Goal: Information Seeking & Learning: Check status

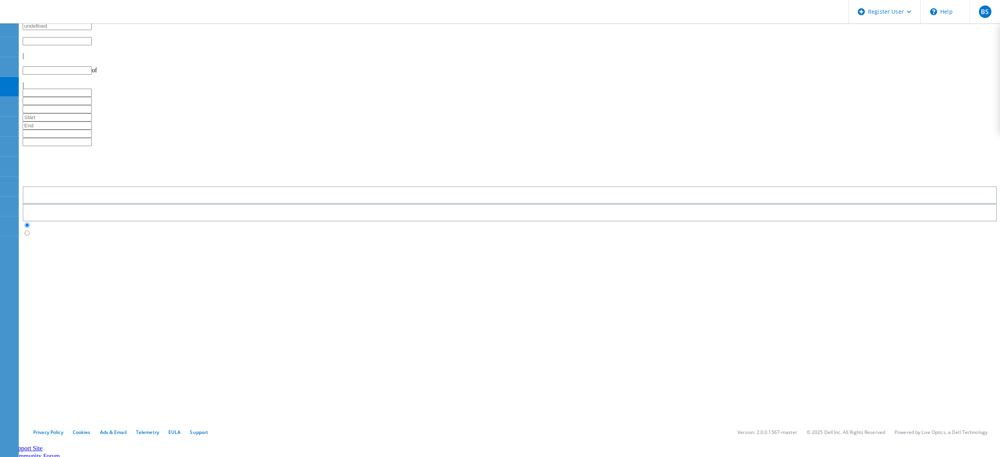
type input "1"
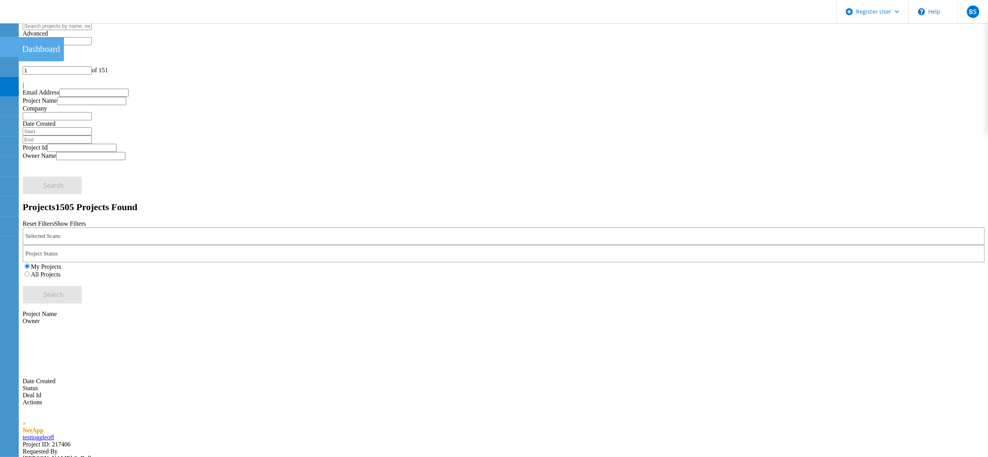
click at [6, 50] on div at bounding box center [8, 48] width 9 height 9
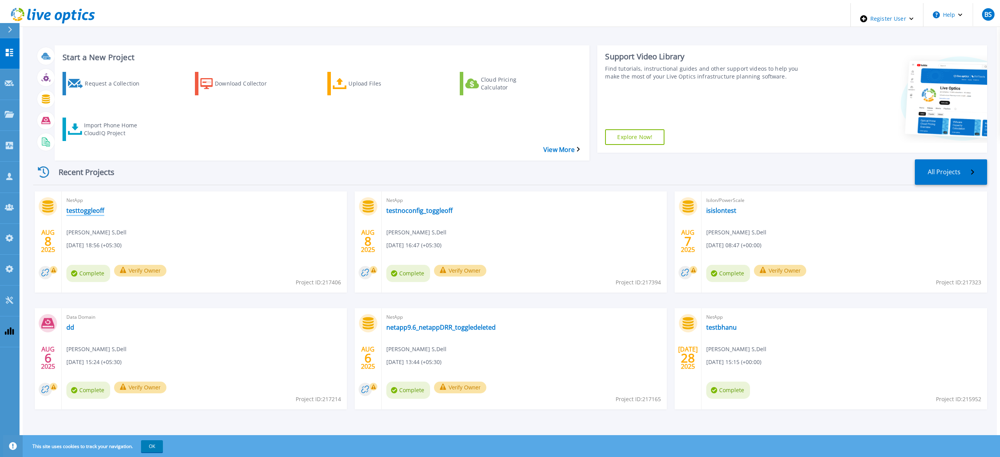
click at [76, 207] on link "testtoggleoff" at bounding box center [85, 211] width 38 height 8
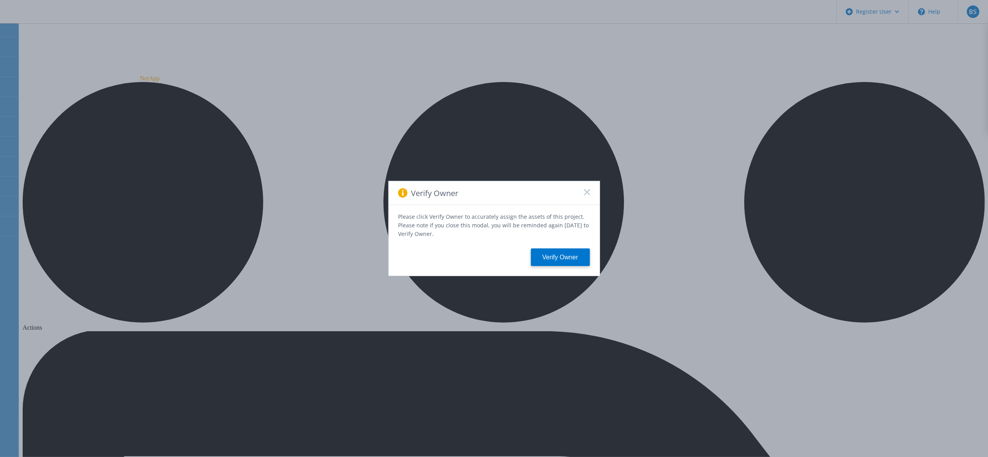
click at [590, 194] on icon at bounding box center [587, 192] width 6 height 6
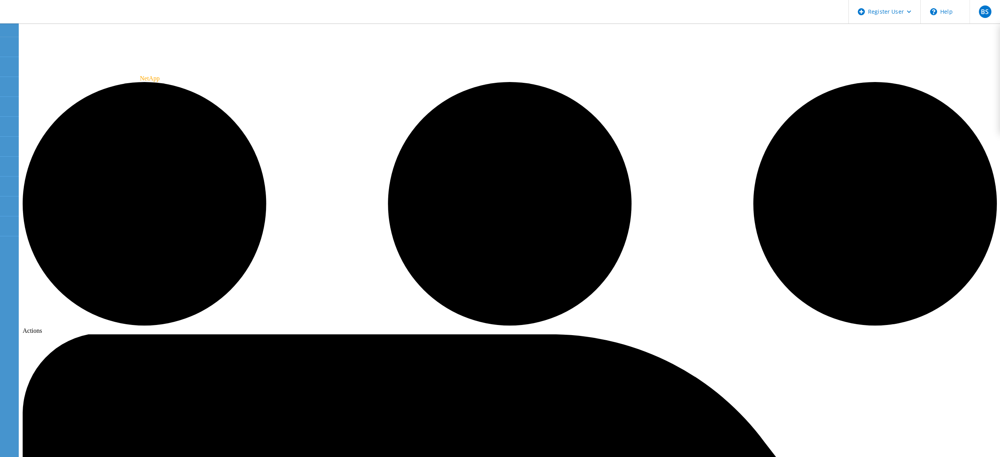
drag, startPoint x: 277, startPoint y: 318, endPoint x: 393, endPoint y: 318, distance: 115.7
drag, startPoint x: 276, startPoint y: 322, endPoint x: 377, endPoint y: 323, distance: 101.6
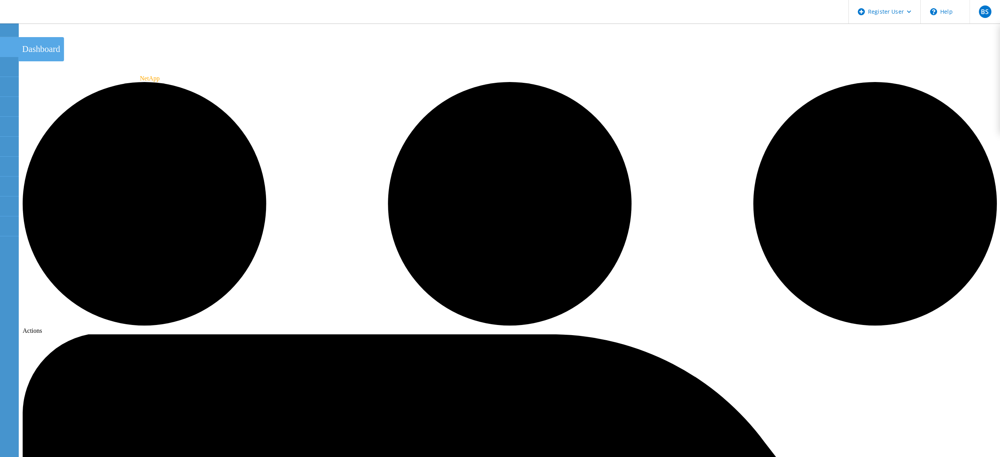
click at [43, 49] on div "Dashboard" at bounding box center [41, 49] width 46 height 24
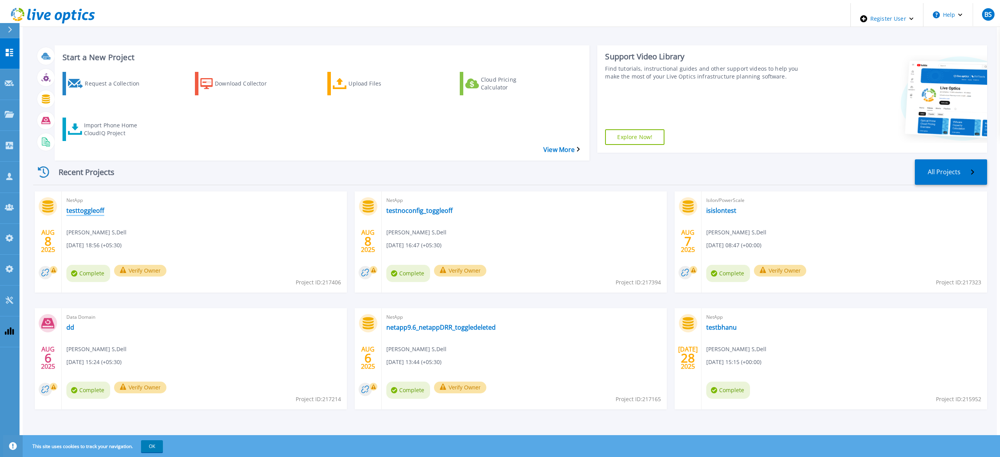
click at [82, 207] on link "testtoggleoff" at bounding box center [85, 211] width 38 height 8
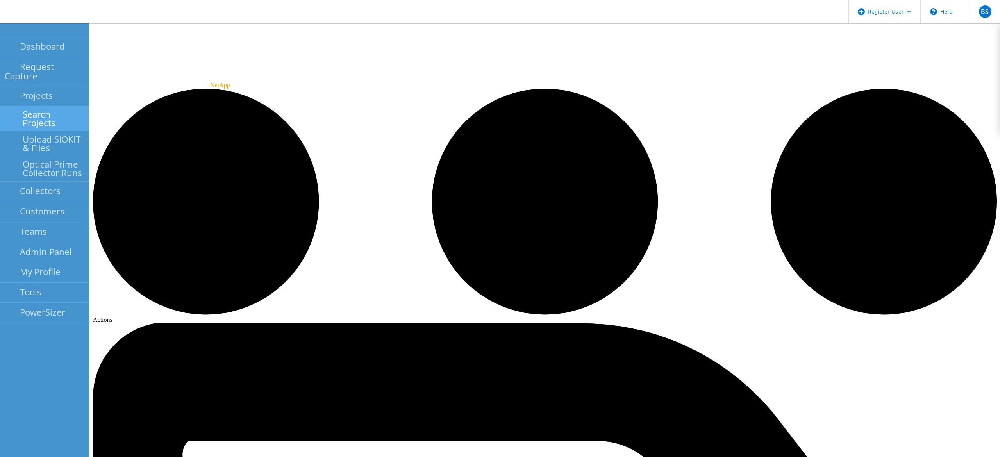
click at [10, 106] on link "Search Projects" at bounding box center [44, 118] width 89 height 25
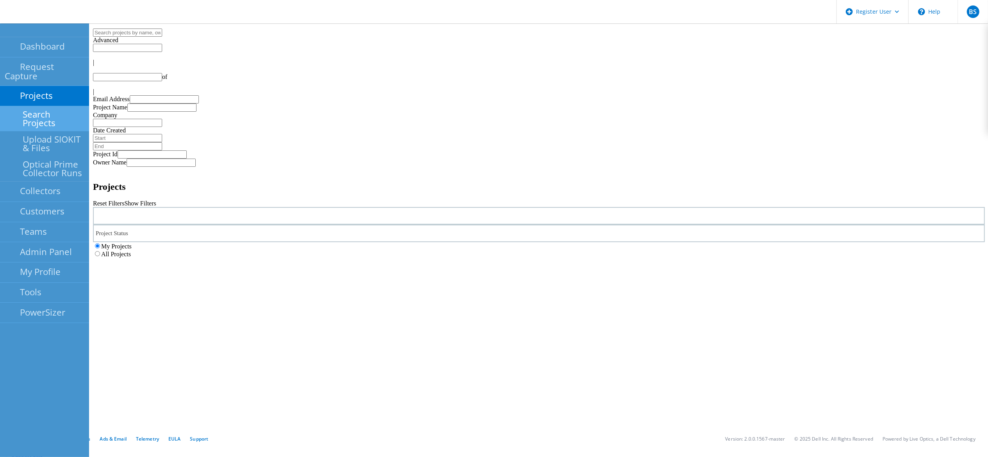
type input "1"
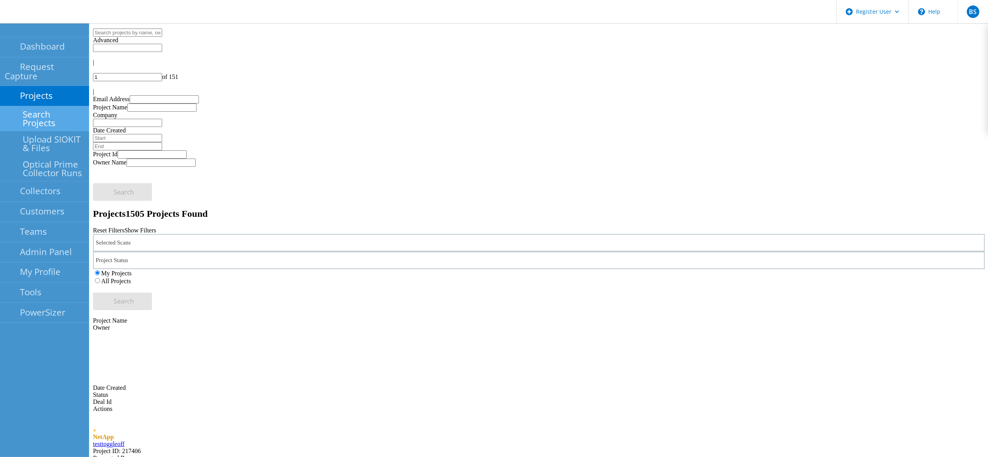
click at [54, 106] on link "Search Projects" at bounding box center [44, 118] width 89 height 25
click at [256, 234] on div "Selected Scans" at bounding box center [539, 243] width 892 height 18
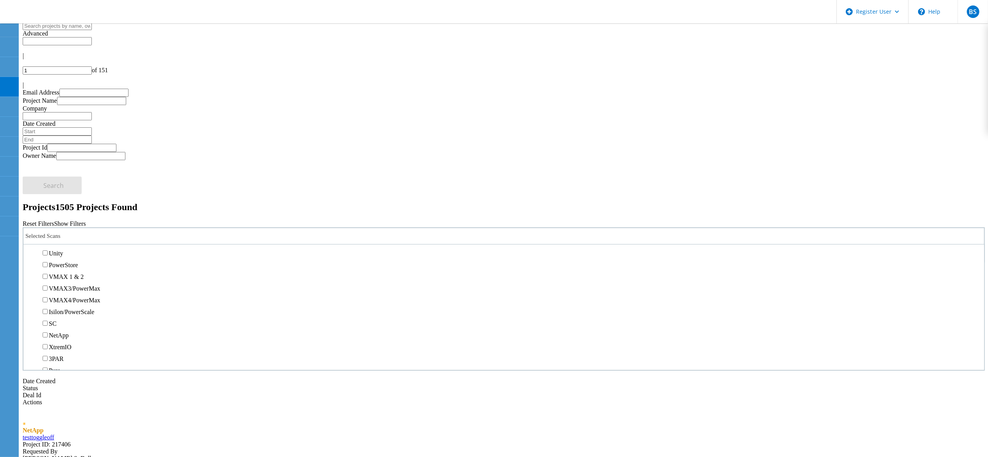
scroll to position [234, 0]
click at [69, 254] on label "NetApp" at bounding box center [59, 257] width 20 height 7
click at [48, 254] on input "NetApp" at bounding box center [45, 256] width 5 height 5
click at [61, 271] on label "All Projects" at bounding box center [46, 274] width 30 height 7
click at [30, 272] on input "All Projects" at bounding box center [27, 274] width 5 height 5
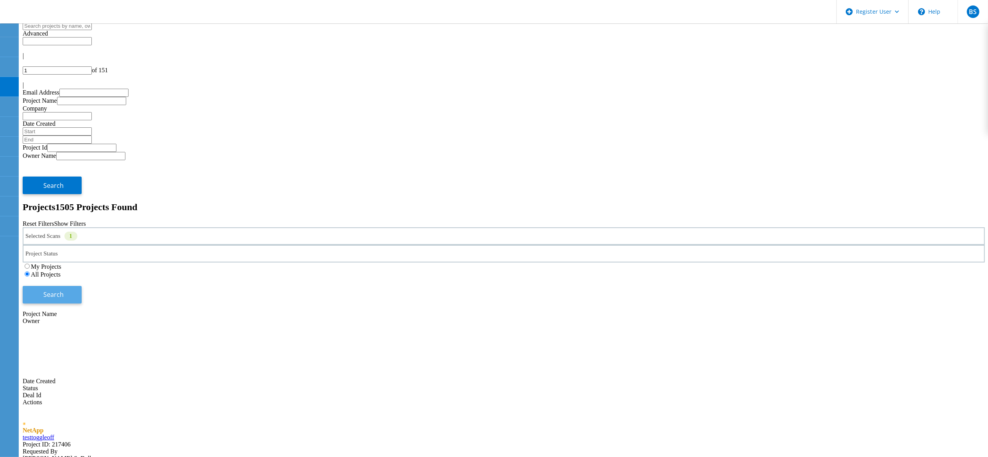
click at [82, 286] on button "Search" at bounding box center [52, 295] width 59 height 18
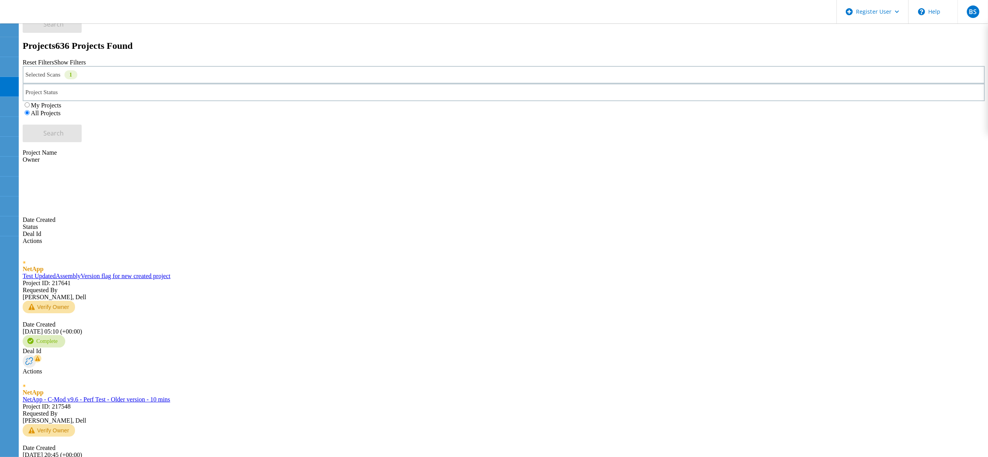
scroll to position [162, 0]
drag, startPoint x: 155, startPoint y: 346, endPoint x: 923, endPoint y: 39, distance: 826.7
drag, startPoint x: 920, startPoint y: 37, endPoint x: 880, endPoint y: 37, distance: 39.9
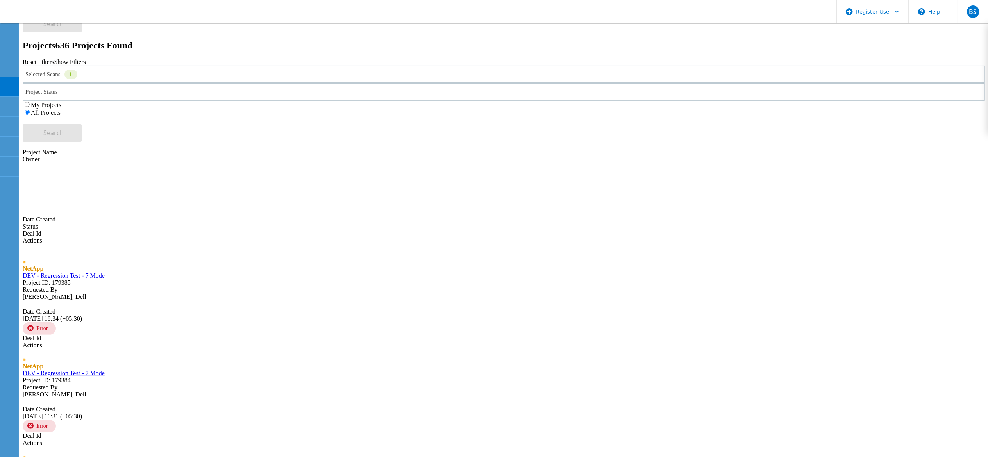
drag, startPoint x: 155, startPoint y: 117, endPoint x: 172, endPoint y: 73, distance: 46.7
drag, startPoint x: 172, startPoint y: 73, endPoint x: 196, endPoint y: 81, distance: 25.0
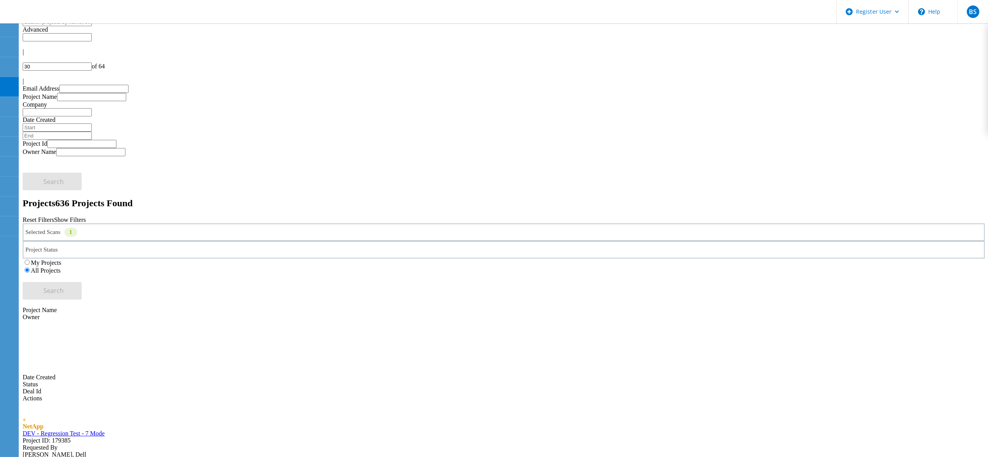
scroll to position [0, 0]
click at [92, 66] on input "30" at bounding box center [57, 70] width 69 height 8
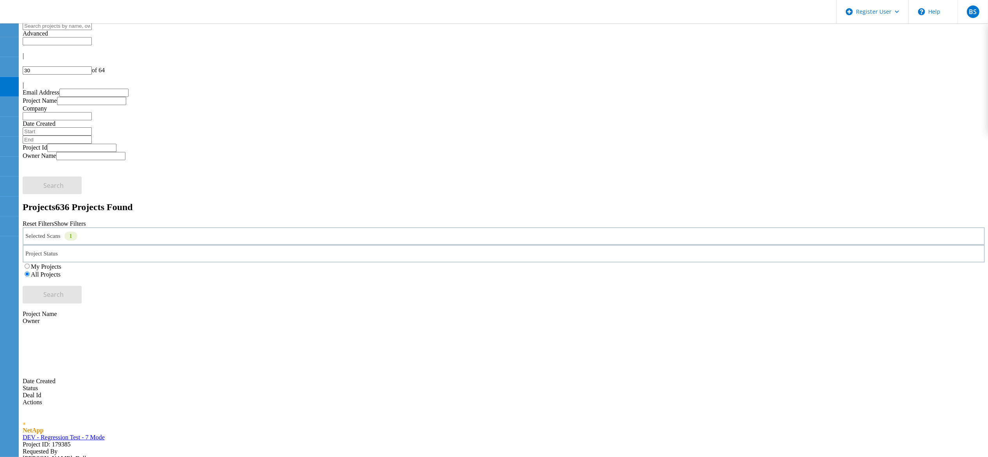
click at [92, 66] on input "30" at bounding box center [57, 70] width 69 height 8
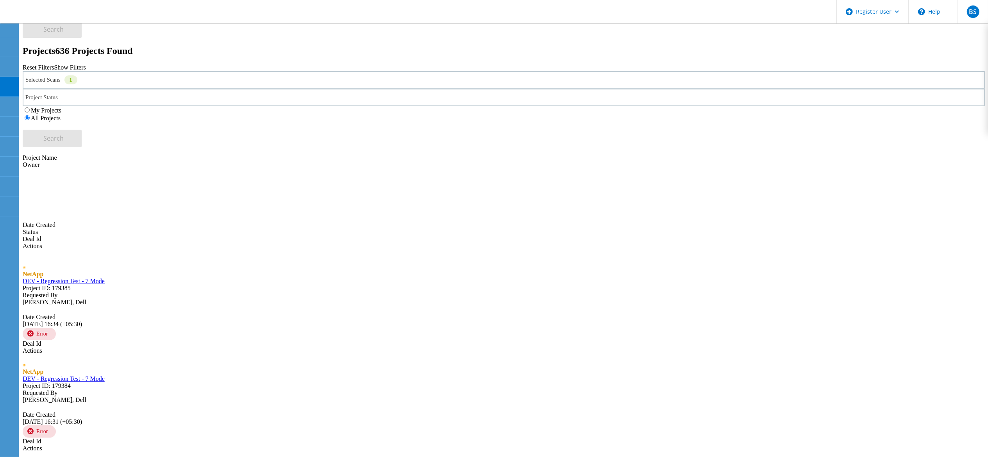
scroll to position [162, 0]
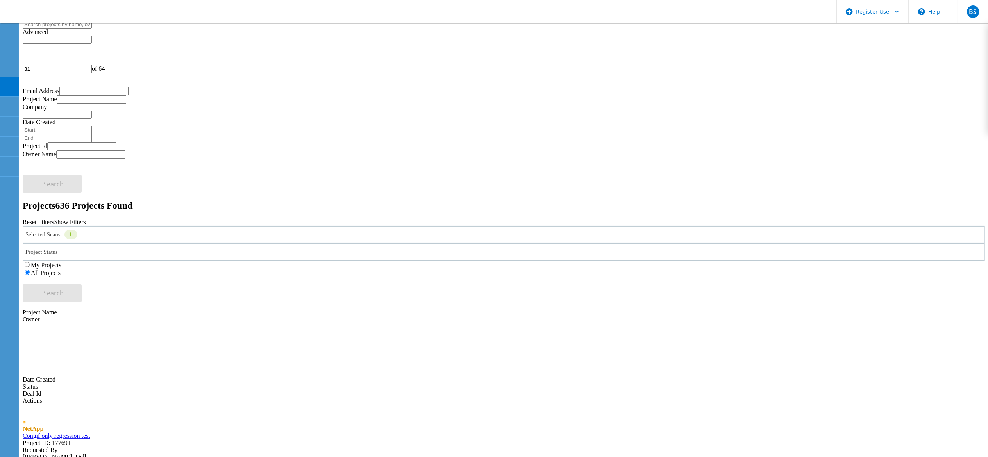
scroll to position [0, 0]
drag, startPoint x: 921, startPoint y: 40, endPoint x: 911, endPoint y: 38, distance: 9.8
click at [92, 66] on input "31" at bounding box center [57, 70] width 69 height 8
type input "3"
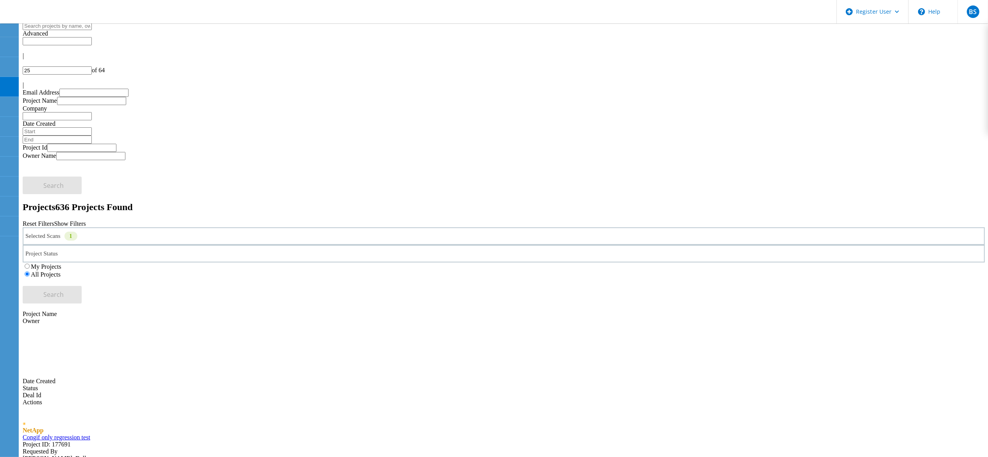
type input "25"
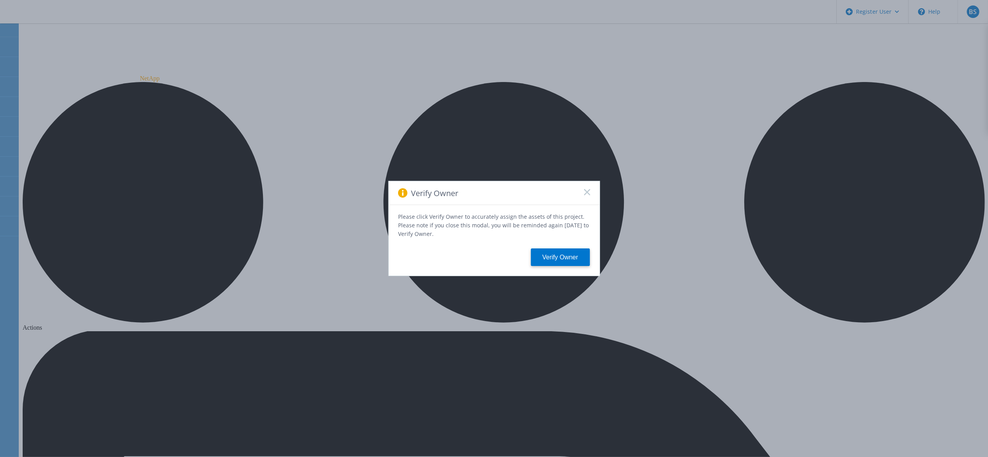
click at [588, 195] on icon at bounding box center [587, 192] width 6 height 6
click at [589, 197] on span at bounding box center [587, 193] width 6 height 8
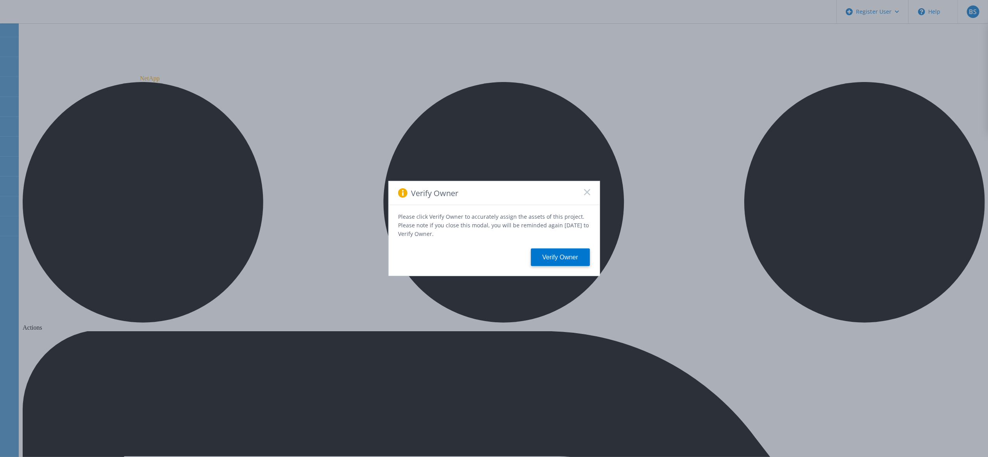
click at [588, 197] on span at bounding box center [587, 193] width 6 height 8
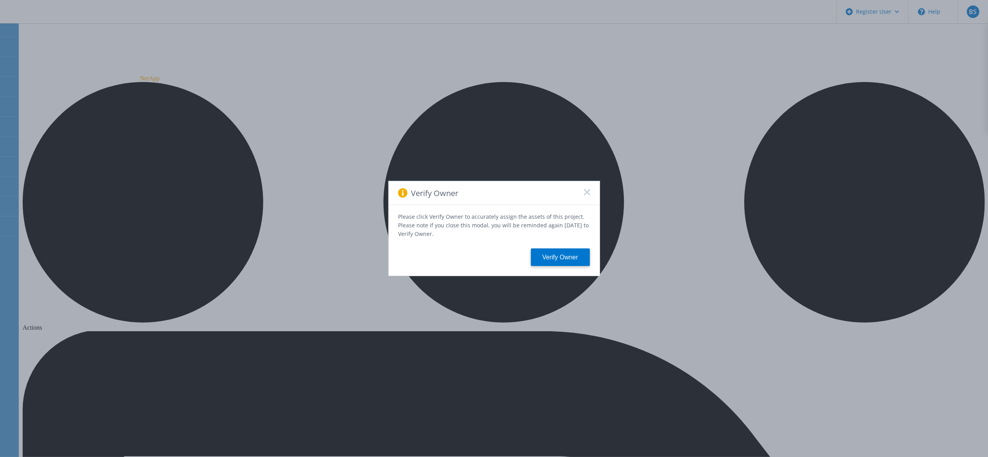
click at [585, 191] on icon at bounding box center [587, 192] width 6 height 6
click at [588, 195] on rect at bounding box center [587, 192] width 7 height 7
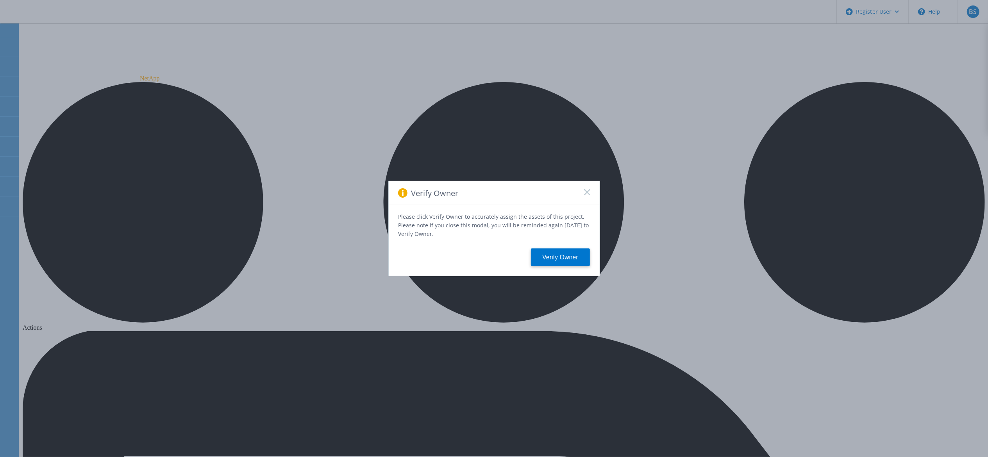
click at [585, 193] on rect at bounding box center [587, 192] width 7 height 7
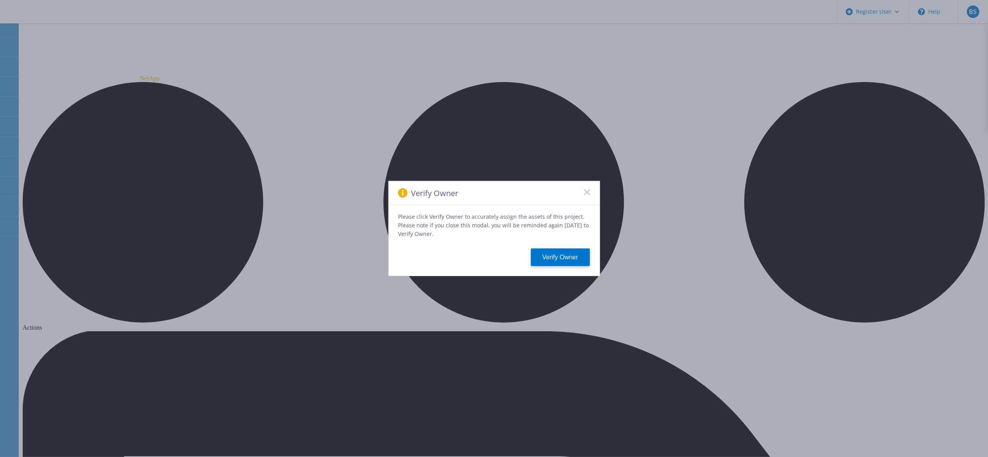
click at [585, 192] on rect at bounding box center [587, 192] width 7 height 7
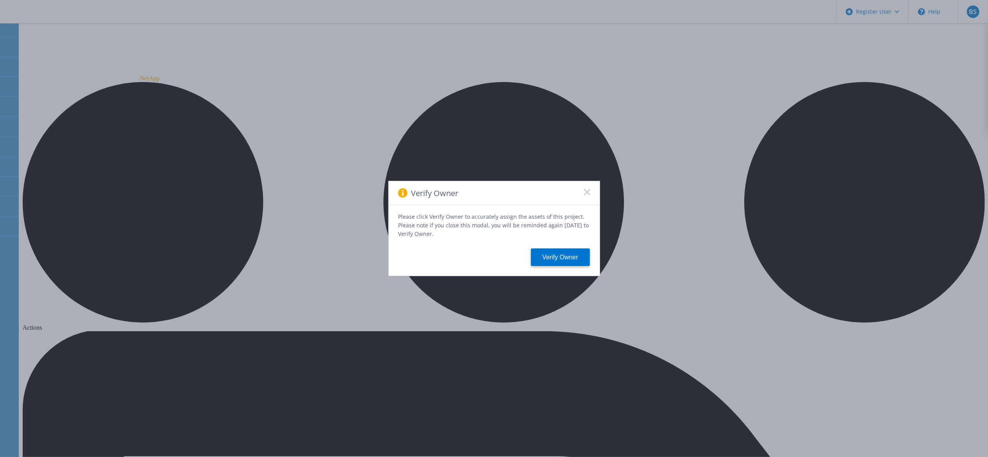
click at [582, 191] on div "Verify Owner" at bounding box center [494, 193] width 211 height 24
click at [77, 115] on div "Verify Owner Please click Verify Owner to accurately assign the assets of this …" at bounding box center [494, 228] width 988 height 457
click at [591, 195] on div "Verify Owner" at bounding box center [494, 193] width 211 height 24
click at [585, 195] on icon at bounding box center [587, 192] width 6 height 6
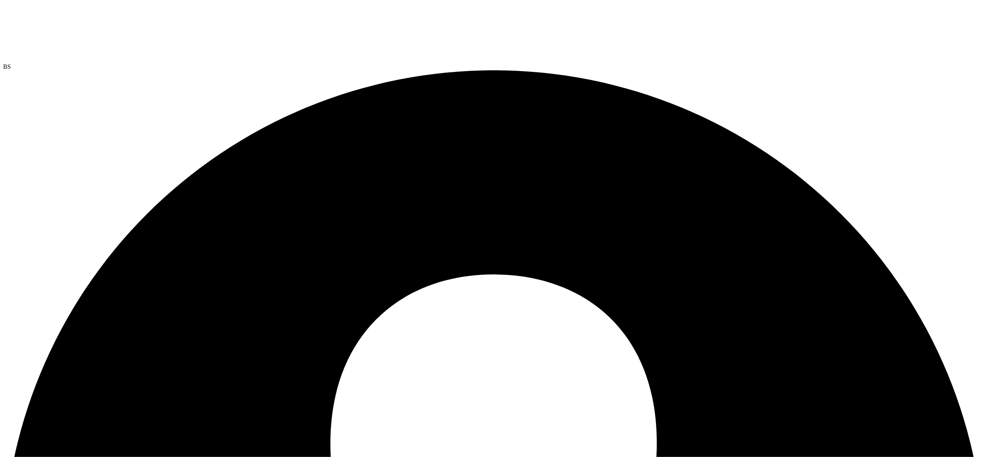
drag, startPoint x: 55, startPoint y: 196, endPoint x: 274, endPoint y: 200, distance: 218.4
drag, startPoint x: 314, startPoint y: 196, endPoint x: 744, endPoint y: 201, distance: 430.2
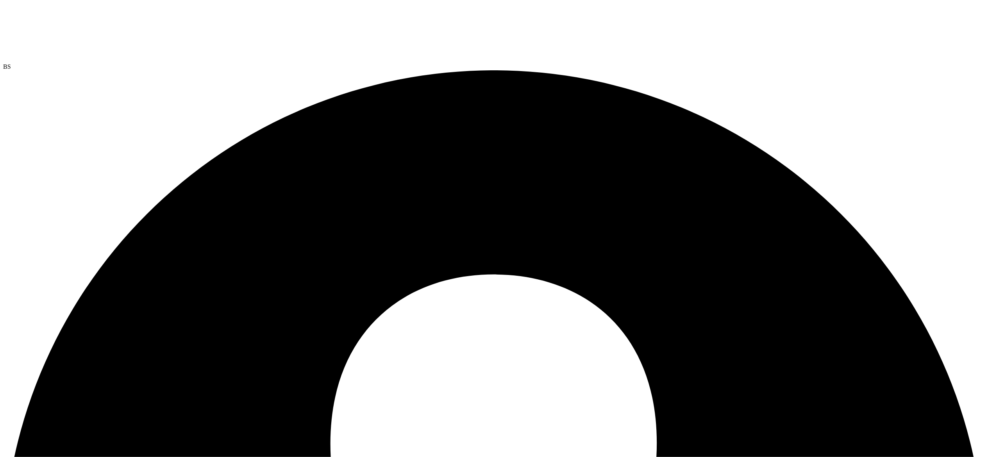
drag, startPoint x: 243, startPoint y: 196, endPoint x: 689, endPoint y: 208, distance: 446.8
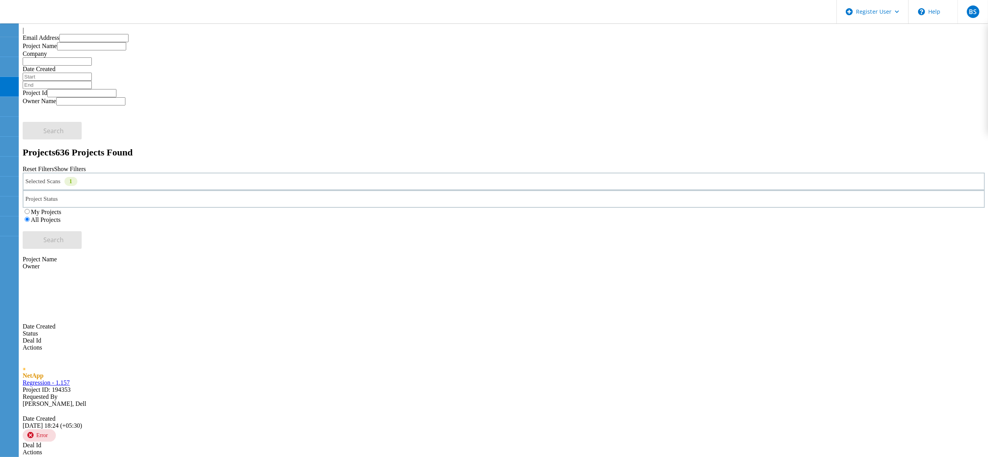
scroll to position [78, 0]
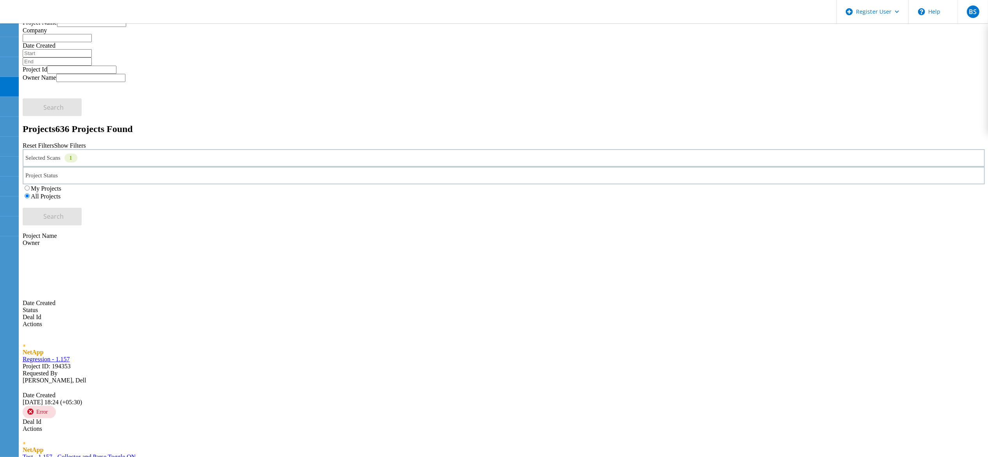
type input "2"
type input "0"
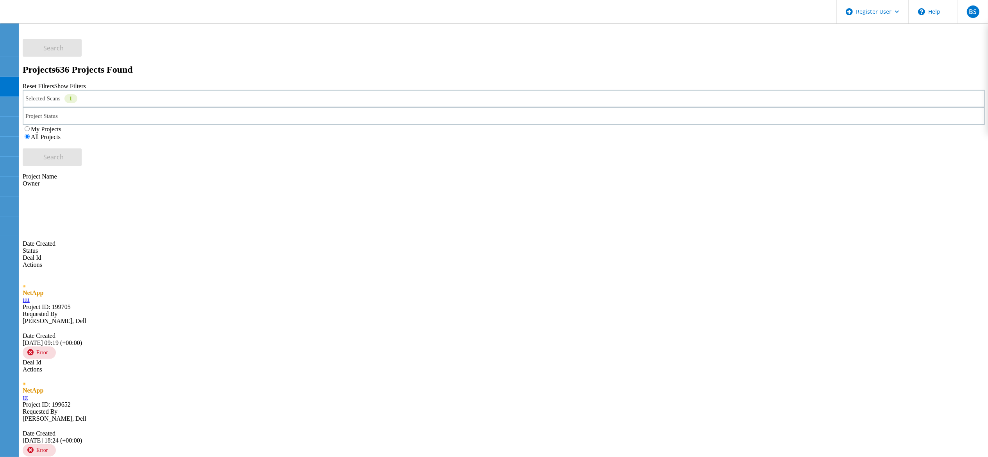
scroll to position [156, 0]
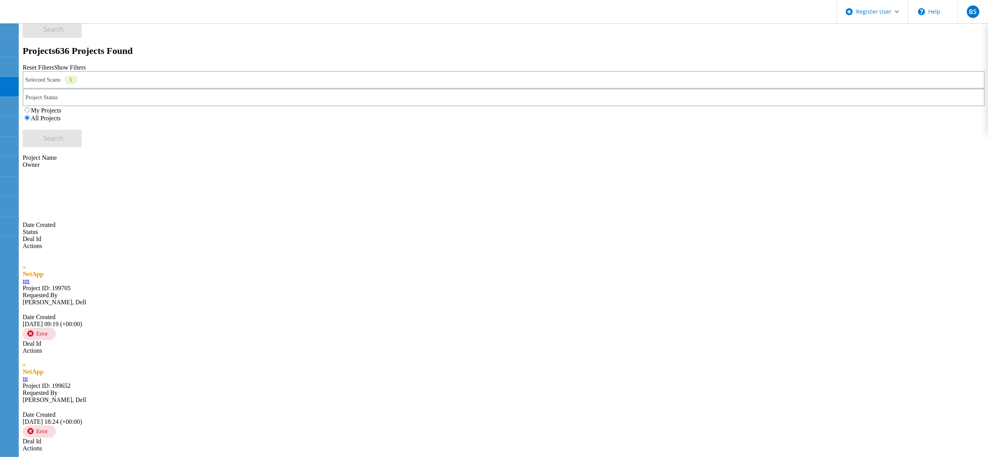
type input "2"
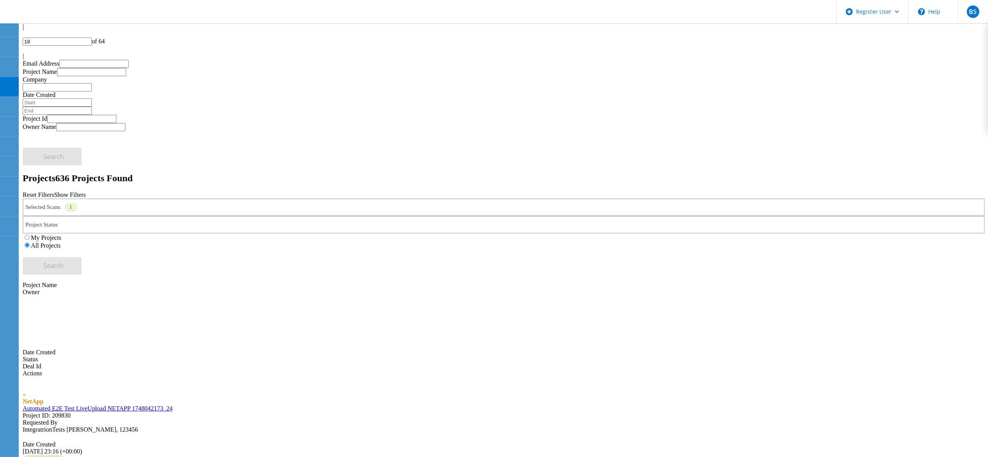
scroll to position [0, 0]
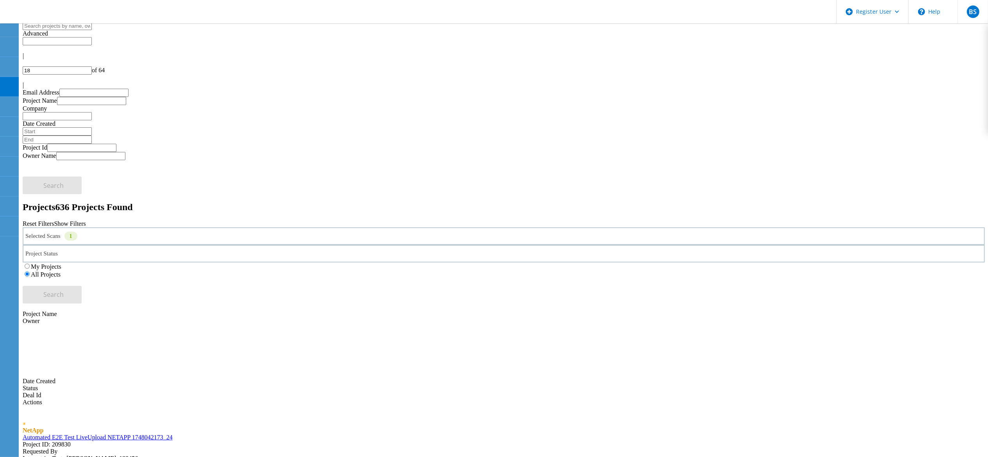
click at [92, 66] on input "18" at bounding box center [57, 70] width 69 height 8
click at [92, 66] on input "10" at bounding box center [57, 70] width 69 height 8
drag, startPoint x: 924, startPoint y: 39, endPoint x: 865, endPoint y: 47, distance: 59.1
click at [865, 52] on div "| 10 of 64 |" at bounding box center [504, 70] width 962 height 36
click at [92, 66] on input "10" at bounding box center [57, 70] width 69 height 8
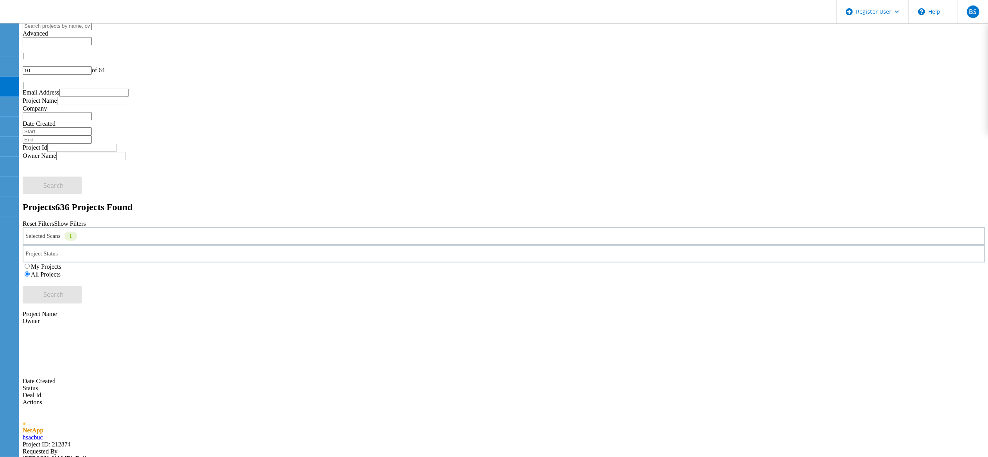
type input "1"
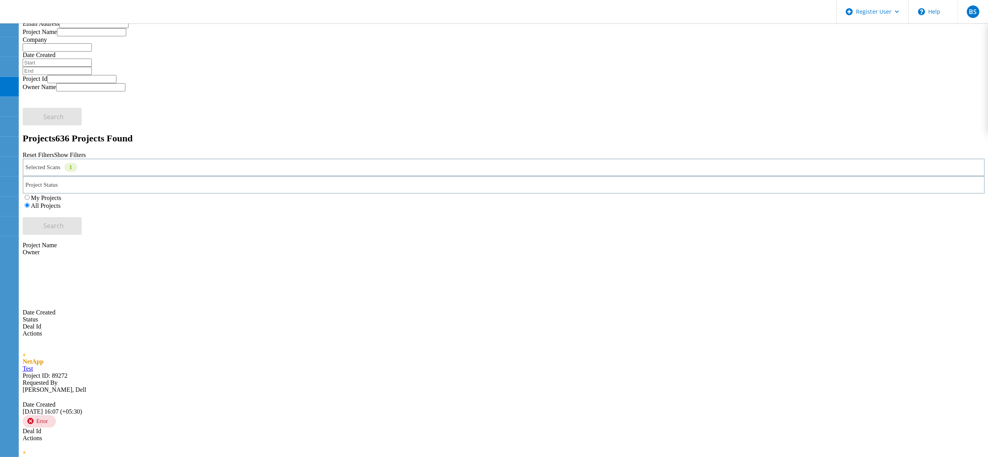
scroll to position [63, 0]
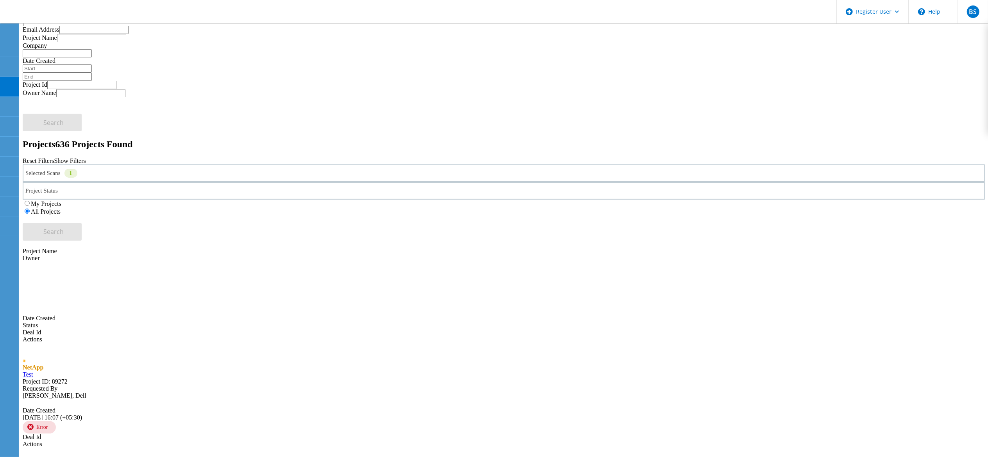
click at [92, 12] on input "50" at bounding box center [57, 8] width 69 height 8
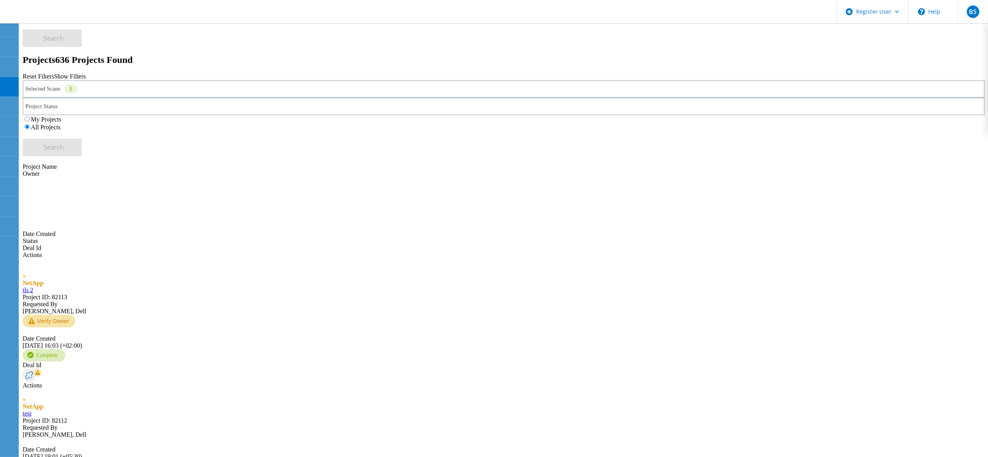
scroll to position [148, 0]
drag, startPoint x: 142, startPoint y: 399, endPoint x: 920, endPoint y: 41, distance: 856.0
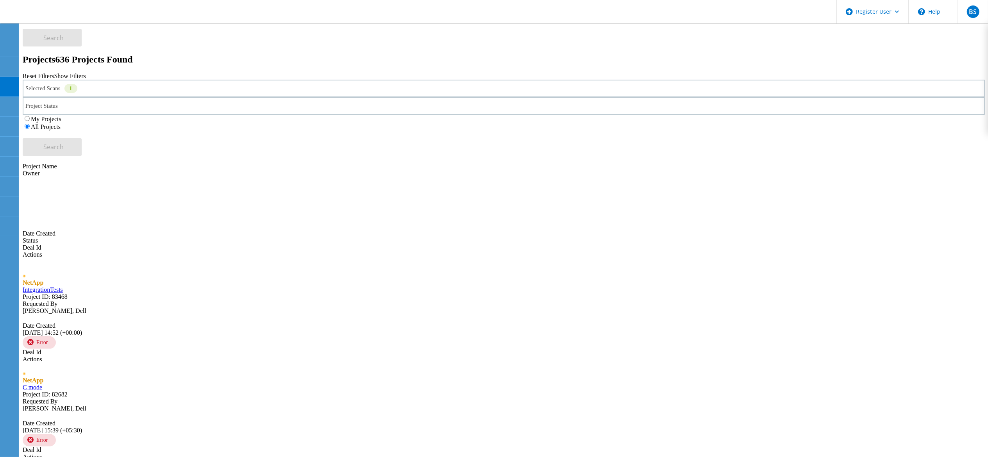
drag, startPoint x: 113, startPoint y: 308, endPoint x: 108, endPoint y: 313, distance: 7.5
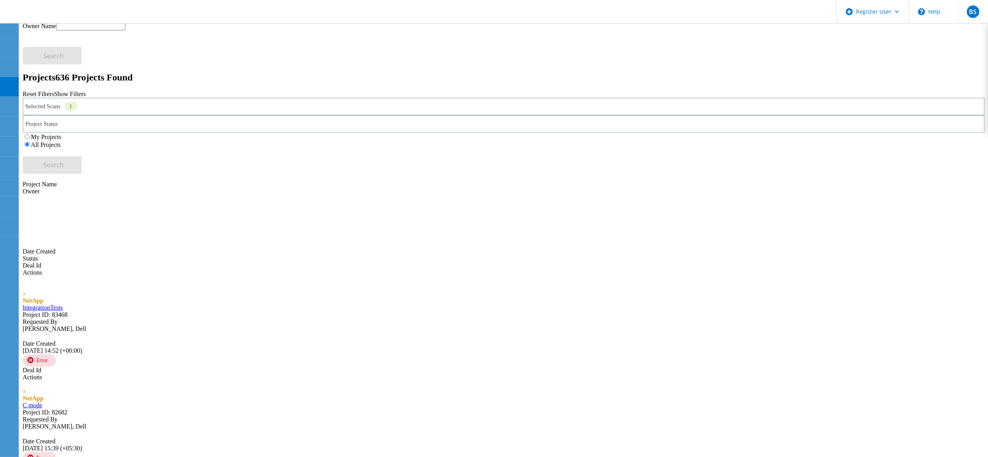
scroll to position [155, 0]
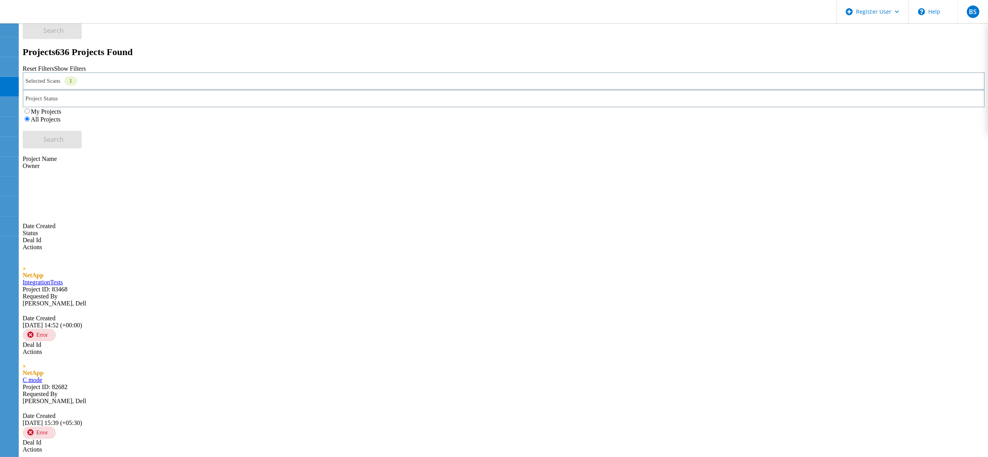
type input "5"
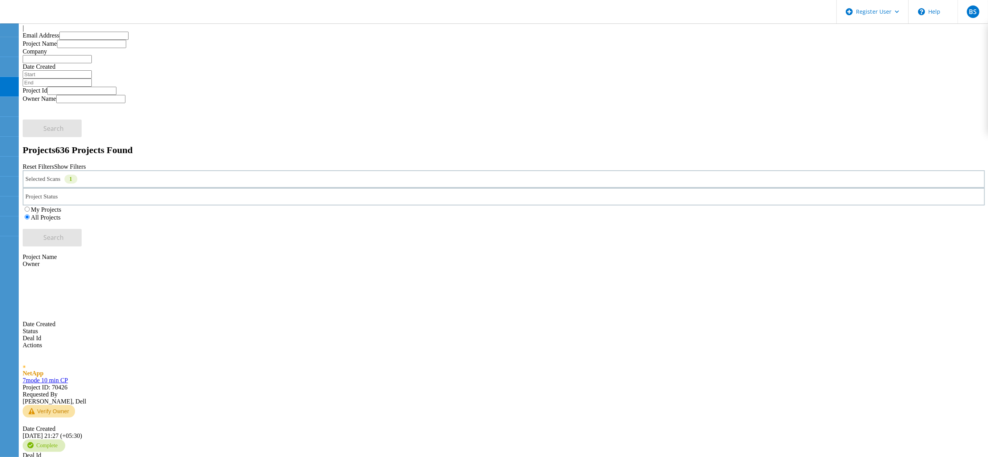
scroll to position [0, 0]
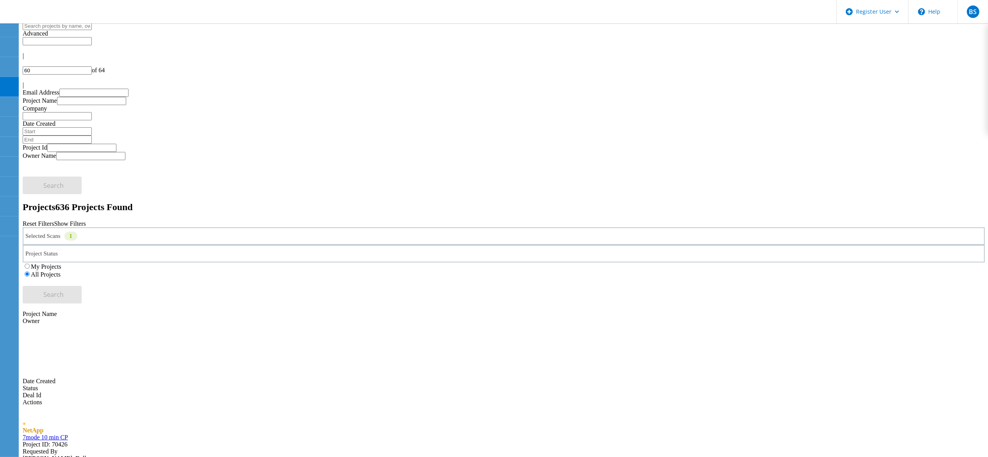
click at [92, 66] on input "60" at bounding box center [57, 70] width 69 height 8
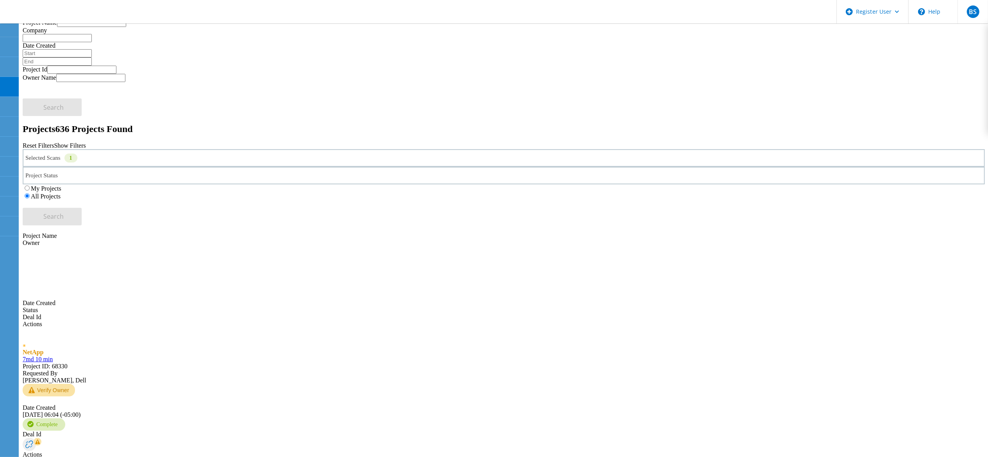
scroll to position [176, 0]
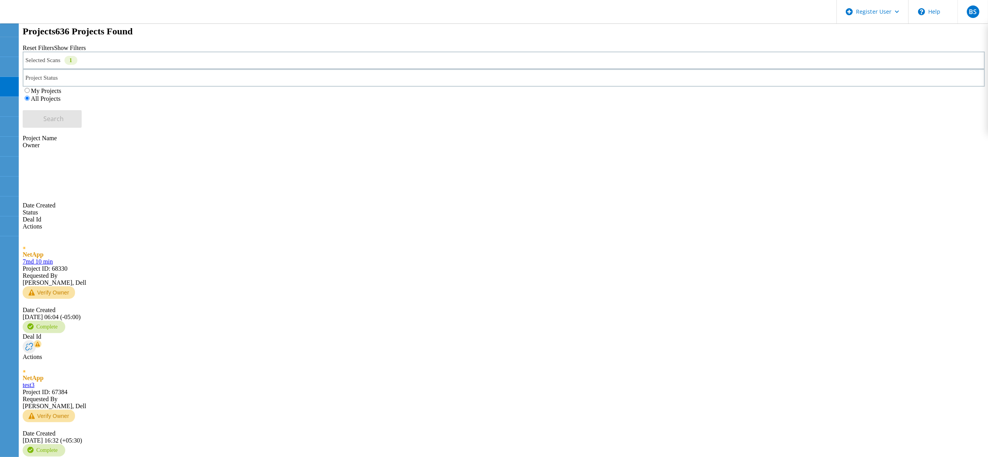
type input "62"
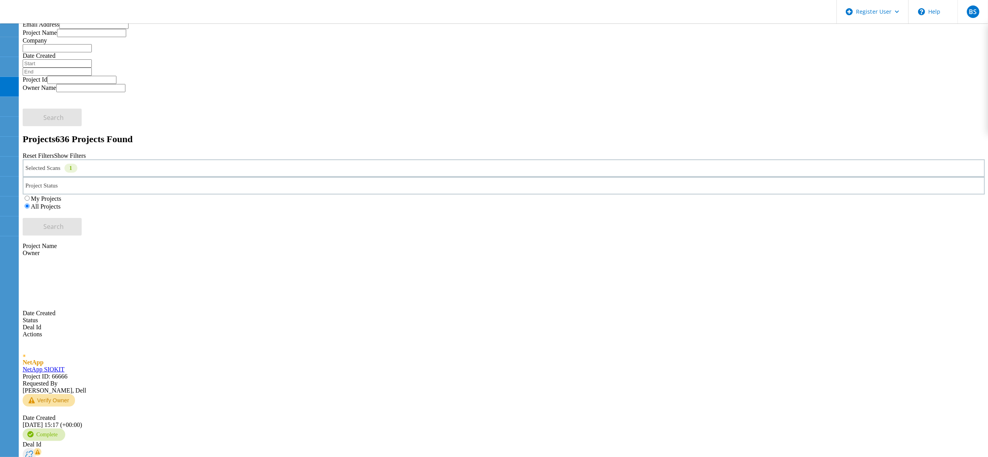
scroll to position [0, 0]
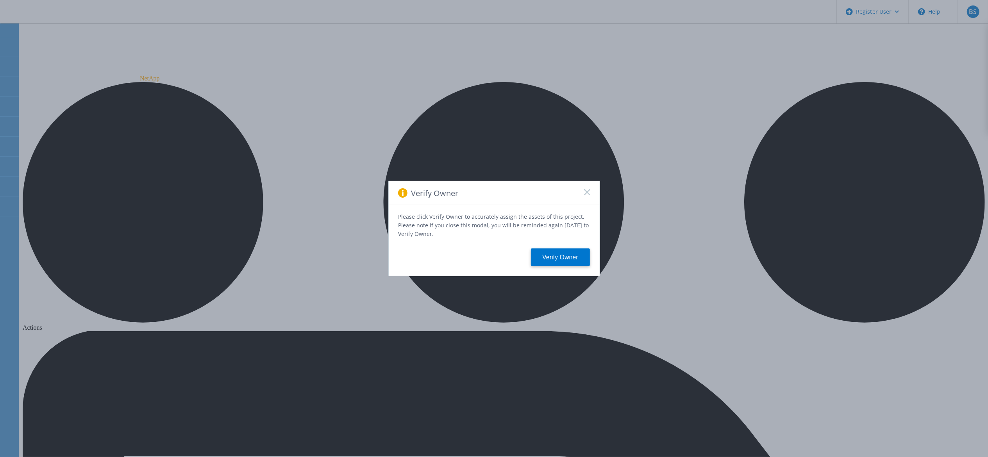
click at [584, 193] on icon at bounding box center [587, 192] width 6 height 6
click at [584, 192] on icon at bounding box center [587, 192] width 6 height 6
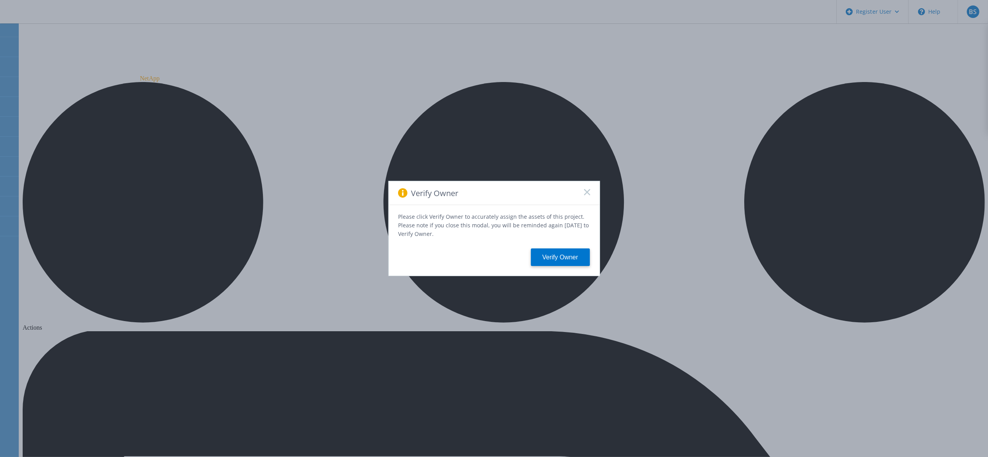
click at [588, 193] on icon at bounding box center [587, 192] width 6 height 6
click at [586, 191] on icon at bounding box center [587, 192] width 6 height 6
click at [586, 193] on rect at bounding box center [587, 192] width 7 height 7
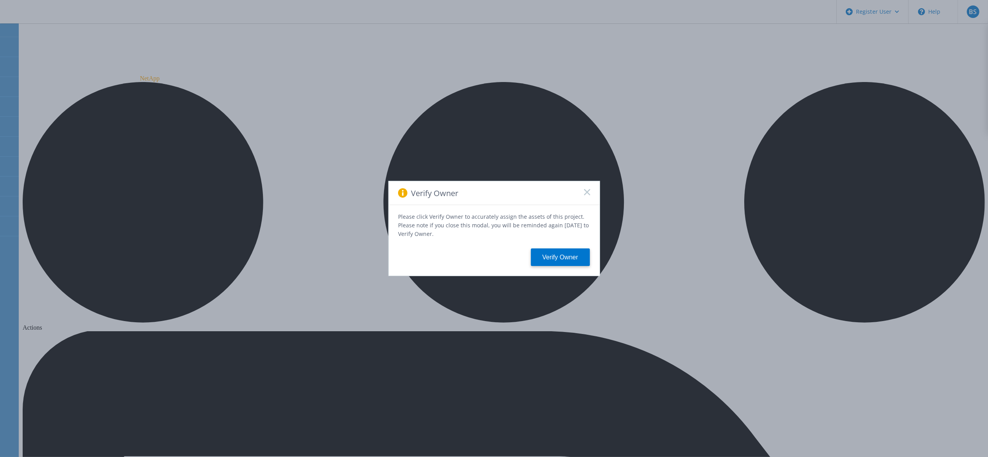
click at [588, 193] on rect at bounding box center [587, 192] width 7 height 7
click at [590, 196] on div "Verify Owner" at bounding box center [494, 193] width 211 height 24
click at [590, 195] on icon at bounding box center [587, 192] width 6 height 6
click at [590, 193] on icon at bounding box center [587, 192] width 6 height 6
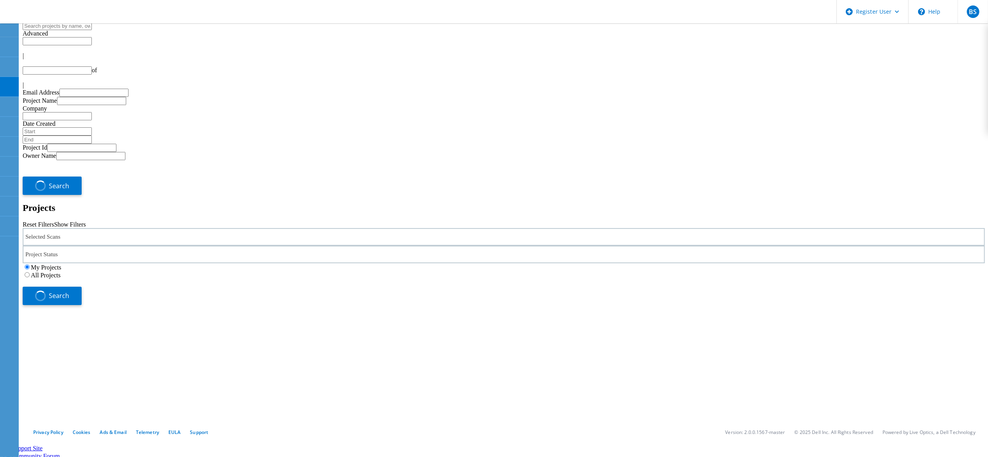
type input "1"
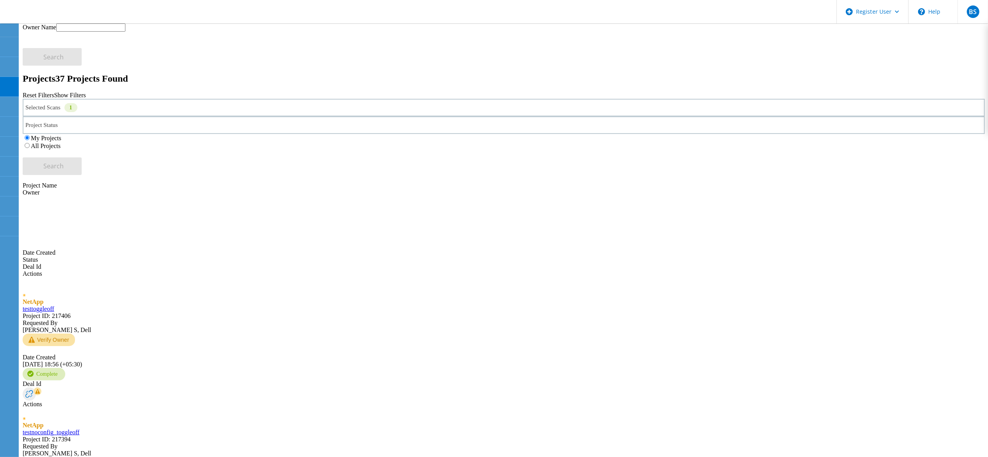
scroll to position [155, 0]
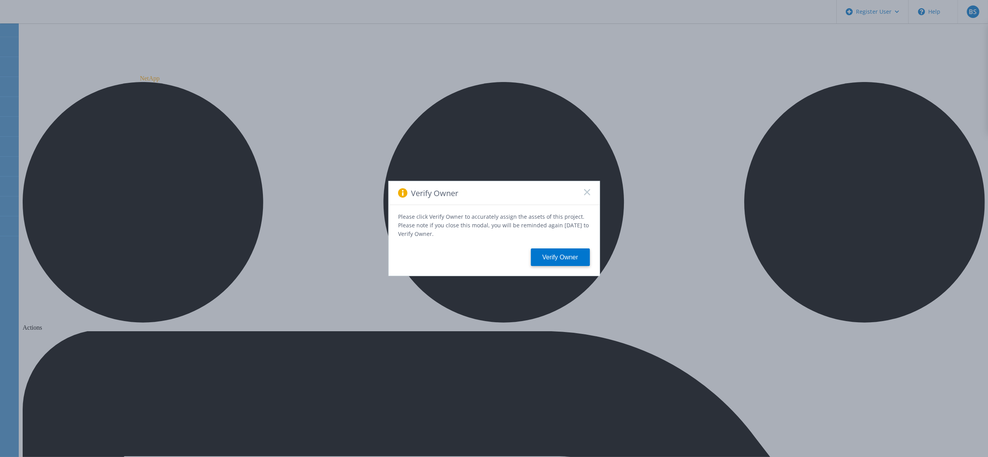
drag, startPoint x: 586, startPoint y: 195, endPoint x: 459, endPoint y: 179, distance: 128.8
click at [586, 195] on icon at bounding box center [587, 192] width 6 height 6
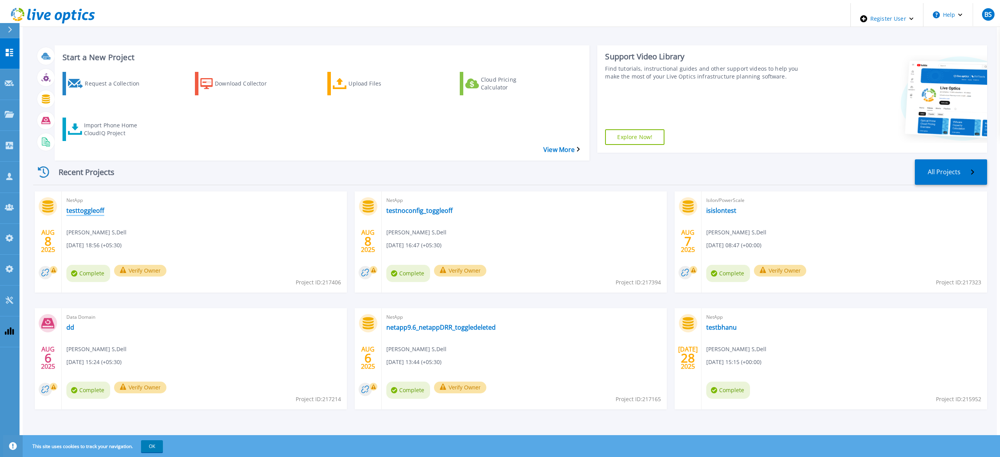
click at [85, 207] on link "testtoggleoff" at bounding box center [85, 211] width 38 height 8
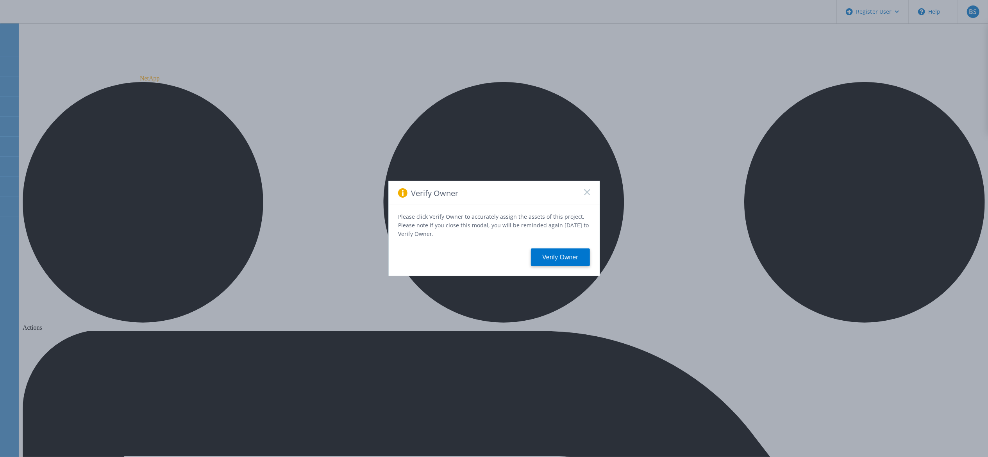
click at [83, 115] on div "Verify Owner Please click Verify Owner to accurately assign the assets of this …" at bounding box center [494, 228] width 988 height 457
click at [588, 195] on icon at bounding box center [587, 192] width 6 height 6
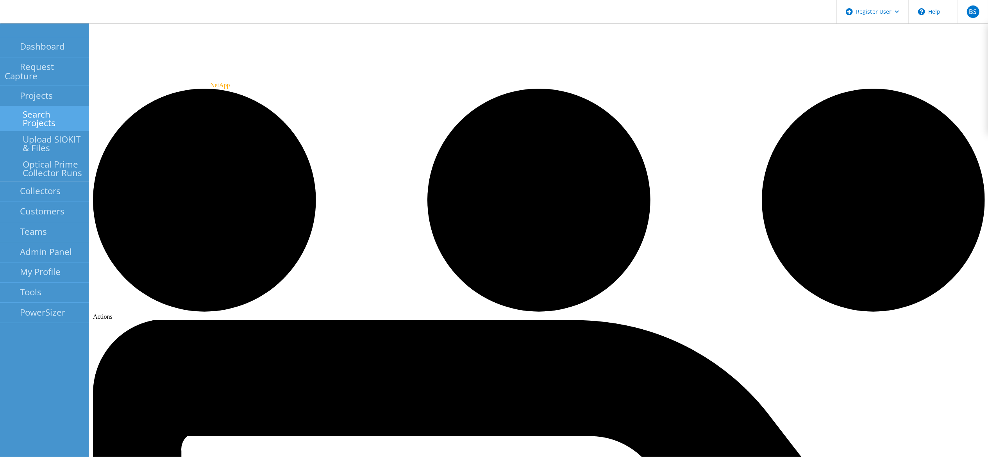
click at [8, 106] on link "Search Projects" at bounding box center [44, 118] width 89 height 25
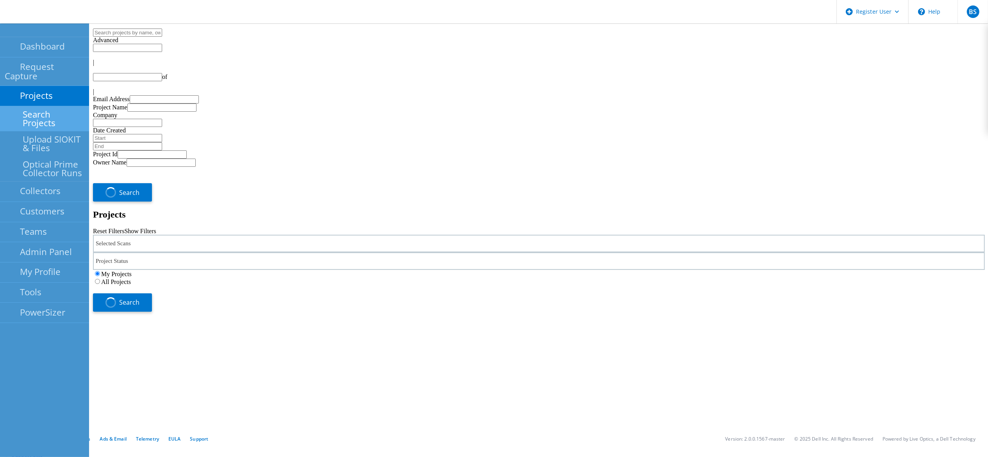
type input "1"
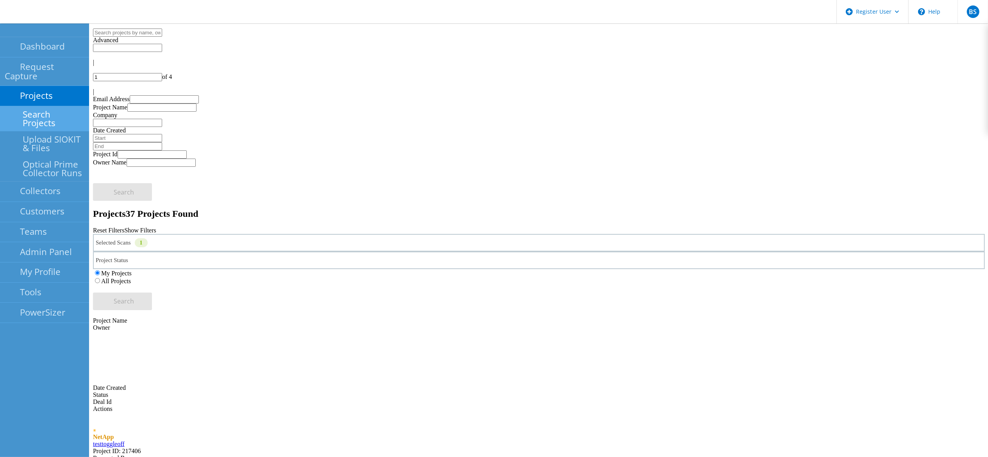
click at [324, 234] on div "Selected Scans 1" at bounding box center [539, 243] width 892 height 18
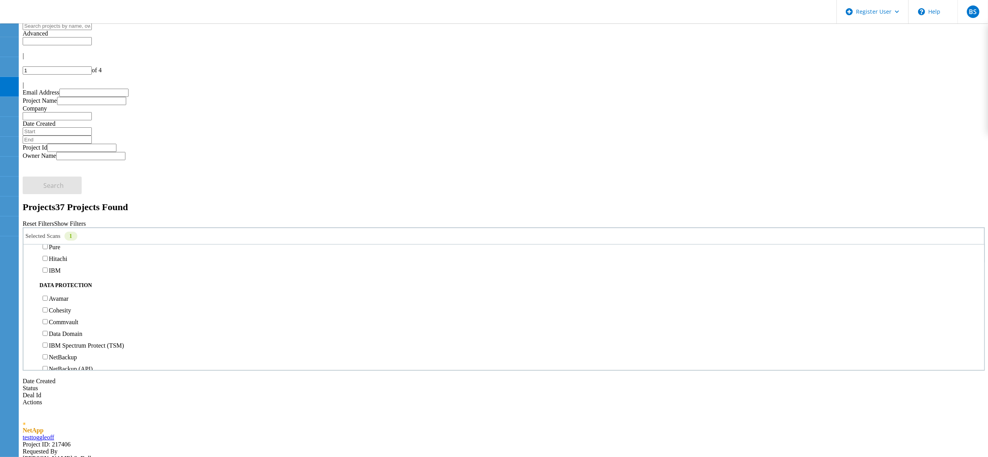
scroll to position [313, 0]
click at [69, 176] on label "NetApp" at bounding box center [59, 179] width 20 height 7
click at [48, 176] on input "NetApp" at bounding box center [45, 178] width 5 height 5
click at [63, 250] on label "Unity" at bounding box center [56, 253] width 14 height 7
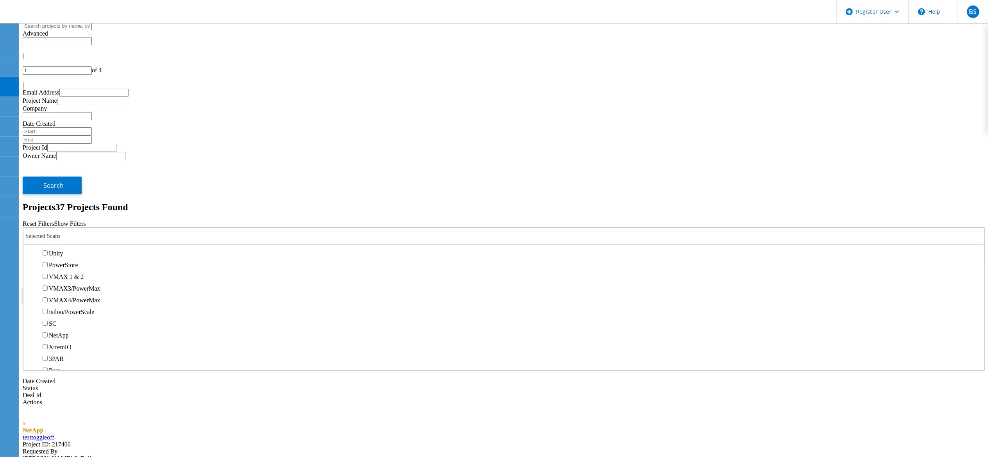
click at [48, 250] on input "Unity" at bounding box center [45, 252] width 5 height 5
click at [64, 290] on span "Search" at bounding box center [54, 294] width 20 height 9
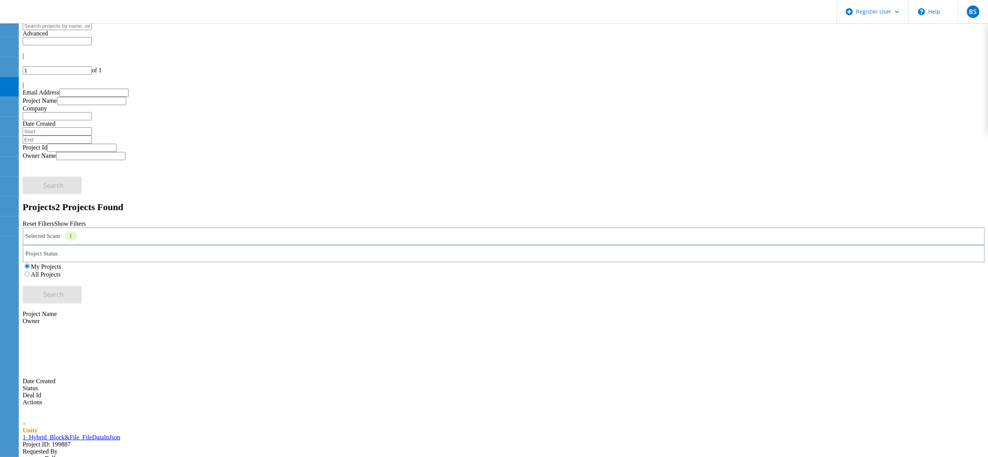
drag, startPoint x: 169, startPoint y: 155, endPoint x: 120, endPoint y: 196, distance: 63.7
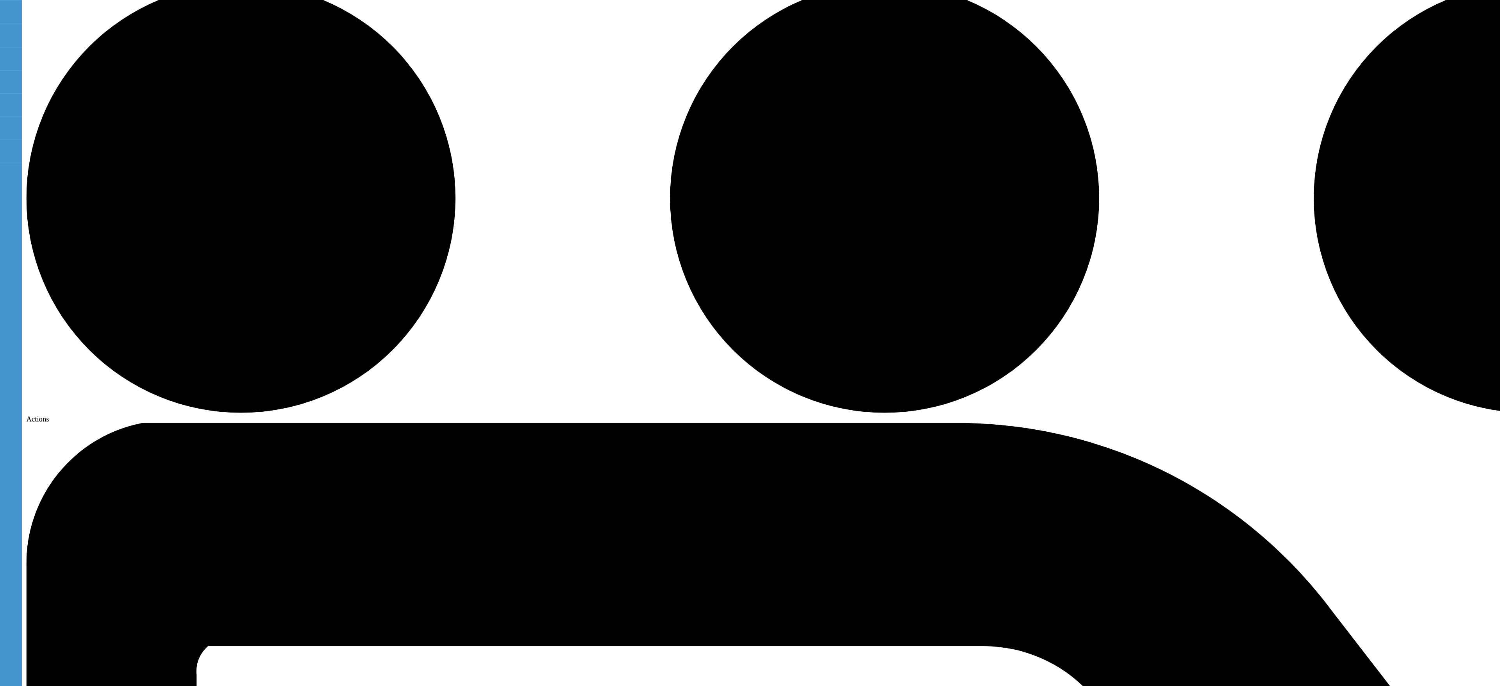
drag, startPoint x: 699, startPoint y: 67, endPoint x: 837, endPoint y: 407, distance: 366.9
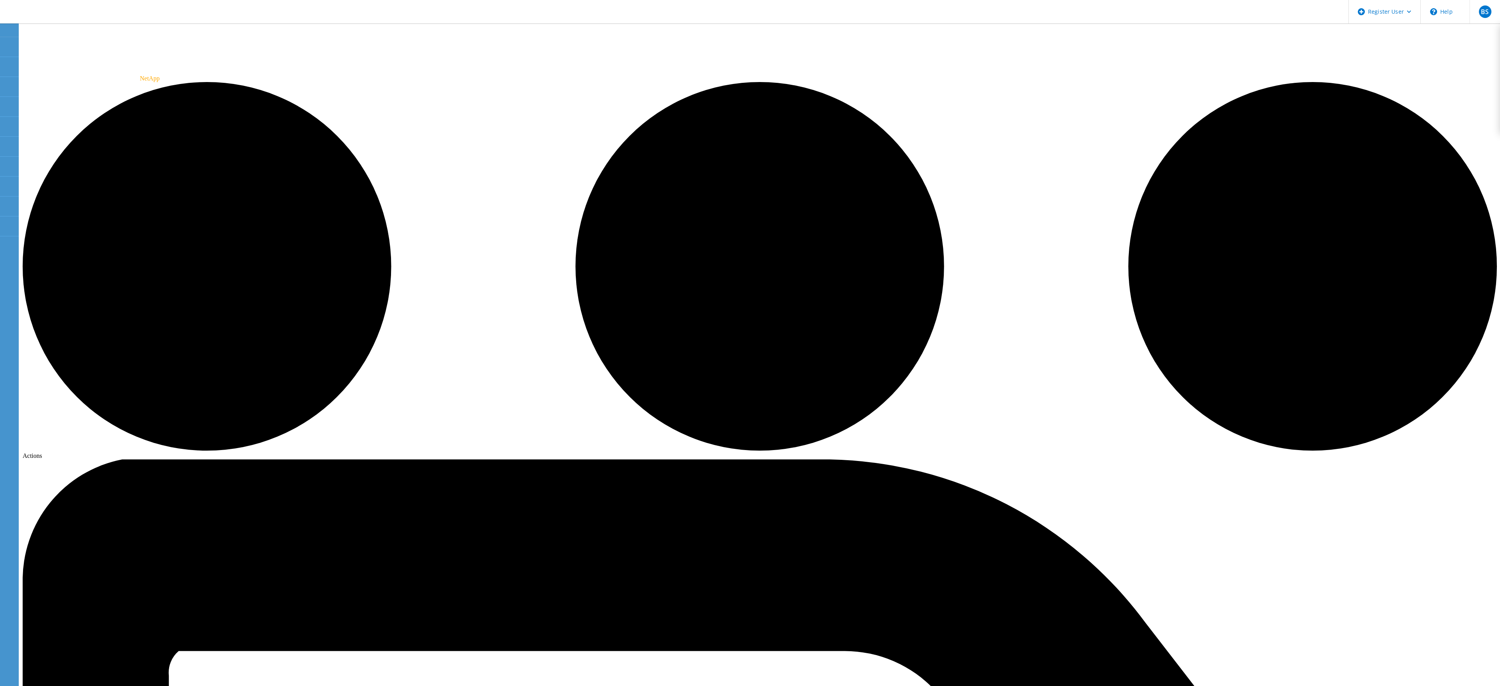
drag, startPoint x: 213, startPoint y: 133, endPoint x: 308, endPoint y: 113, distance: 96.7
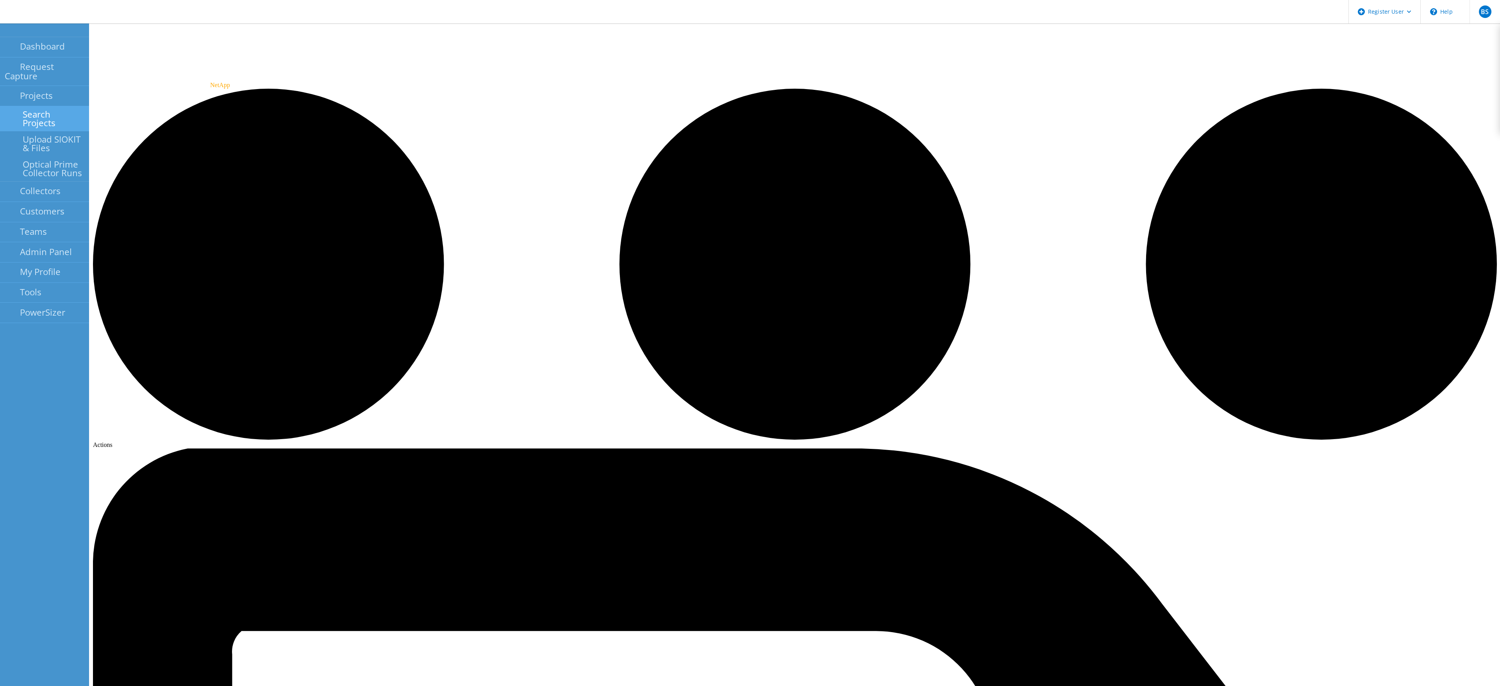
click at [34, 114] on link "Search Projects" at bounding box center [44, 118] width 89 height 25
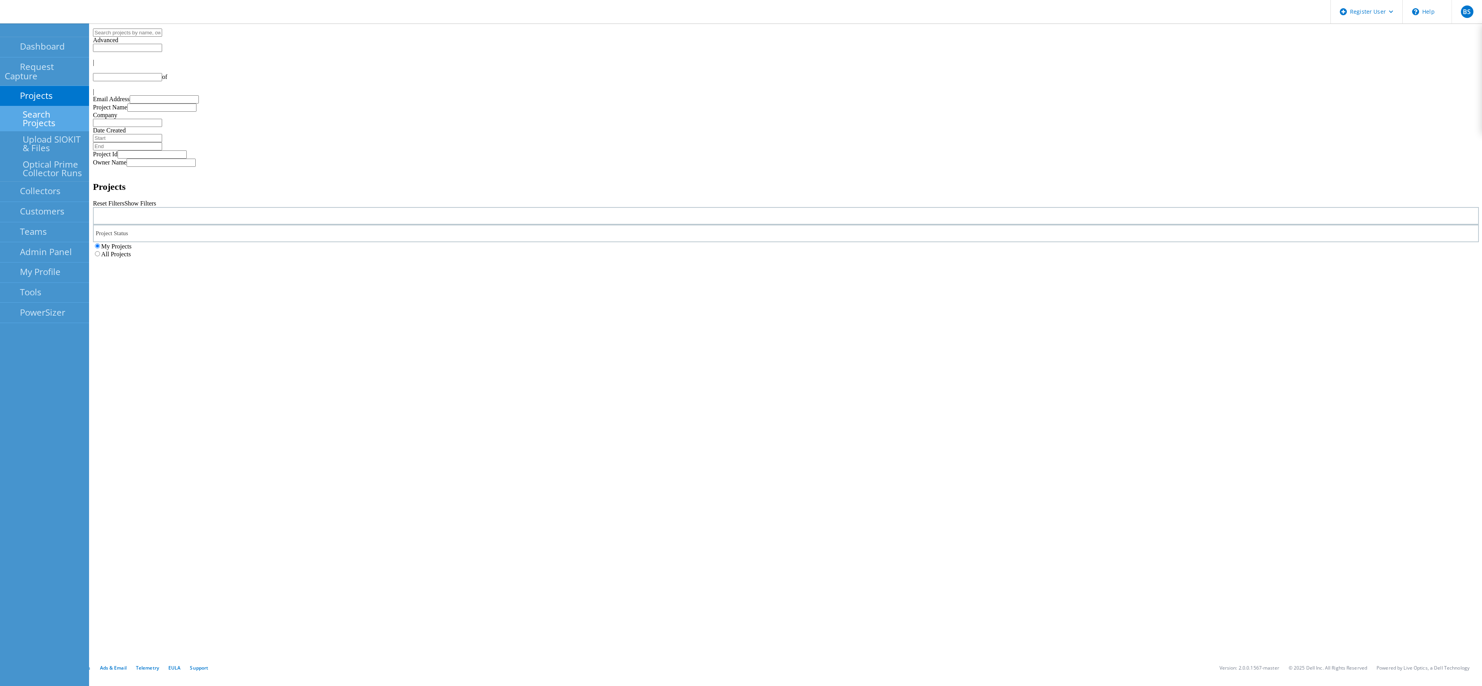
type input "1"
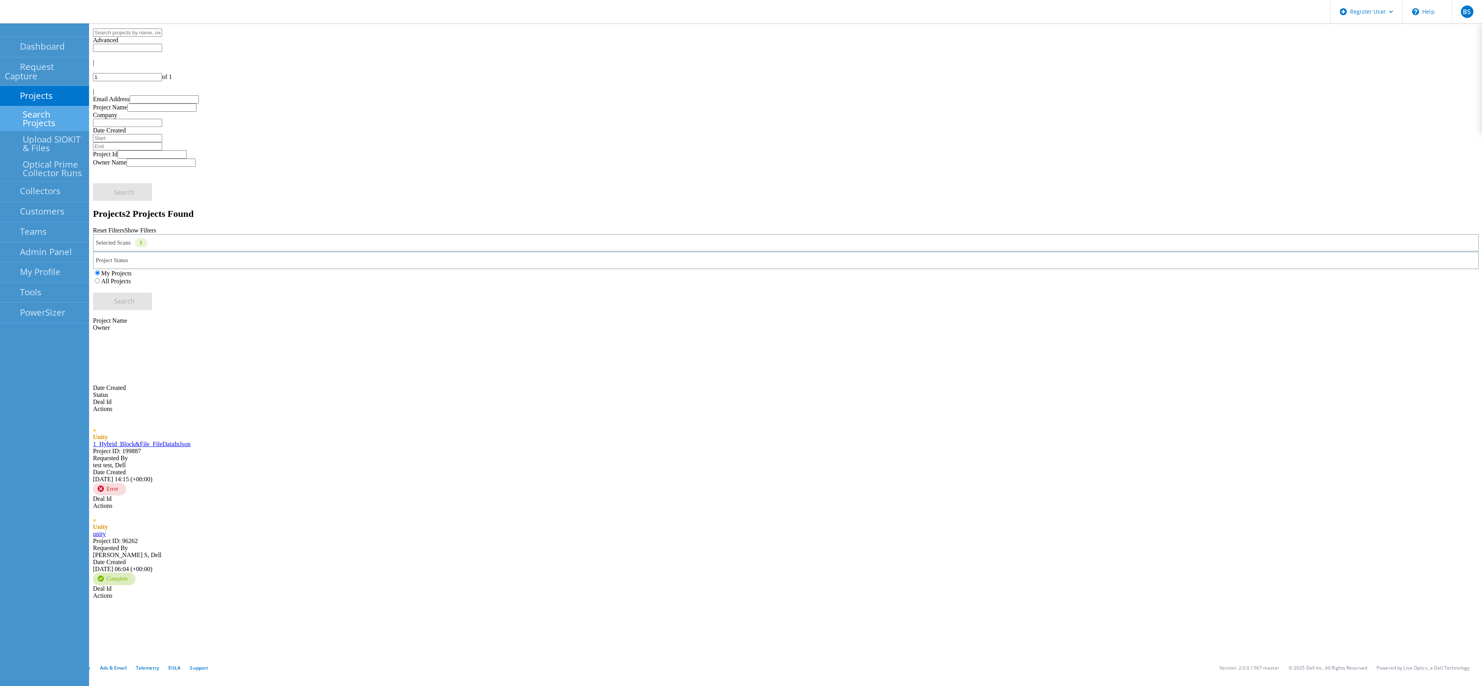
click at [457, 234] on div "Selected Scans 1" at bounding box center [786, 243] width 1386 height 18
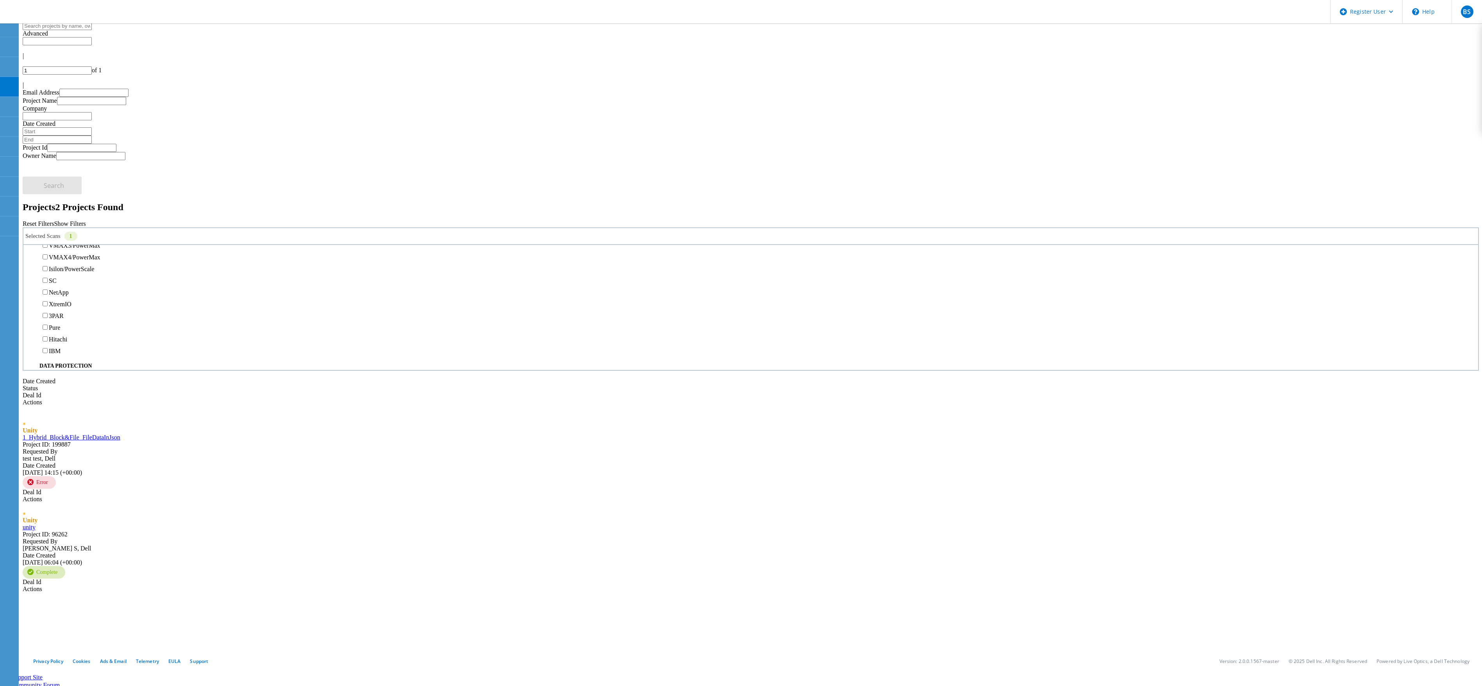
scroll to position [201, 0]
click at [58, 206] on label "Unity" at bounding box center [56, 209] width 14 height 7
click at [48, 206] on input "Unity" at bounding box center [45, 208] width 5 height 5
click at [69, 205] on label "NetApp" at bounding box center [59, 208] width 20 height 7
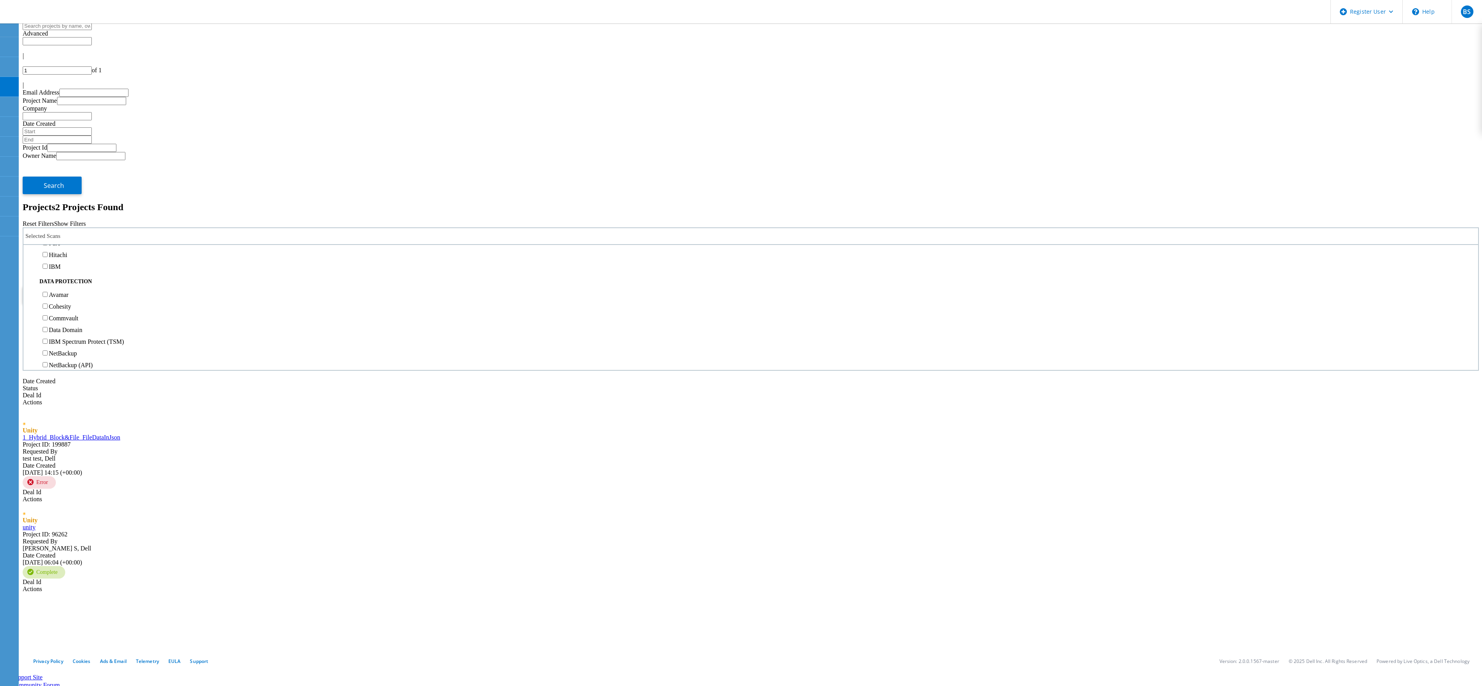
click at [48, 205] on input "NetApp" at bounding box center [45, 207] width 5 height 5
click at [443, 322] on div "Project Name Owner Date Created Status Deal Id Actions Unity 1_Hybrid_Block&Fil…" at bounding box center [751, 448] width 1457 height 289
click at [932, 263] on div "My Projects All Projects" at bounding box center [751, 271] width 1457 height 16
click at [61, 271] on label "All Projects" at bounding box center [46, 274] width 30 height 7
click at [30, 272] on input "All Projects" at bounding box center [27, 274] width 5 height 5
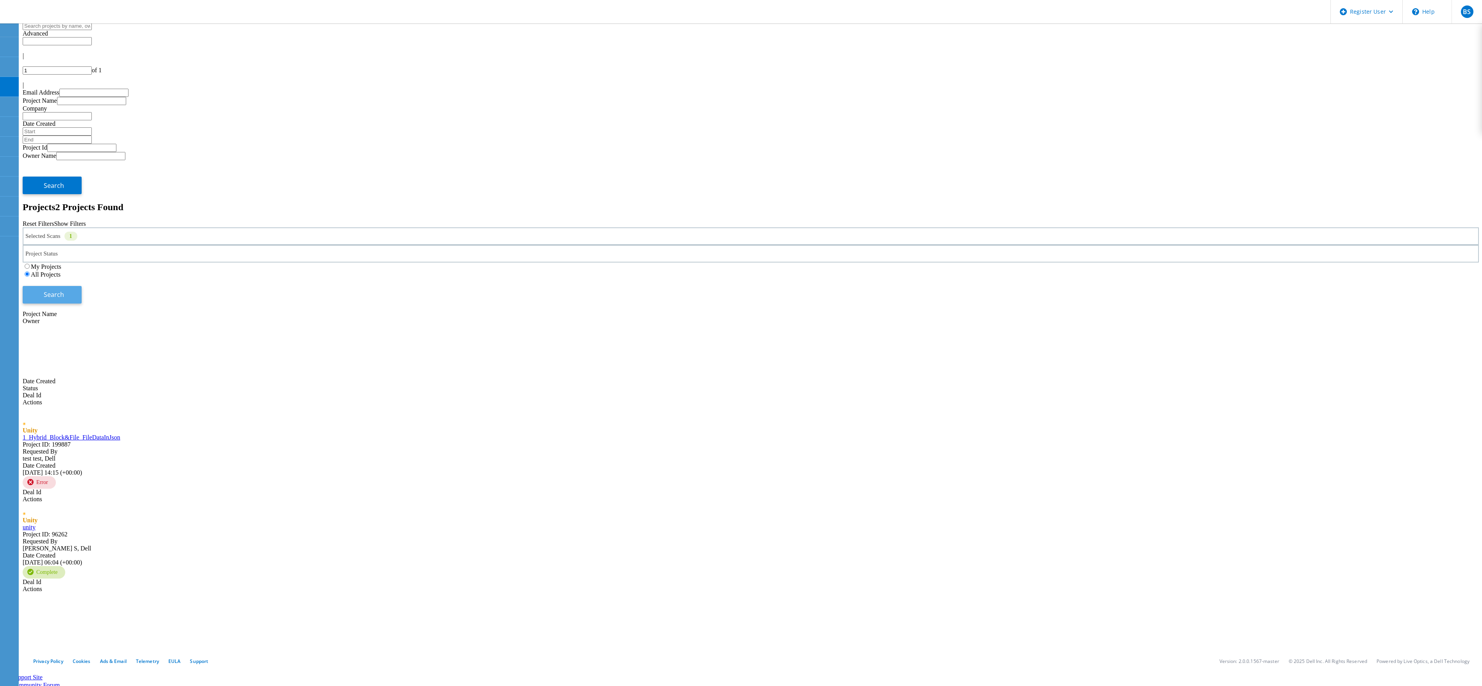
click at [64, 290] on span "Search" at bounding box center [54, 294] width 20 height 9
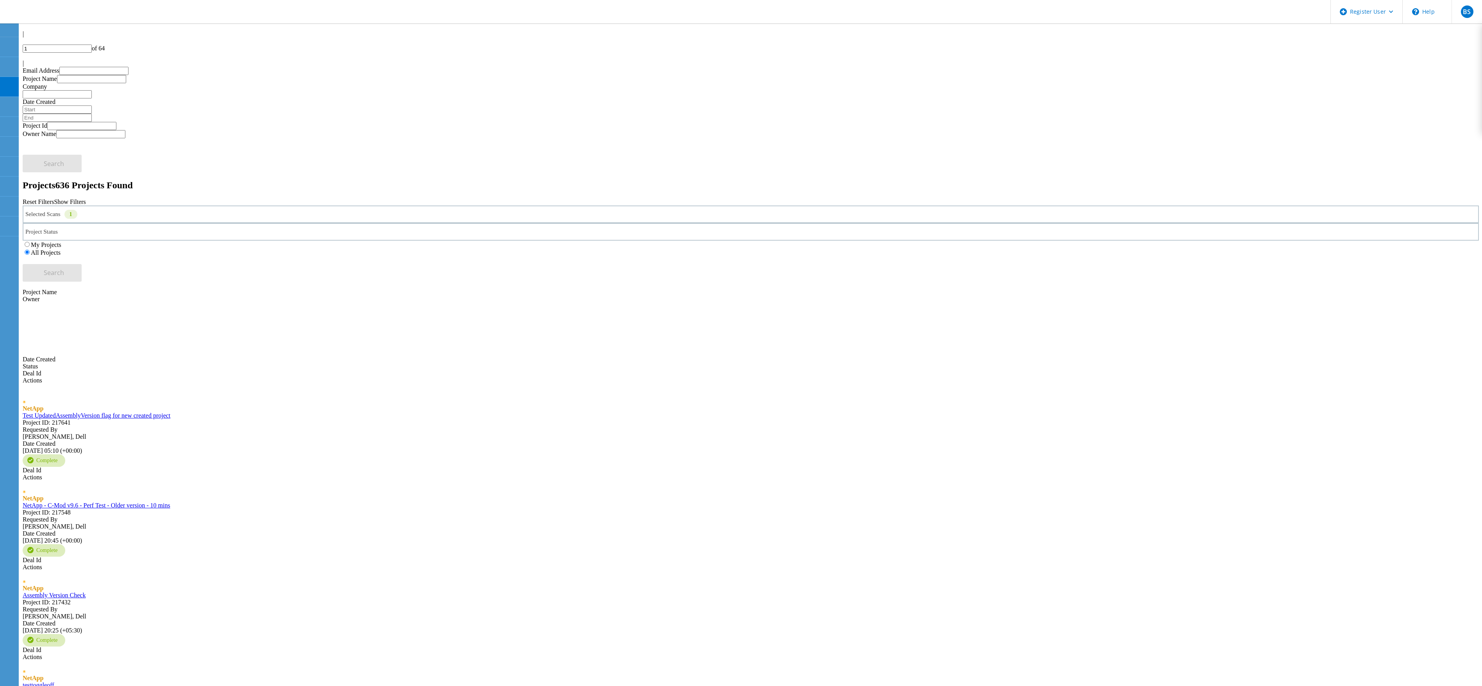
scroll to position [0, 0]
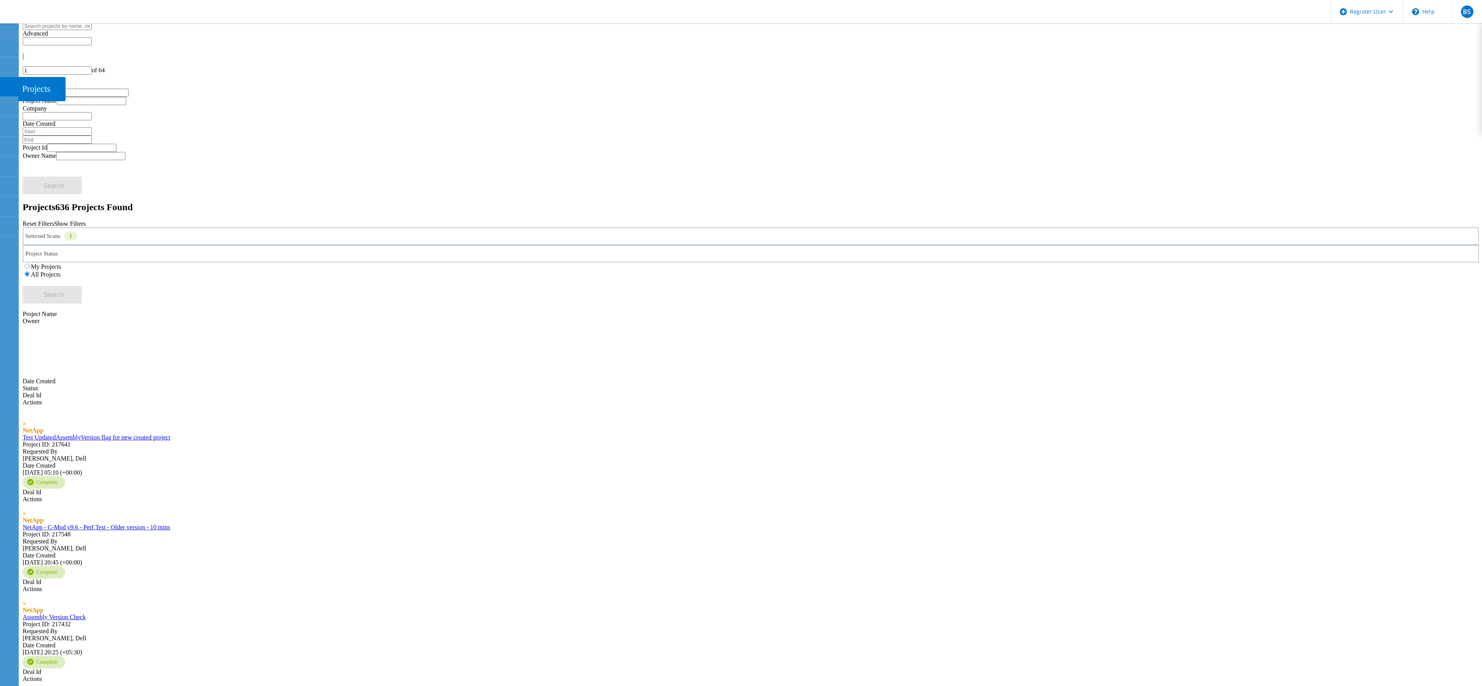
click at [4, 83] on use at bounding box center [4, 83] width 0 height 0
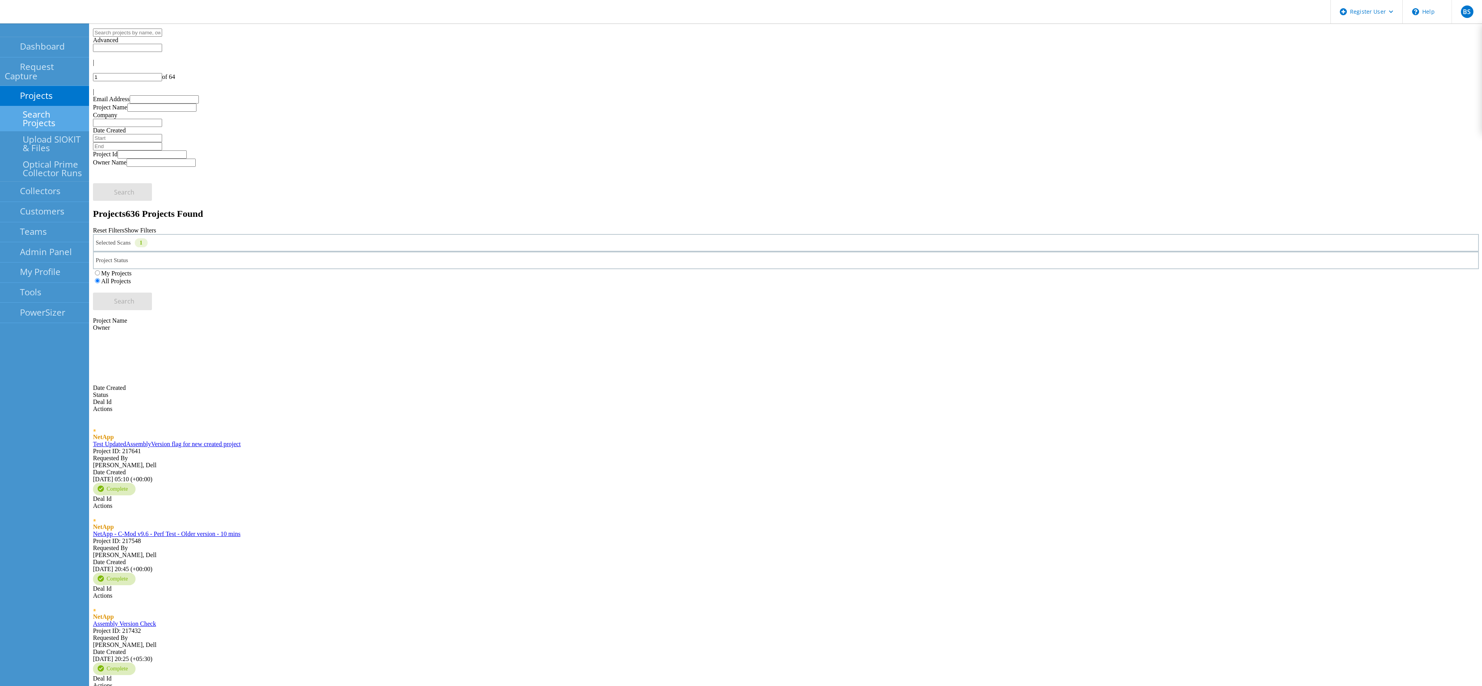
click at [41, 109] on link "Search Projects" at bounding box center [44, 118] width 89 height 25
click at [58, 110] on link "Search Projects" at bounding box center [44, 118] width 89 height 25
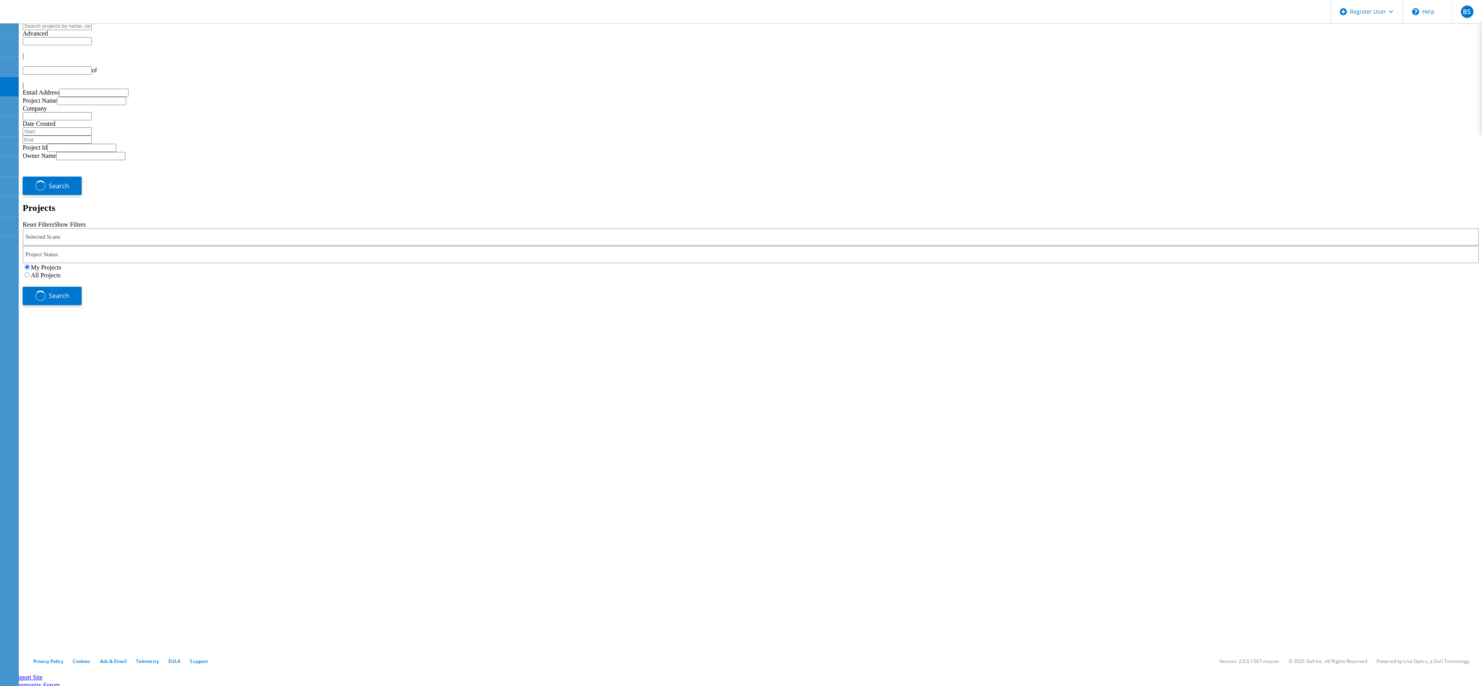
type input "1"
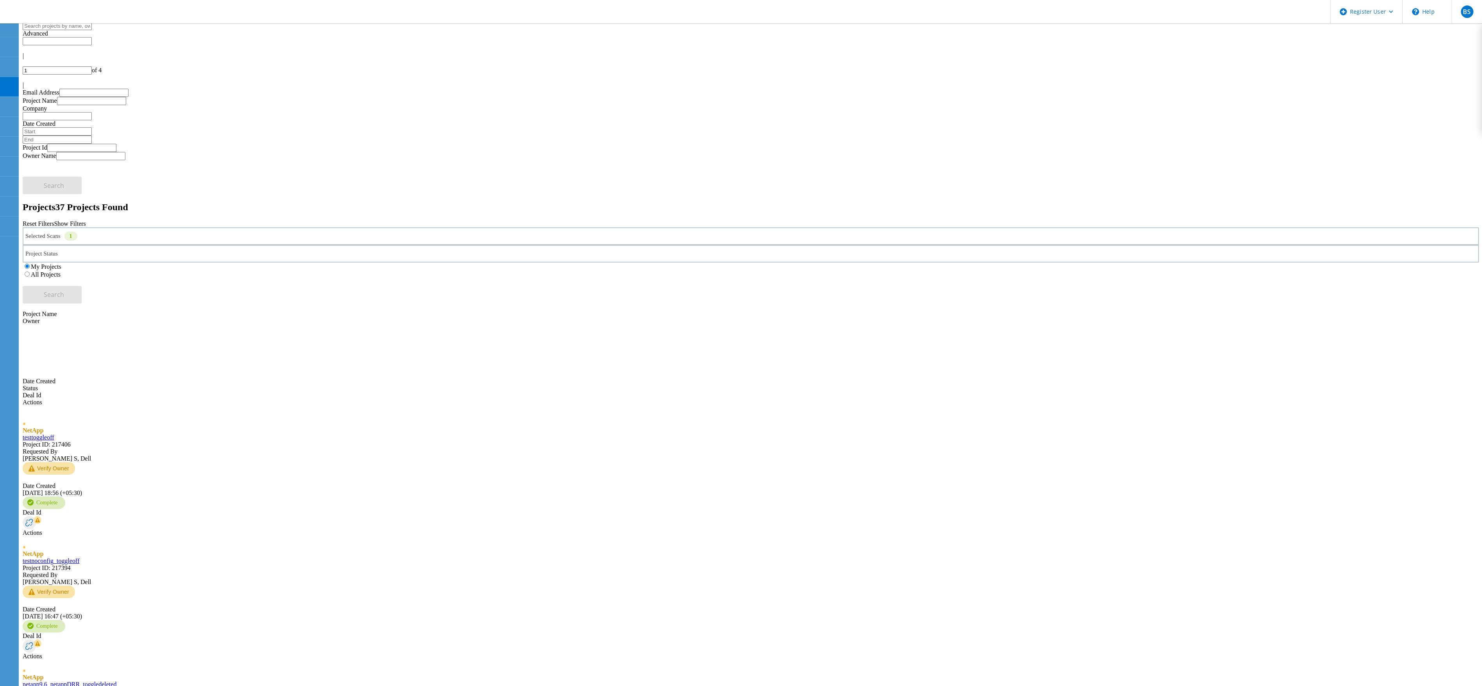
click at [395, 227] on div "Selected Scans 1" at bounding box center [751, 236] width 1457 height 18
click at [903, 263] on div "My Projects All Projects" at bounding box center [751, 271] width 1457 height 16
click at [61, 271] on label "All Projects" at bounding box center [46, 274] width 30 height 7
click at [30, 272] on input "All Projects" at bounding box center [27, 274] width 5 height 5
click at [82, 286] on button "Search" at bounding box center [52, 295] width 59 height 18
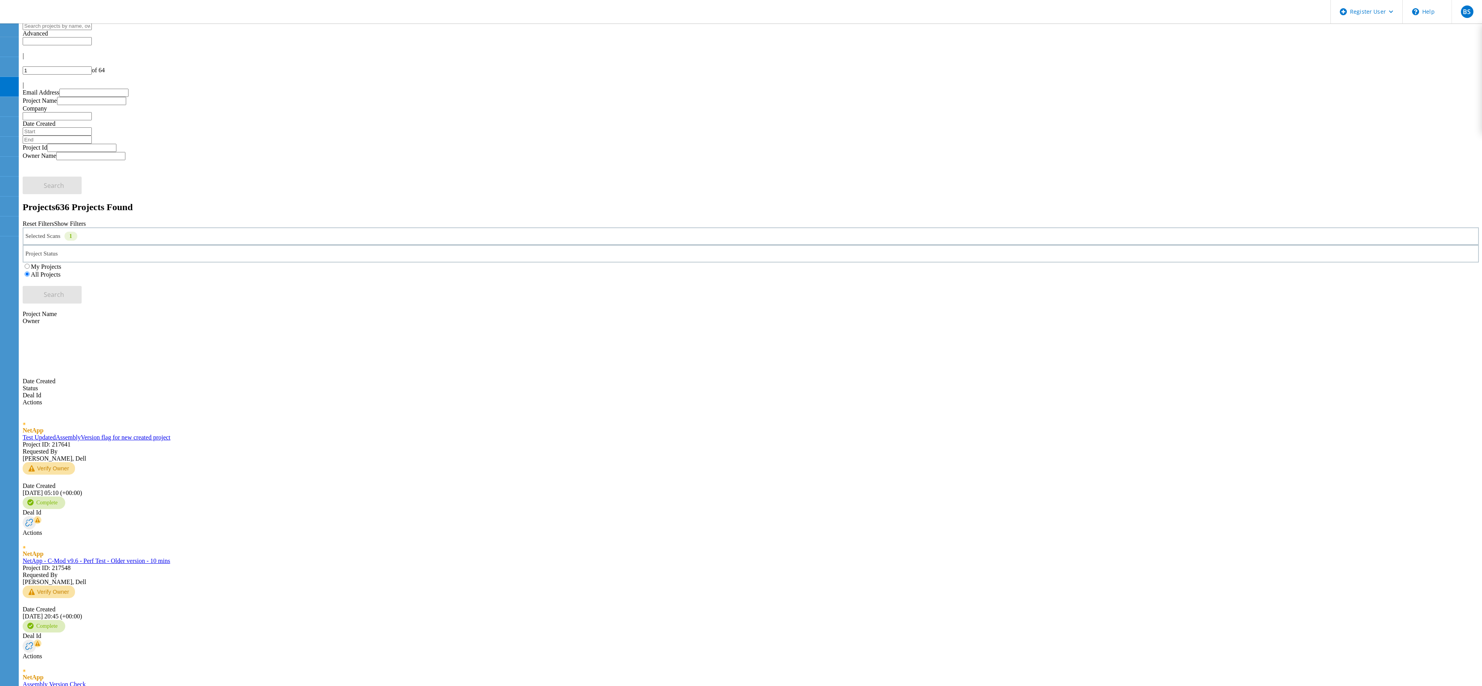
click at [206, 227] on div "Selected Scans 1" at bounding box center [751, 236] width 1457 height 18
click at [585, 4] on header "Register User \n Help Explore Helpful Articles Contact Support BS Dell Admin Us…" at bounding box center [741, 11] width 1482 height 23
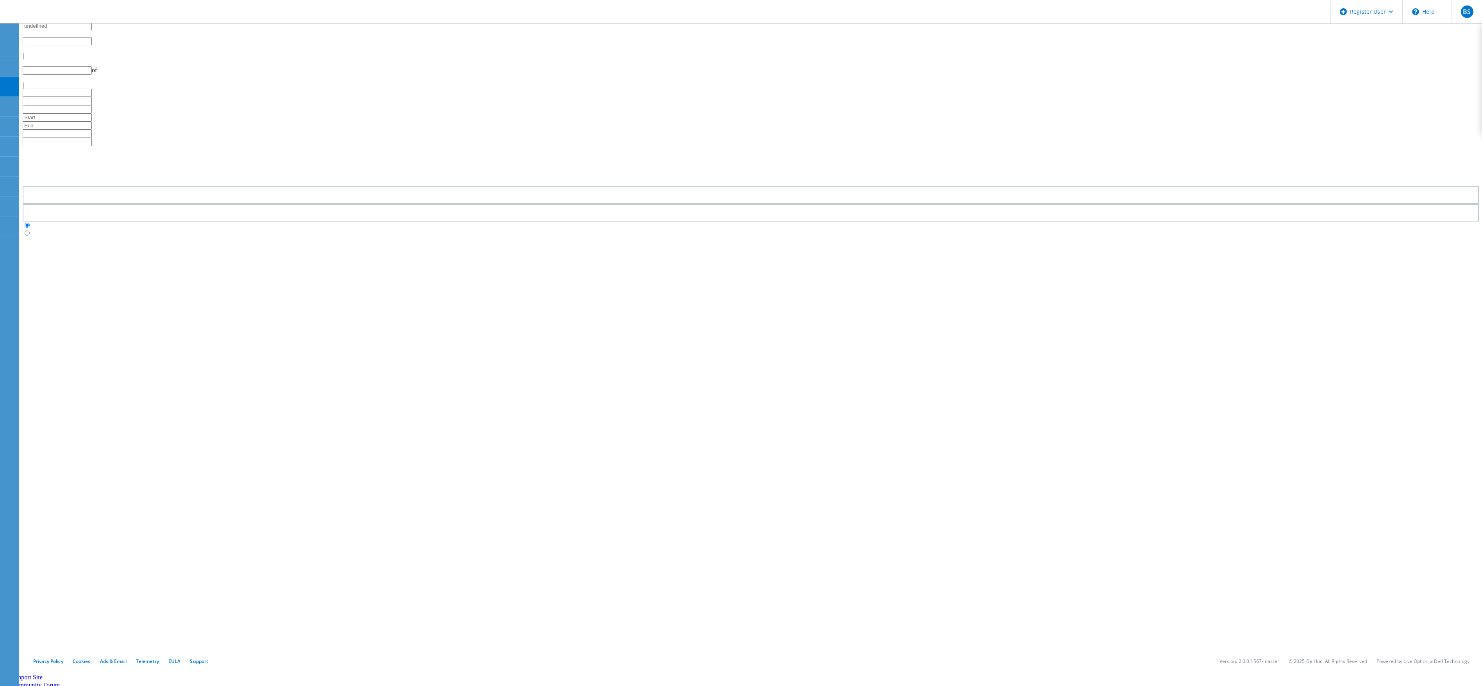
type input "1"
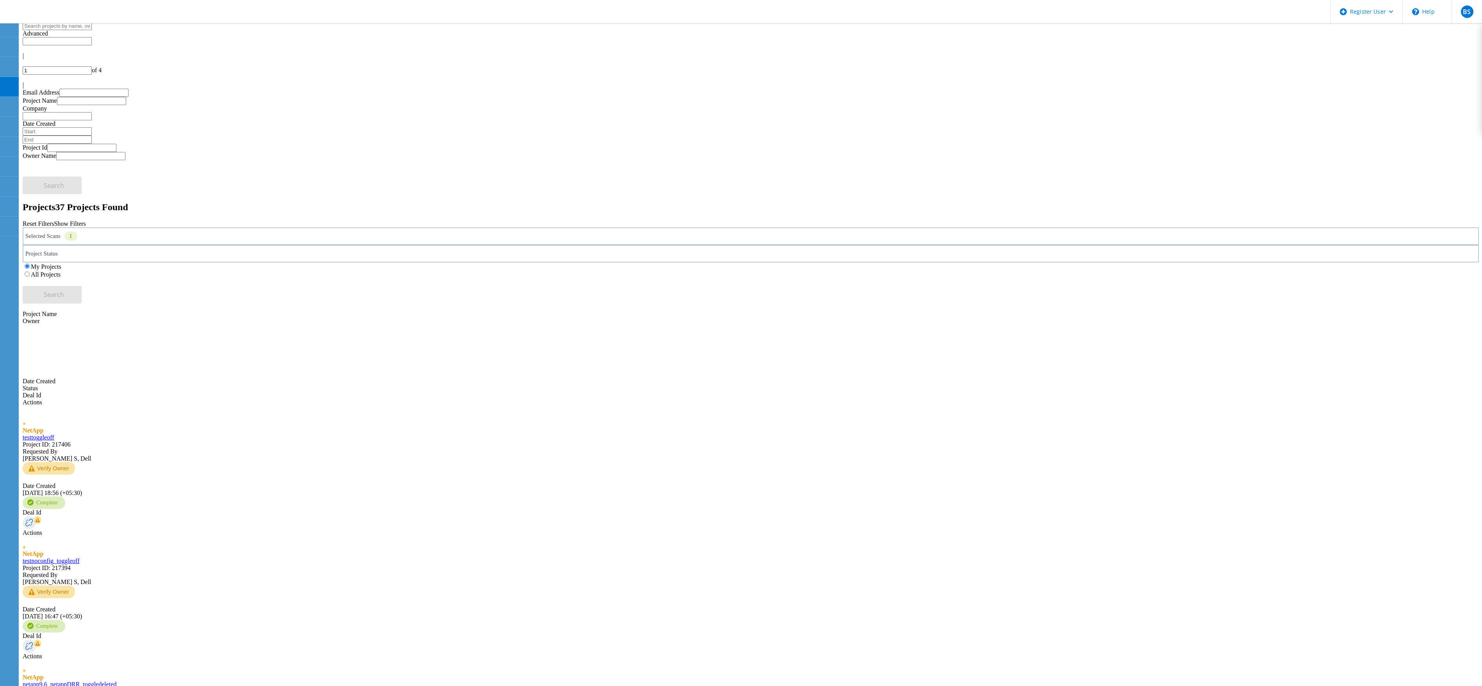
click at [904, 263] on div "My Projects All Projects" at bounding box center [751, 271] width 1457 height 16
click at [61, 271] on label "All Projects" at bounding box center [46, 274] width 30 height 7
click at [30, 272] on input "All Projects" at bounding box center [27, 274] width 5 height 5
click at [82, 286] on button "Search" at bounding box center [52, 295] width 59 height 18
click at [416, 227] on div "Selected Scans 1" at bounding box center [751, 236] width 1457 height 18
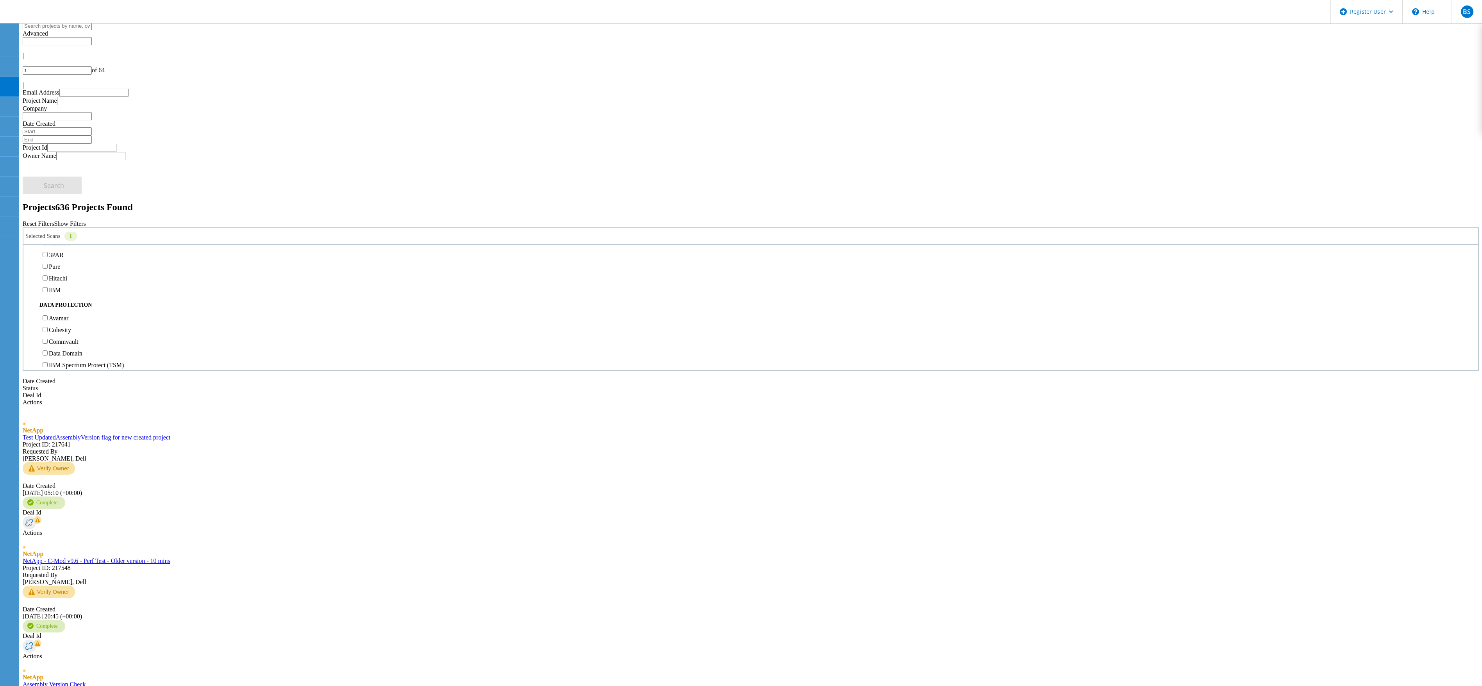
scroll to position [270, 0]
click at [69, 219] on label "NetApp" at bounding box center [59, 222] width 20 height 7
click at [48, 219] on input "NetApp" at bounding box center [45, 221] width 5 height 5
click at [69, 219] on label "NetApp" at bounding box center [59, 222] width 20 height 7
click at [48, 219] on input "NetApp" at bounding box center [45, 221] width 5 height 5
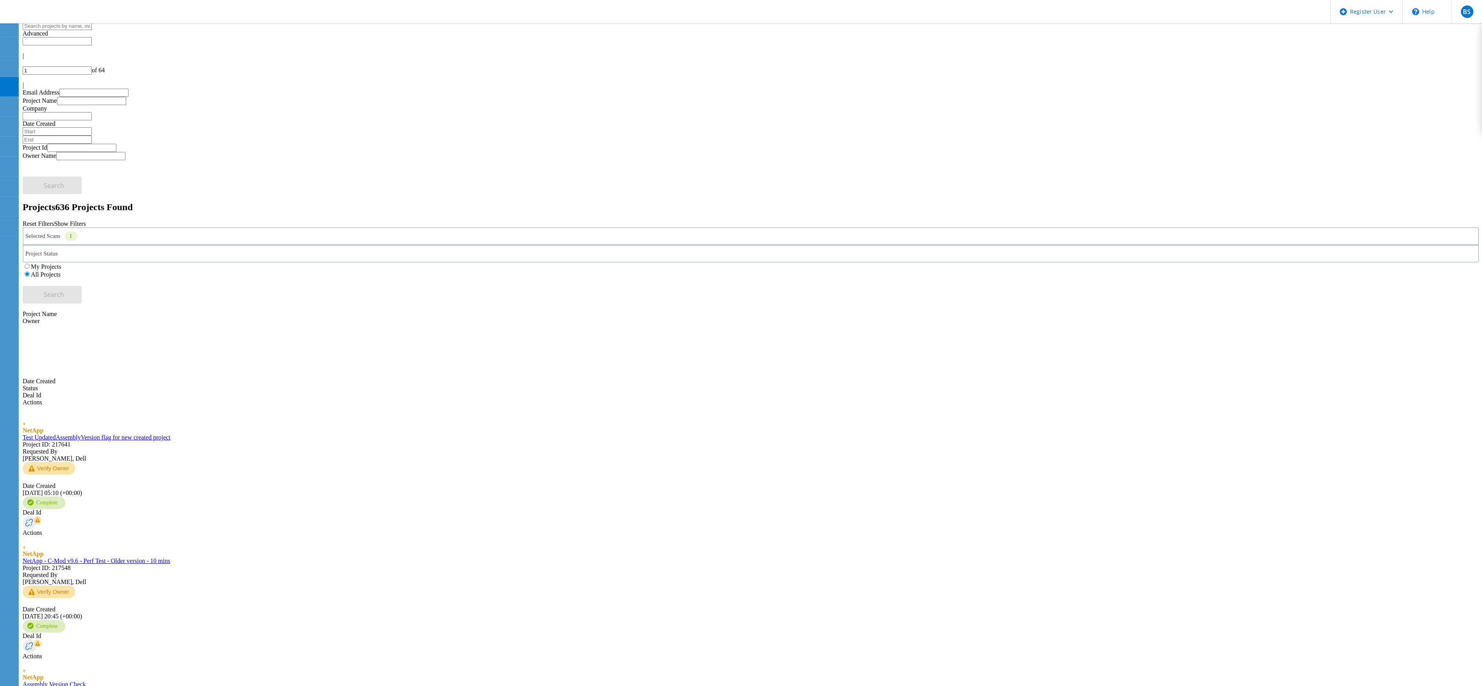
click at [251, 202] on div "Projects 636 Projects Found" at bounding box center [751, 207] width 1457 height 11
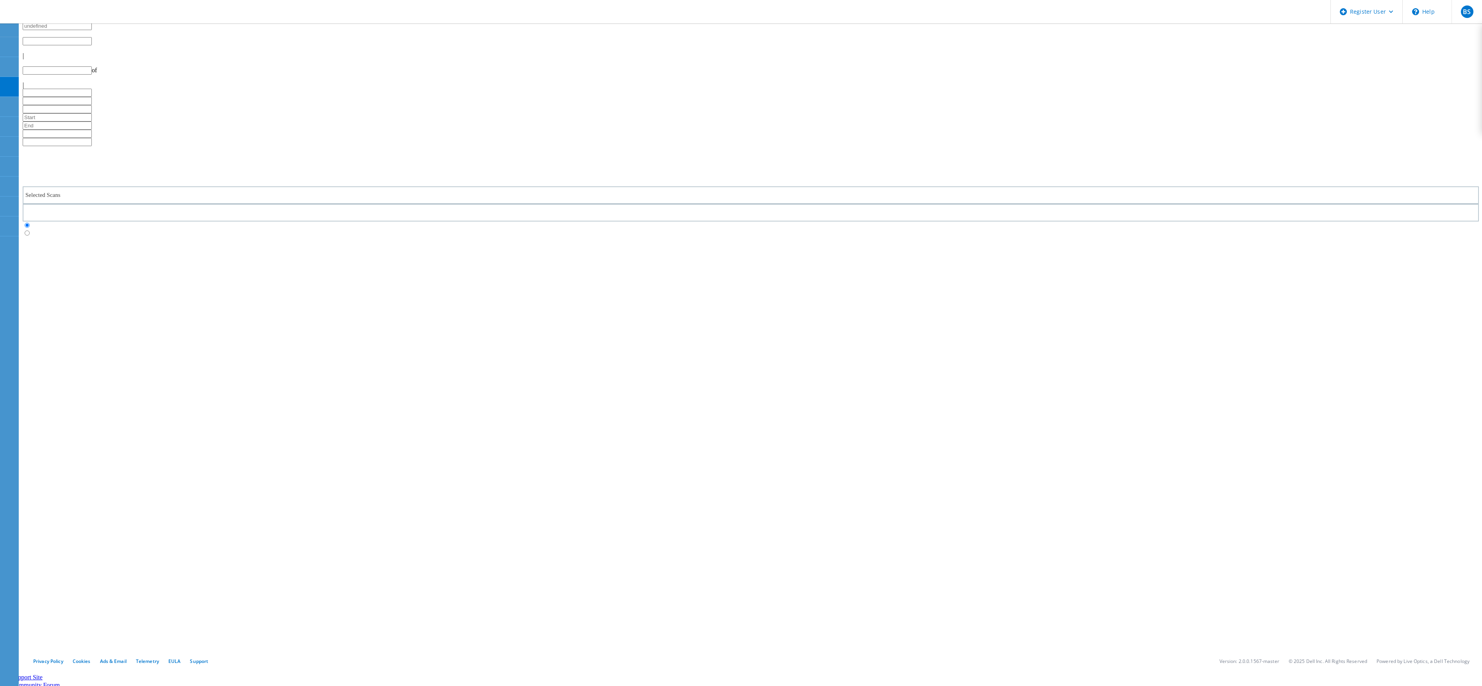
type input "1"
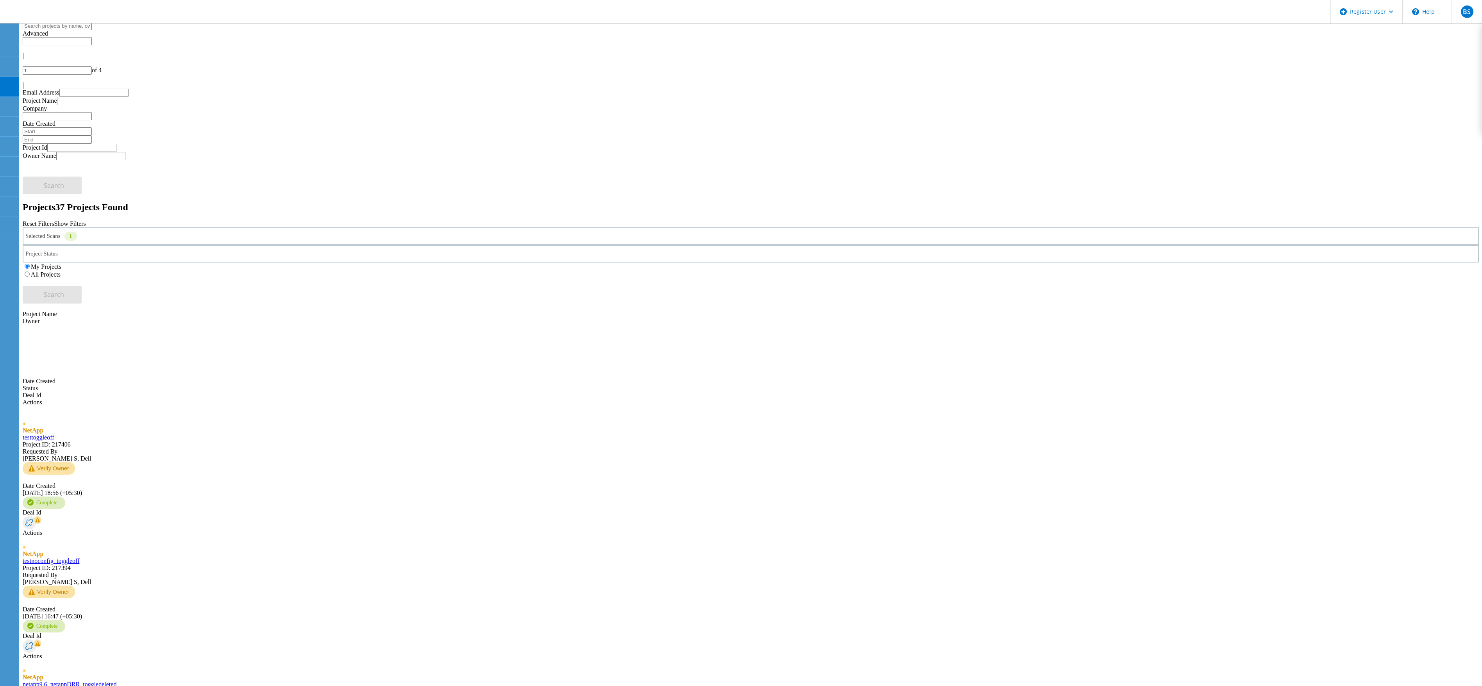
click at [889, 263] on div "My Projects All Projects" at bounding box center [751, 271] width 1457 height 16
click at [61, 271] on label "All Projects" at bounding box center [46, 274] width 30 height 7
click at [30, 272] on input "All Projects" at bounding box center [27, 274] width 5 height 5
click at [64, 290] on span "Search" at bounding box center [54, 294] width 20 height 9
click at [405, 227] on div "Selected Scans 1" at bounding box center [751, 236] width 1457 height 18
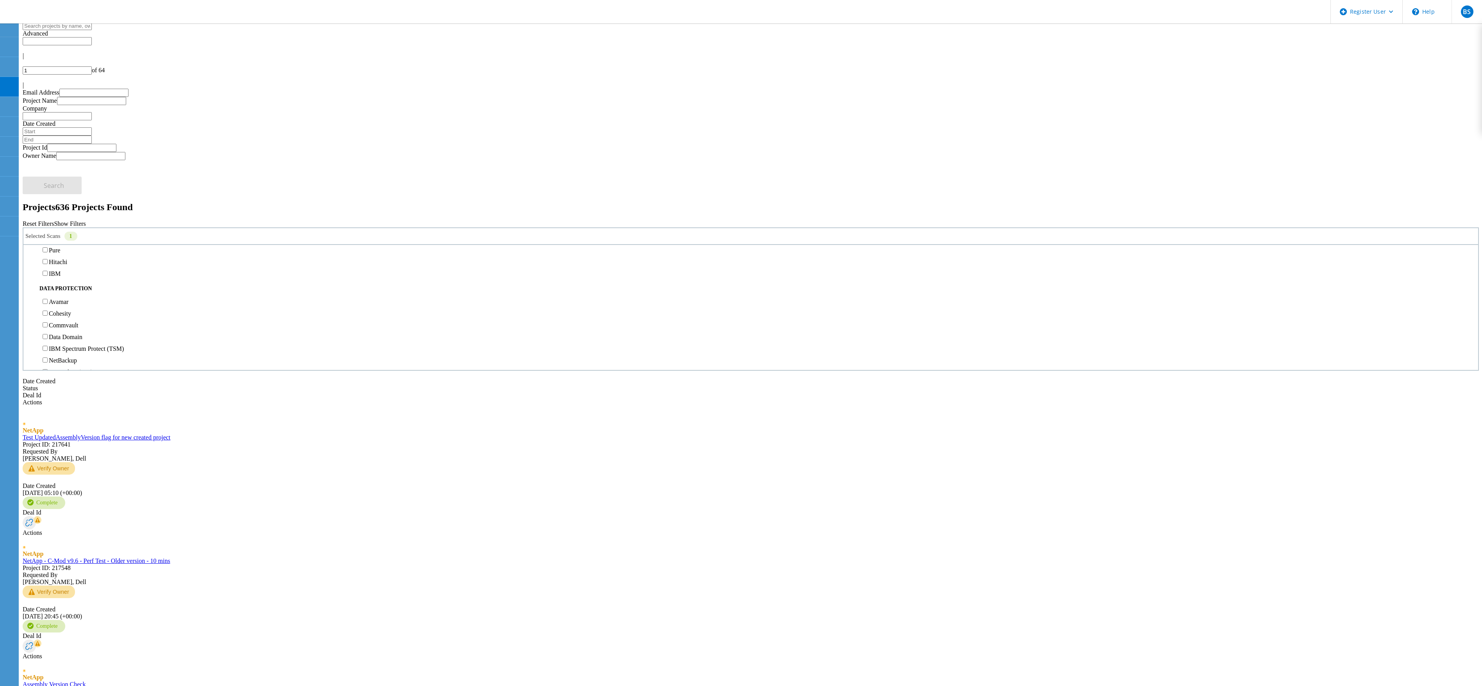
scroll to position [278, 0]
click at [304, 202] on div "Projects 636 Projects Found" at bounding box center [751, 207] width 1457 height 11
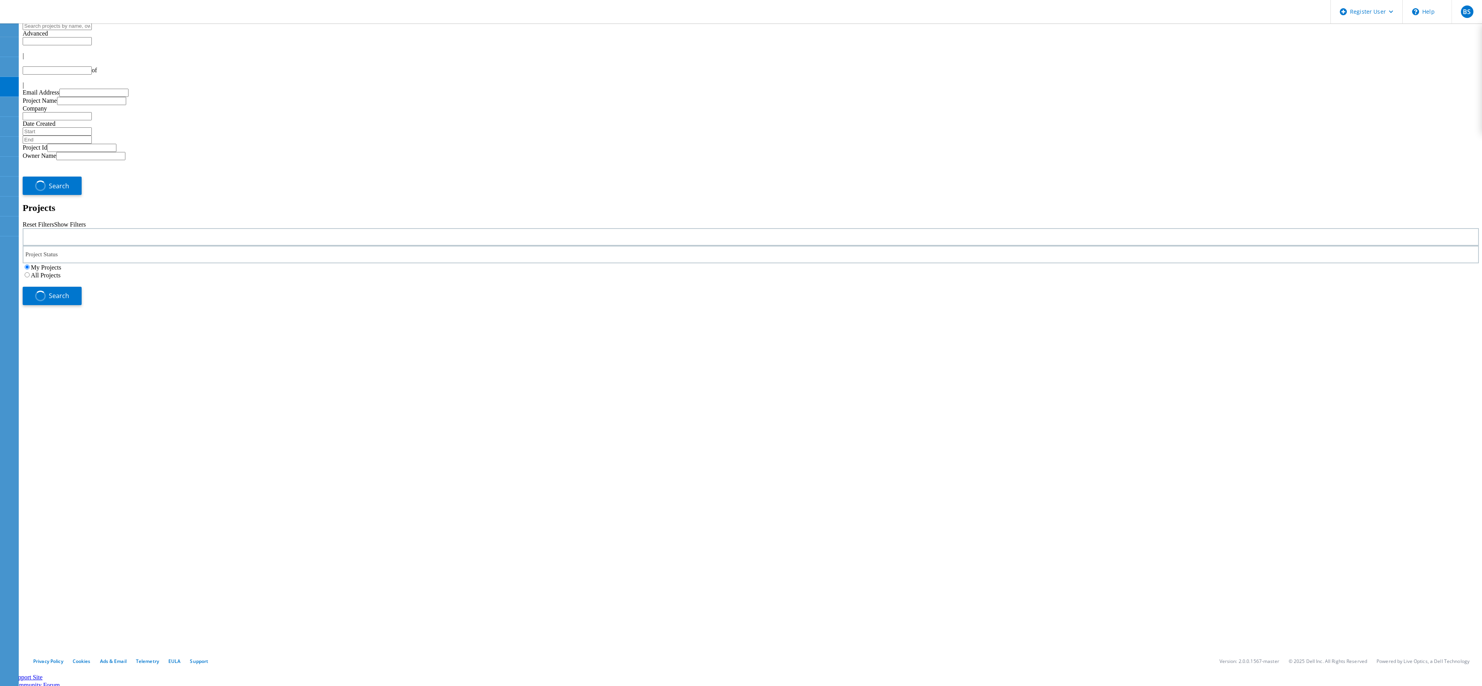
type input "1"
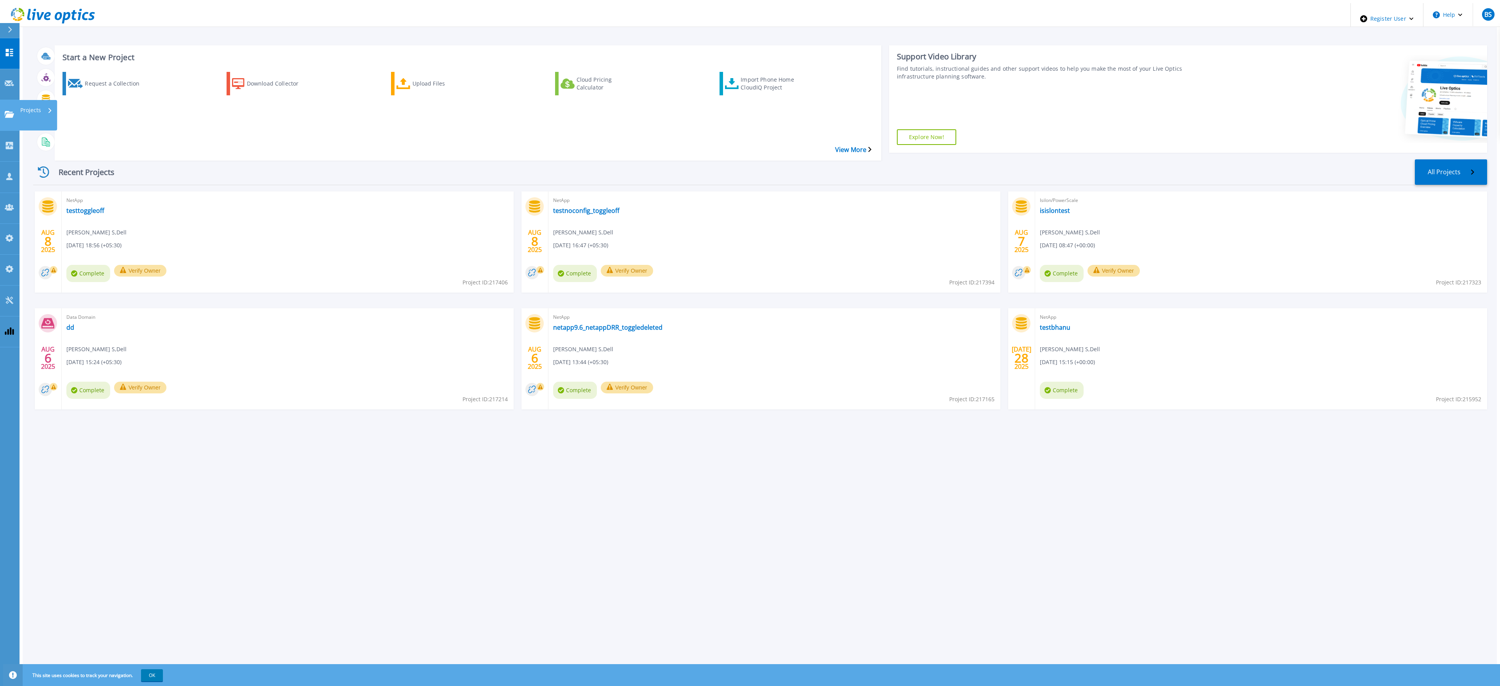
click at [14, 100] on link "Projects Projects" at bounding box center [10, 115] width 20 height 31
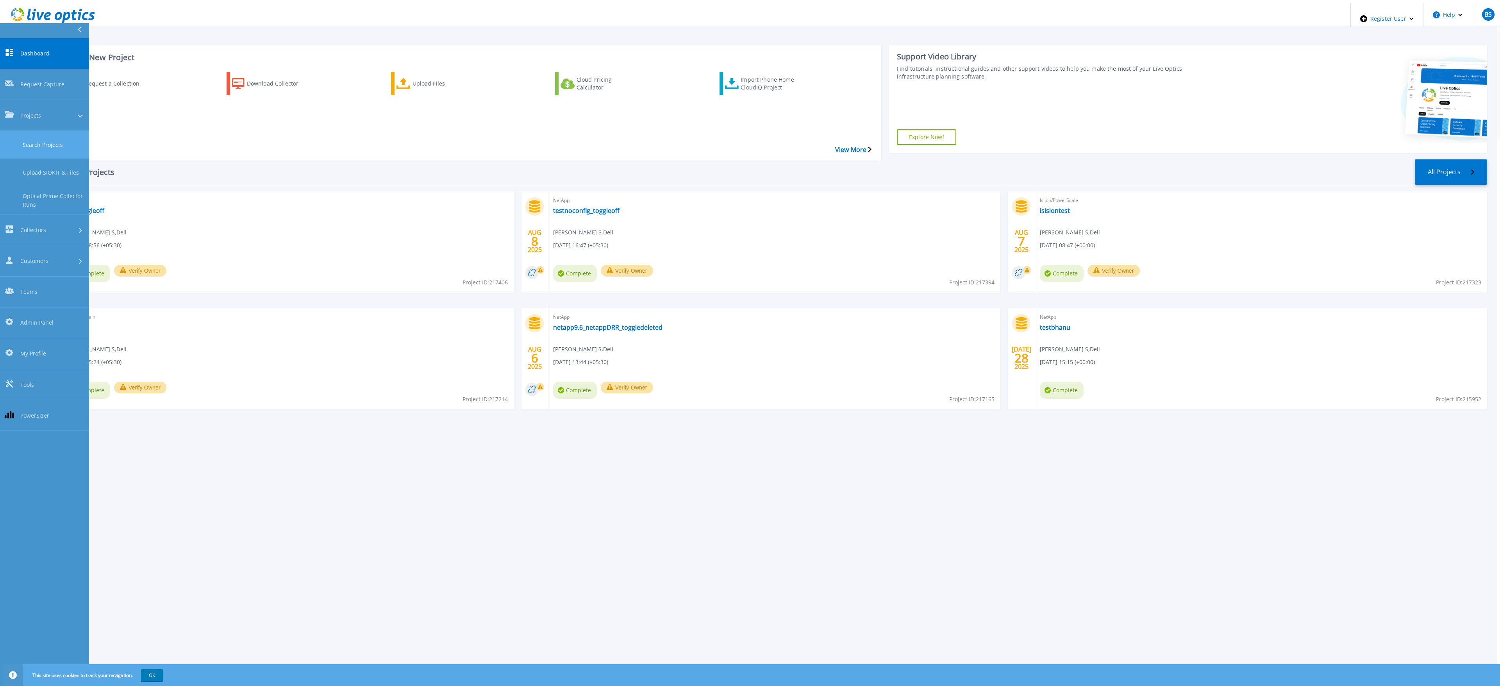
click at [36, 131] on link "Search Projects" at bounding box center [44, 145] width 89 height 28
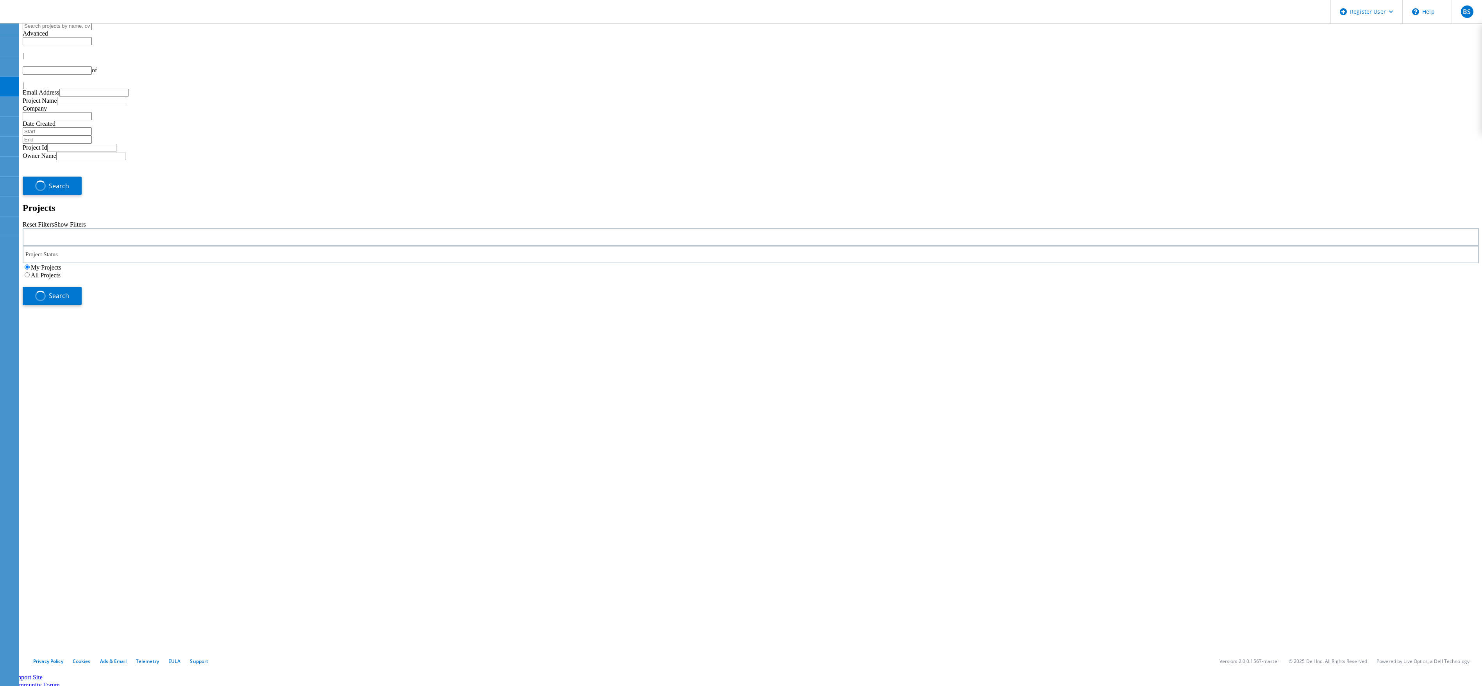
type input "1"
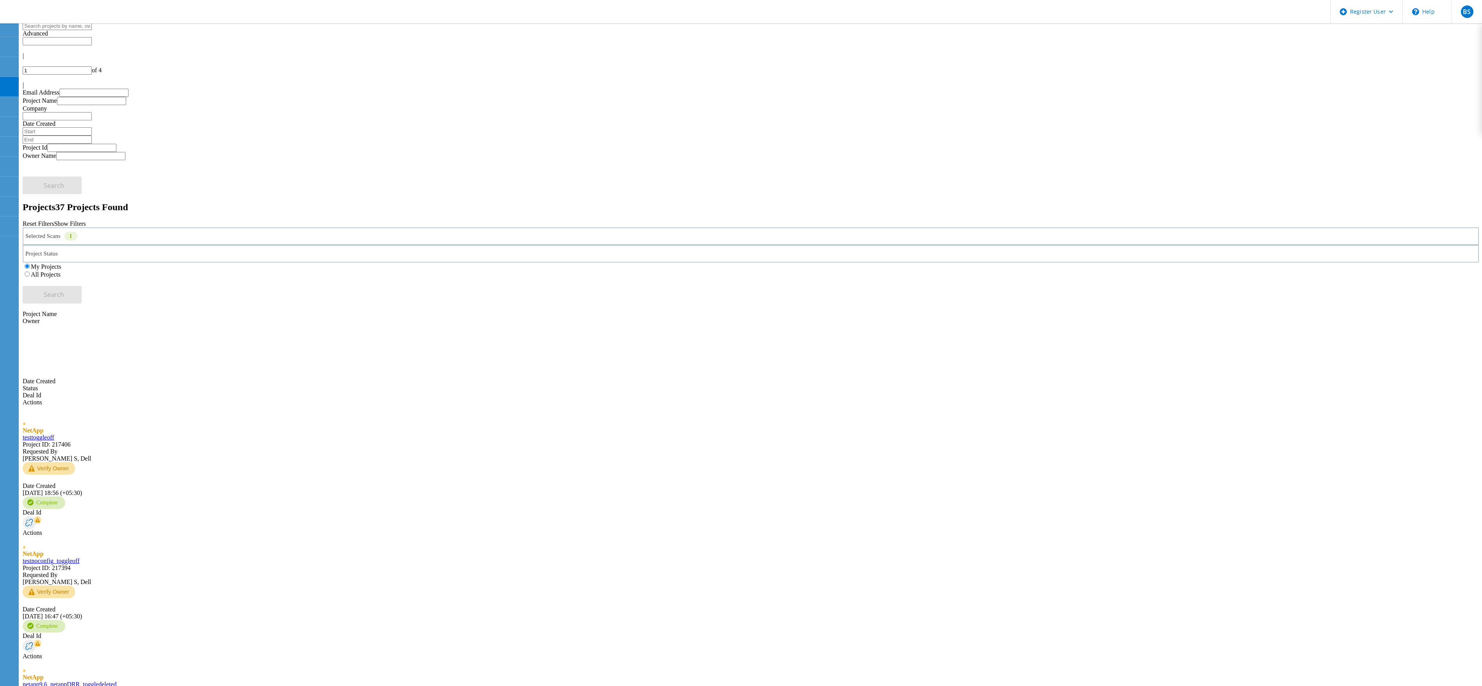
click at [414, 227] on div "Selected Scans 1" at bounding box center [751, 236] width 1457 height 18
click at [61, 271] on label "All Projects" at bounding box center [46, 274] width 30 height 7
click at [30, 272] on input "All Projects" at bounding box center [27, 274] width 5 height 5
click at [82, 286] on button "Search" at bounding box center [52, 295] width 59 height 18
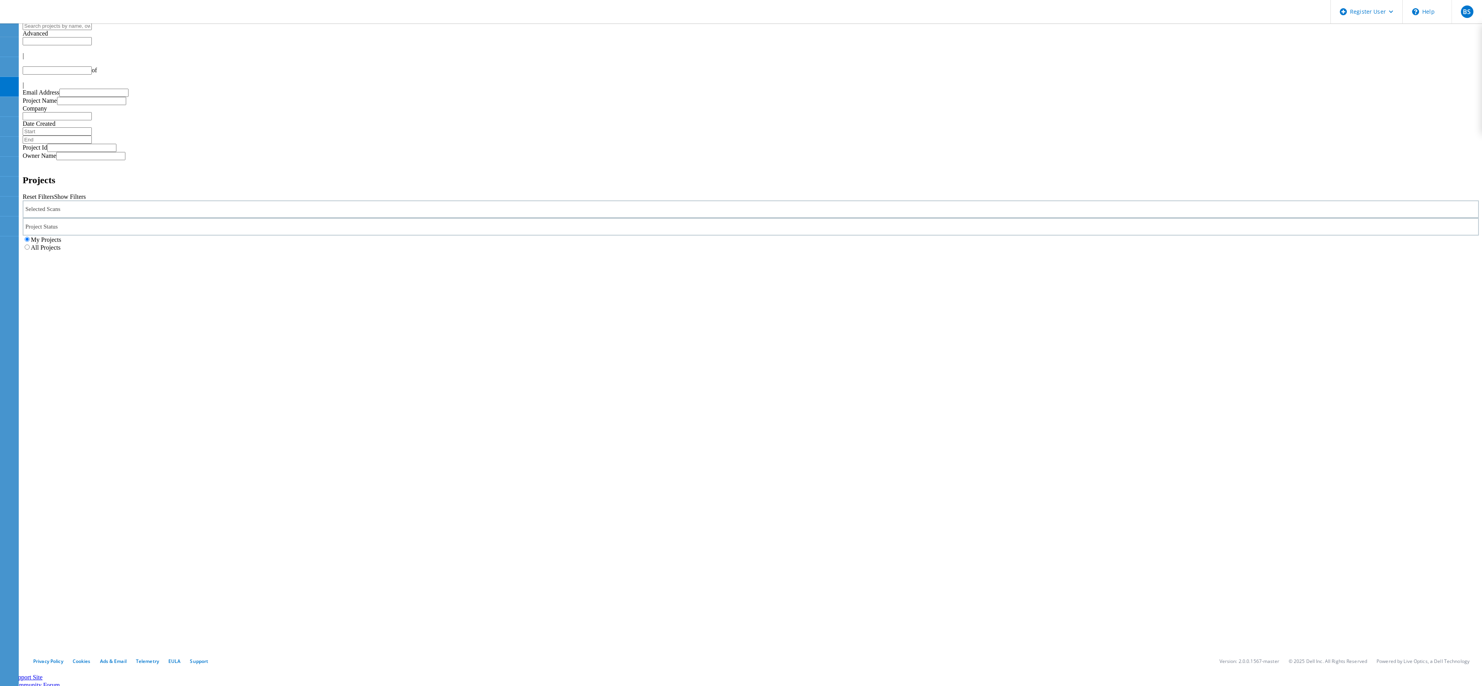
type input "1"
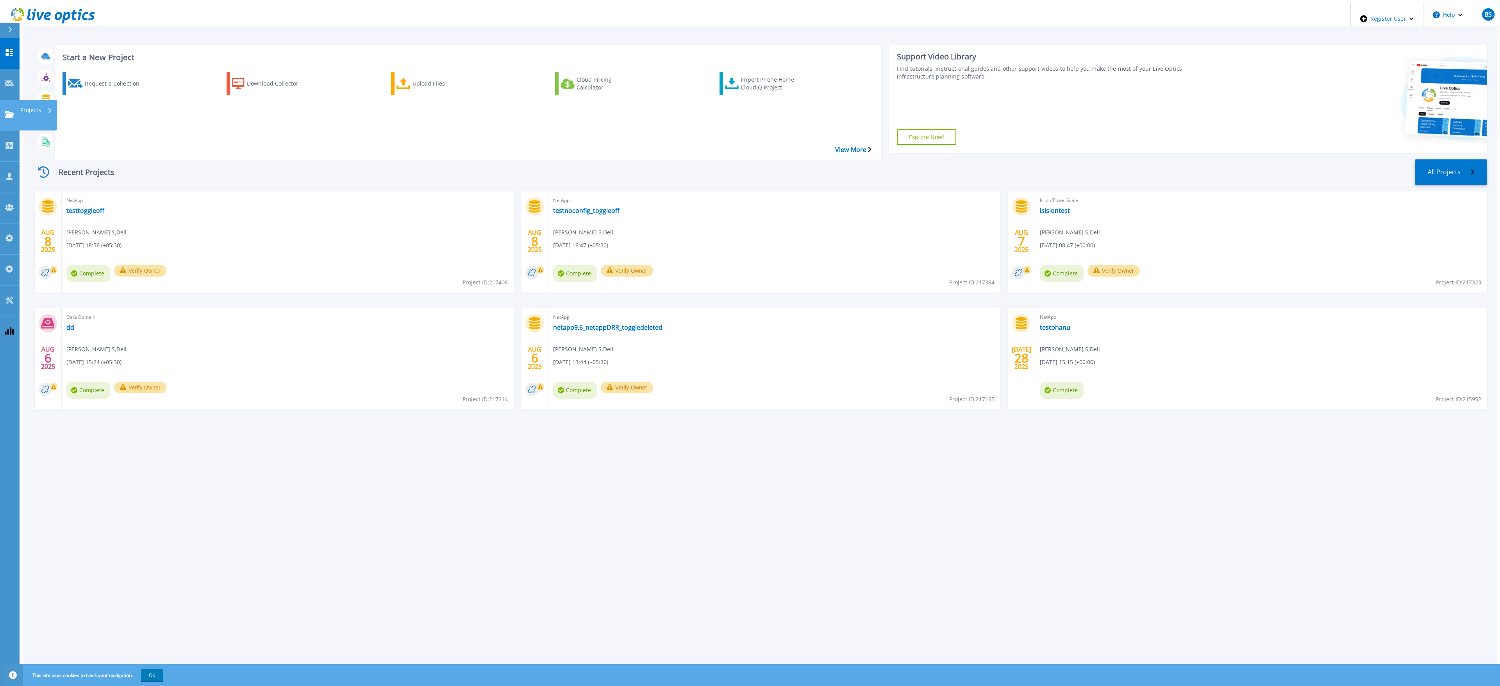
click at [5, 111] on icon at bounding box center [9, 114] width 9 height 7
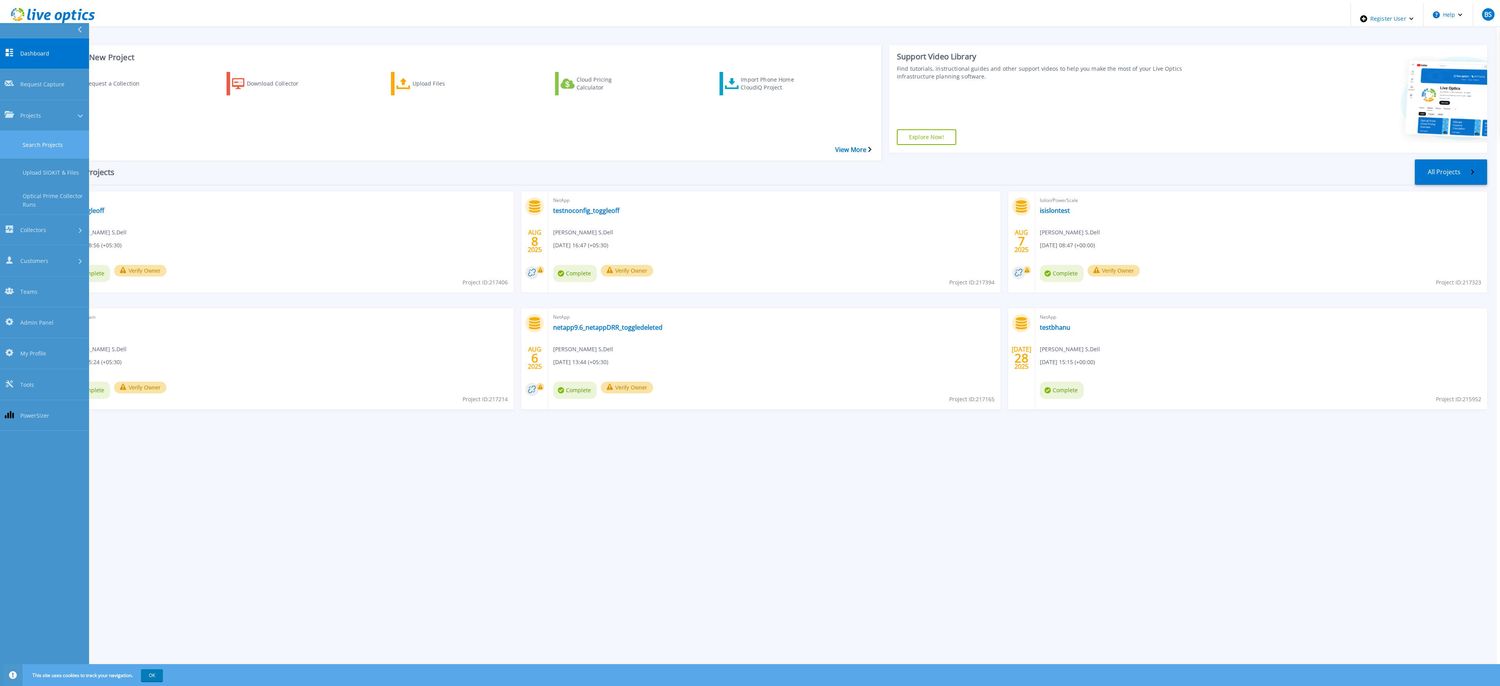
click at [8, 131] on link "Search Projects" at bounding box center [44, 145] width 89 height 28
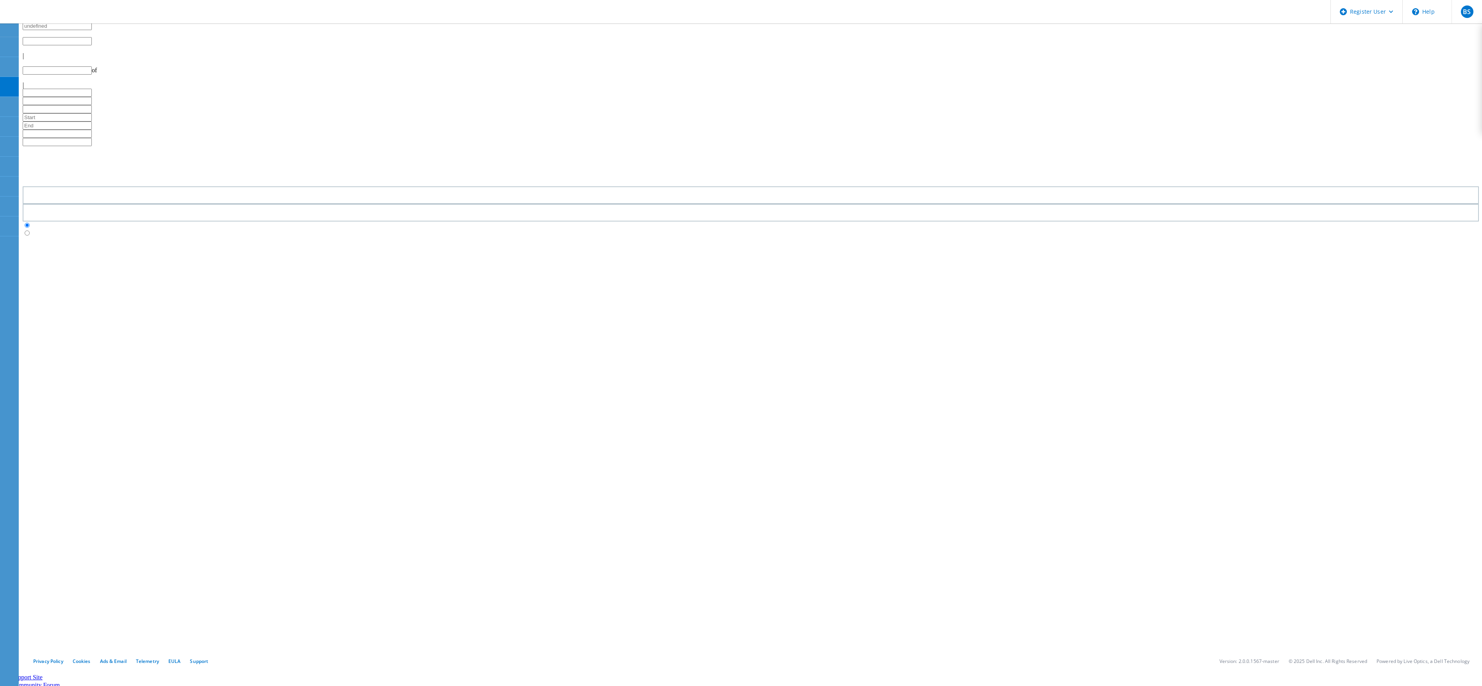
type input "1"
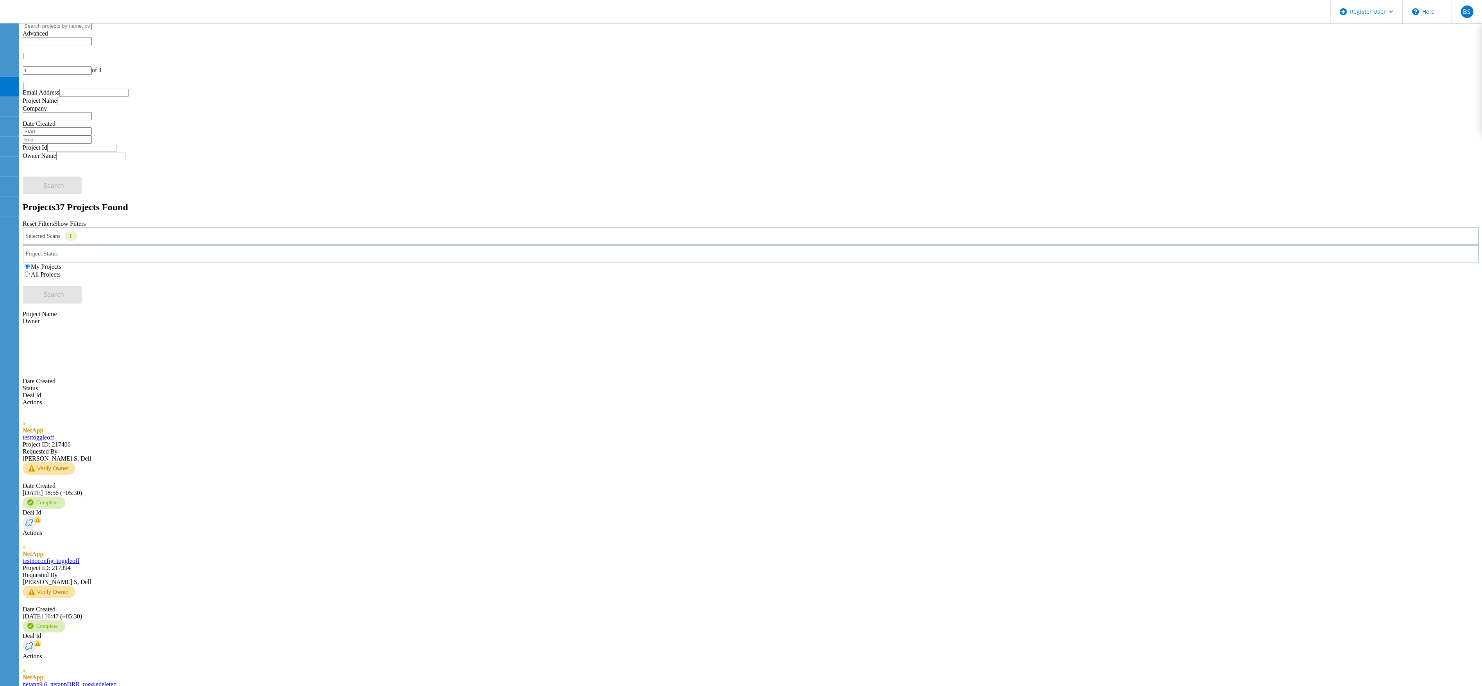
click at [414, 227] on div "Selected Scans 1" at bounding box center [751, 236] width 1457 height 18
drag, startPoint x: 915, startPoint y: 112, endPoint x: 902, endPoint y: 104, distance: 15.4
click at [902, 270] on div "All Projects" at bounding box center [751, 274] width 1457 height 8
click at [61, 271] on label "All Projects" at bounding box center [46, 274] width 30 height 7
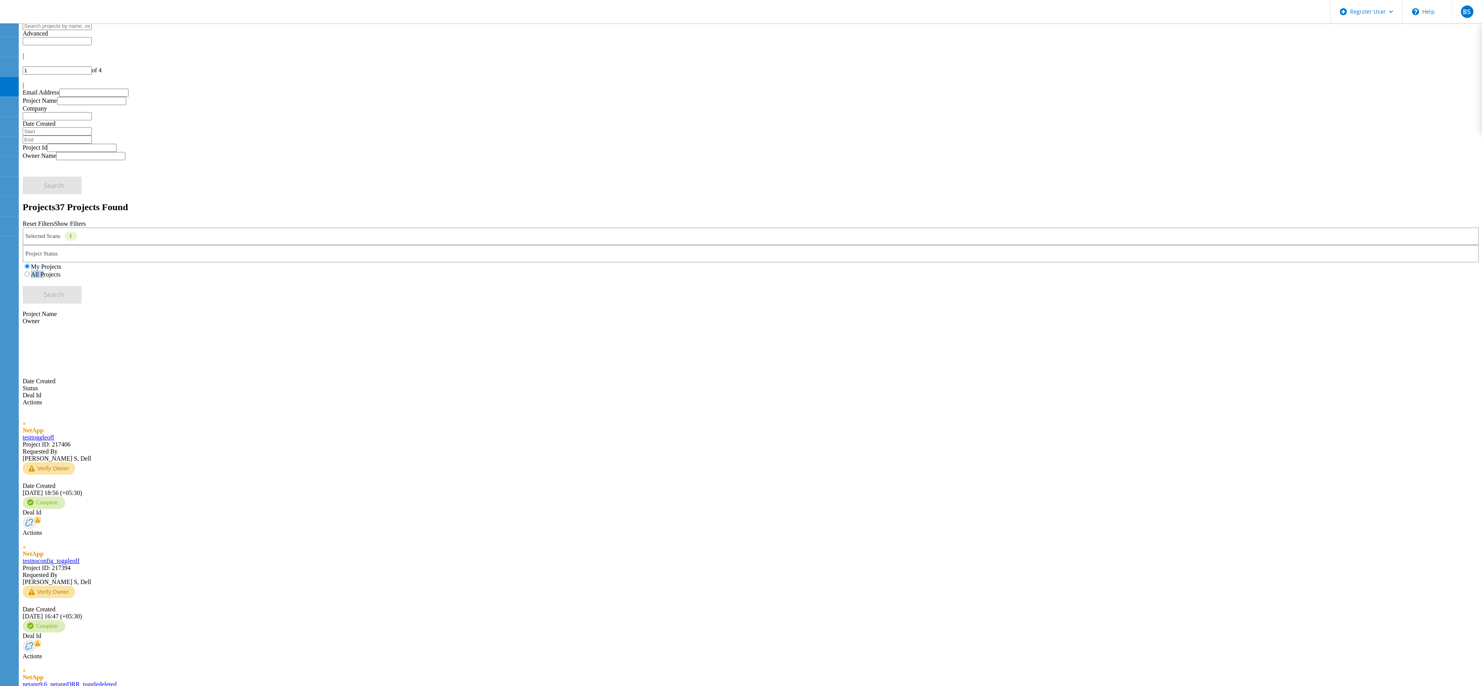
click at [30, 272] on input "All Projects" at bounding box center [27, 274] width 5 height 5
click at [64, 290] on span "Search" at bounding box center [54, 294] width 20 height 9
click at [1469, 16] on div "BS" at bounding box center [1467, 11] width 13 height 13
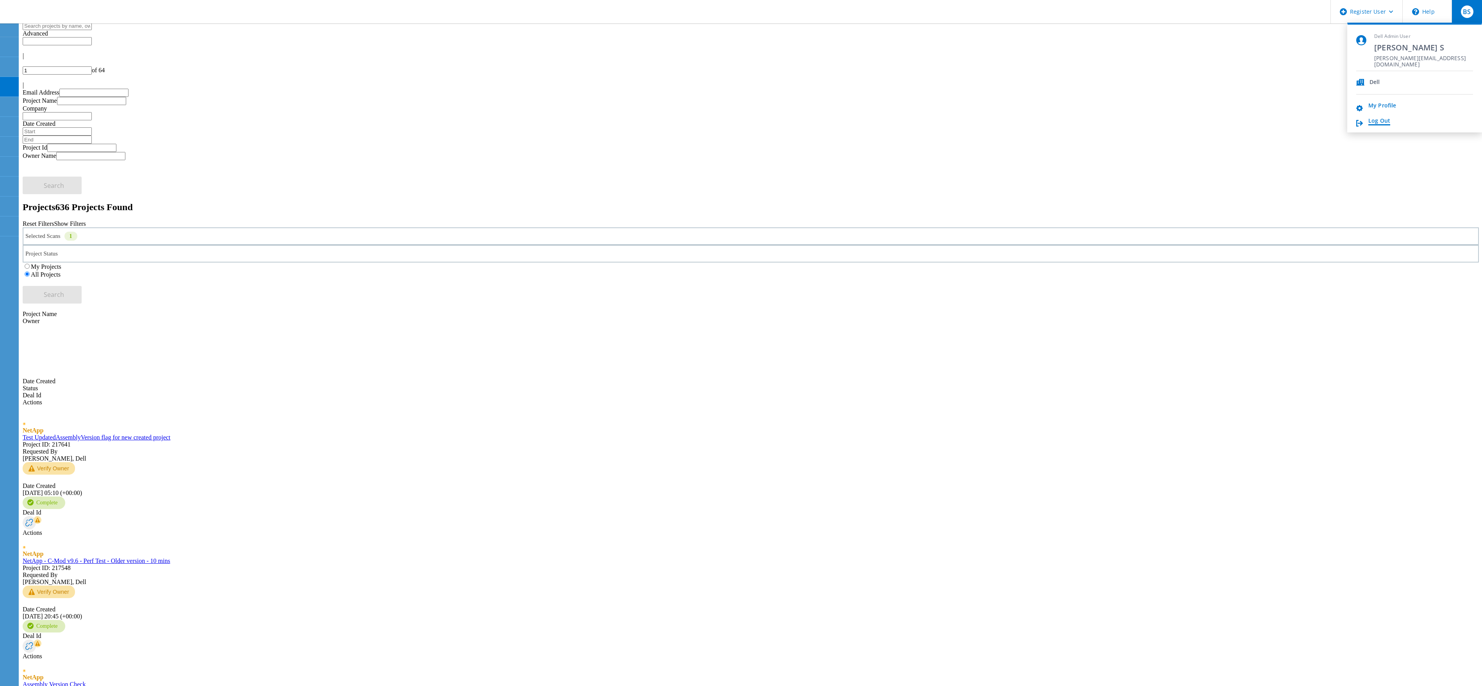
click at [1382, 118] on link "Log Out" at bounding box center [1380, 121] width 22 height 7
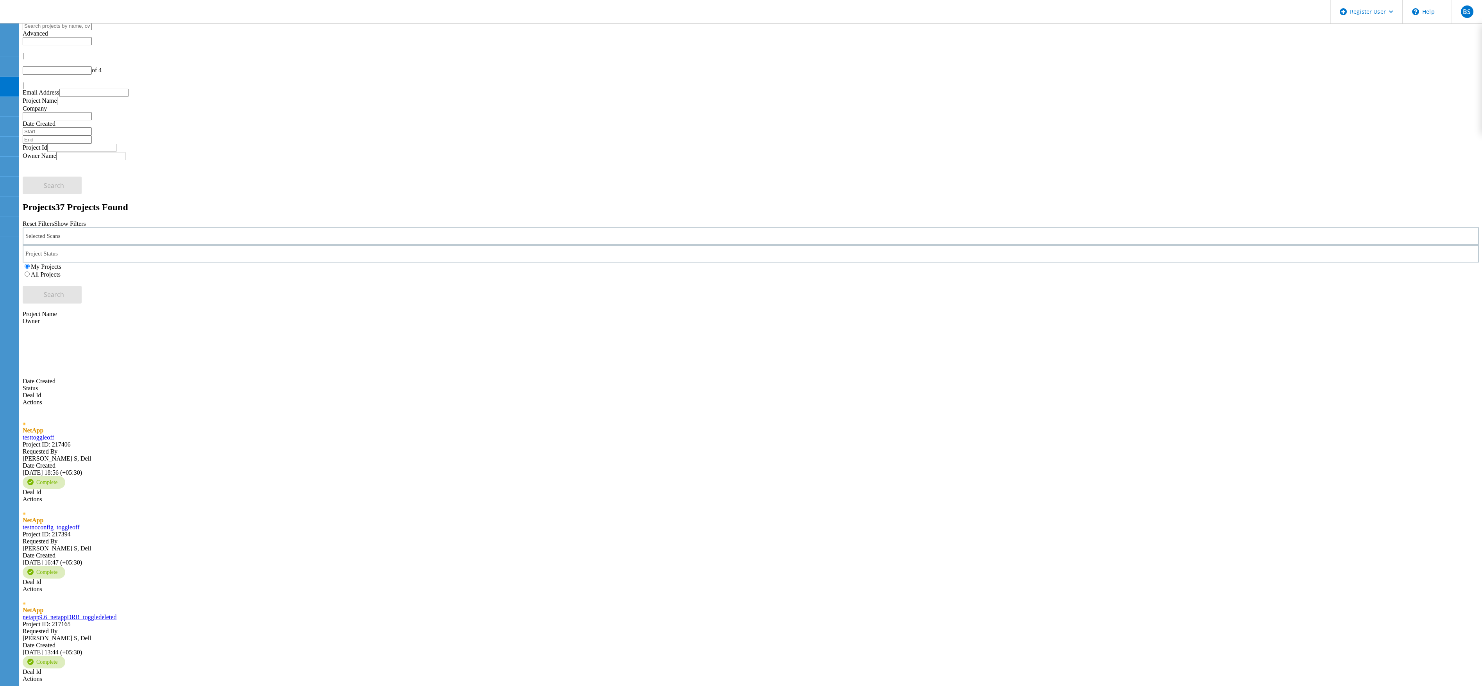
type input "1"
click at [423, 227] on div "Selected Scans 1" at bounding box center [751, 236] width 1457 height 18
click at [61, 271] on label "All Projects" at bounding box center [46, 274] width 30 height 7
click at [30, 272] on input "All Projects" at bounding box center [27, 274] width 5 height 5
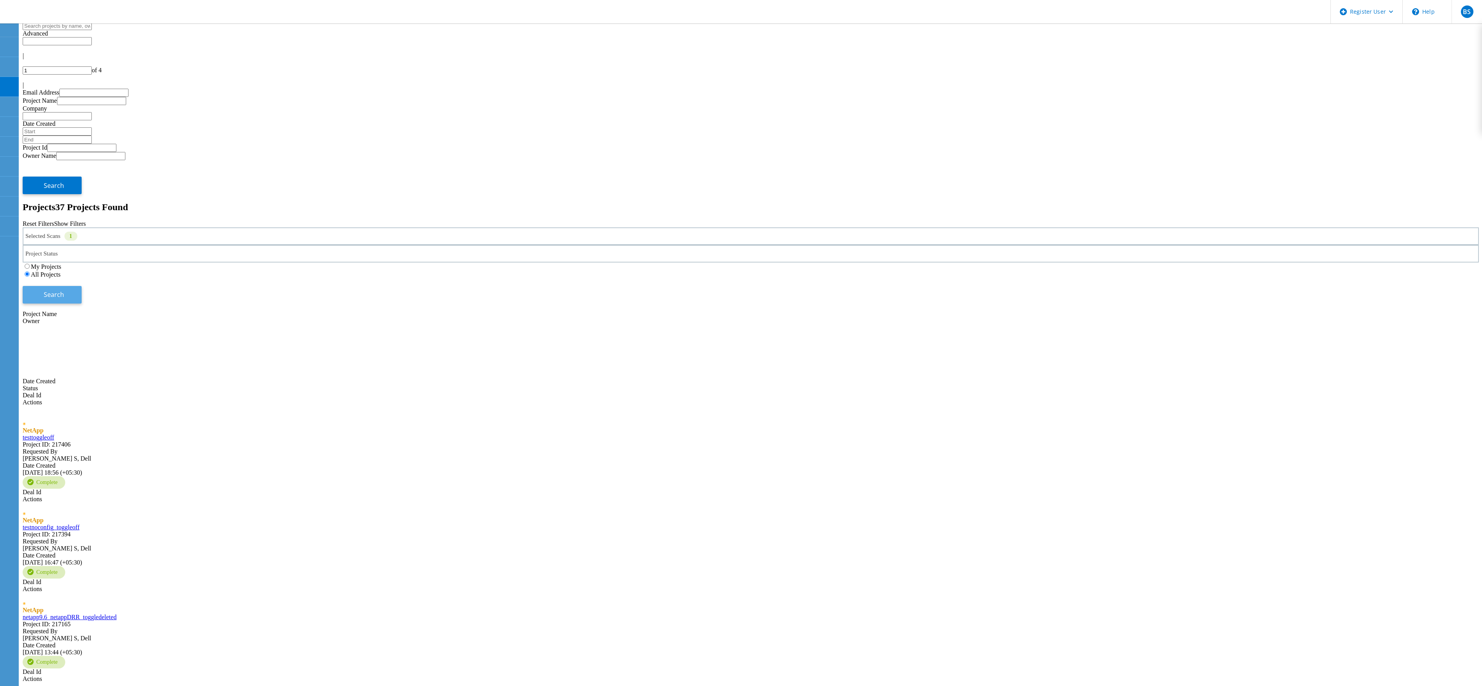
click at [64, 290] on span "Search" at bounding box center [54, 294] width 20 height 9
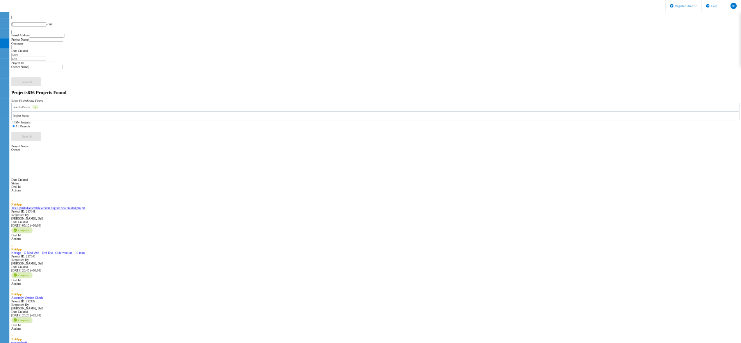
scroll to position [0, 0]
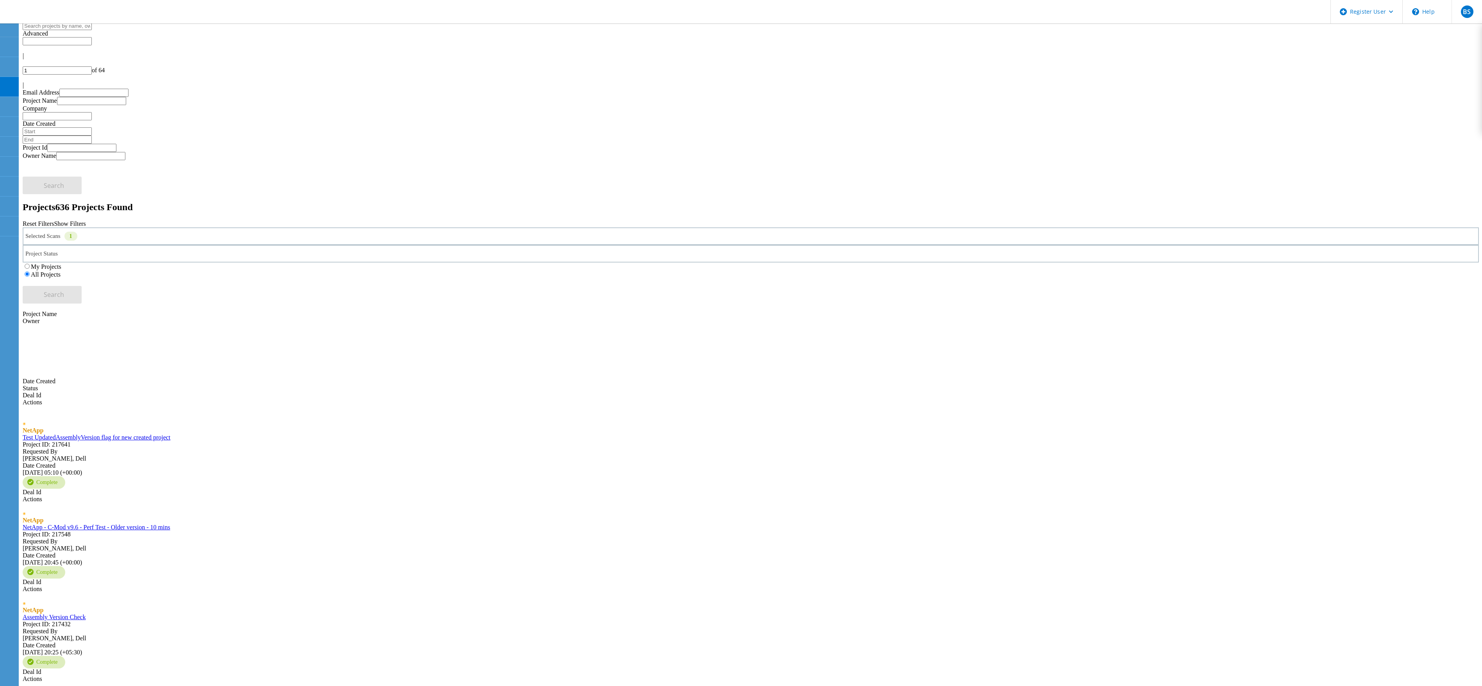
click at [106, 21] on header "Register User \n Help Explore Helpful Articles Contact Support BS Dell Admin Us…" at bounding box center [741, 11] width 1482 height 23
click at [92, 26] on input "text" at bounding box center [57, 26] width 69 height 8
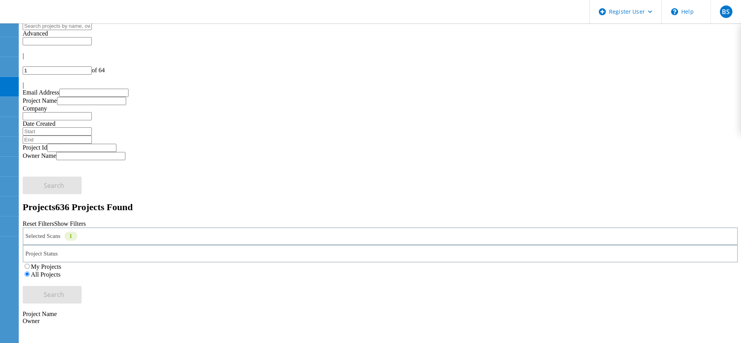
drag, startPoint x: 1452, startPoint y: 1, endPoint x: 495, endPoint y: 85, distance: 960.6
click at [495, 227] on div "Selected Scans 1 Project Status In Progress Complete Published Anonymous Archiv…" at bounding box center [380, 265] width 715 height 76
click at [92, 66] on input "1" at bounding box center [57, 70] width 69 height 8
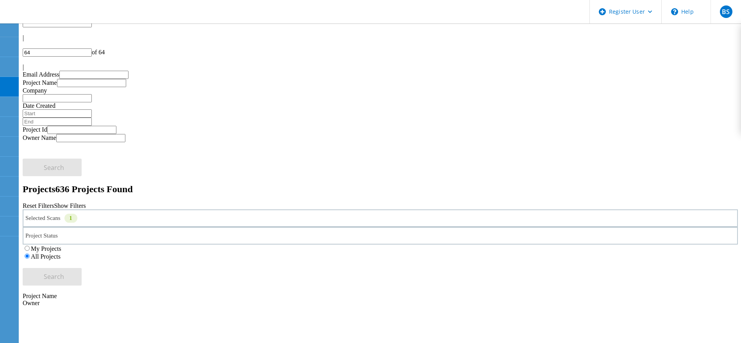
scroll to position [18, 0]
click at [92, 49] on input "64" at bounding box center [57, 53] width 69 height 8
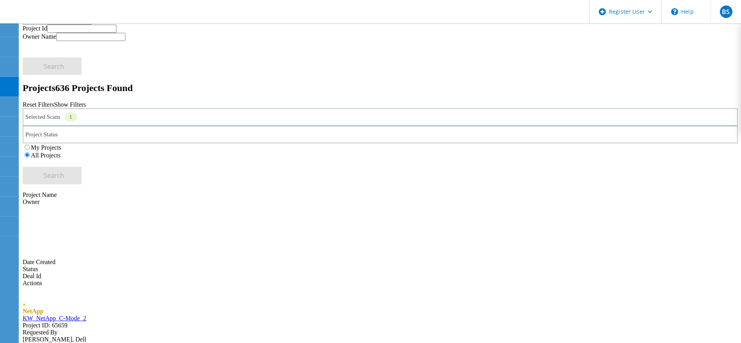
scroll to position [117, 0]
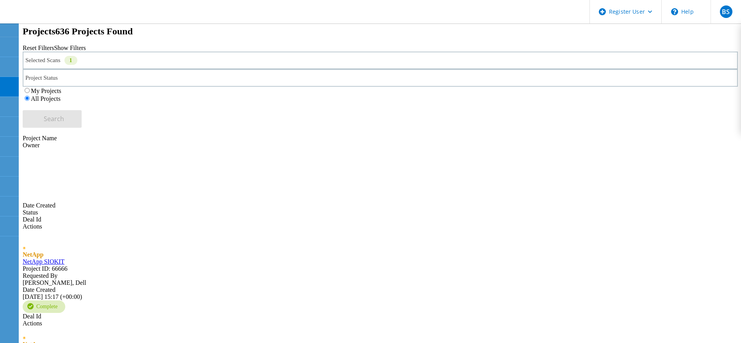
scroll to position [234, 0]
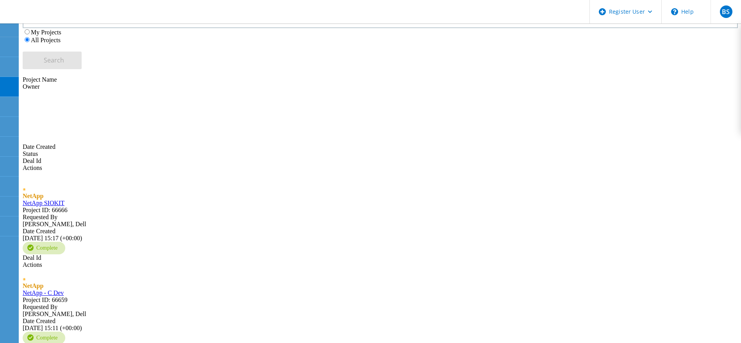
drag, startPoint x: 118, startPoint y: 257, endPoint x: 96, endPoint y: 255, distance: 22.8
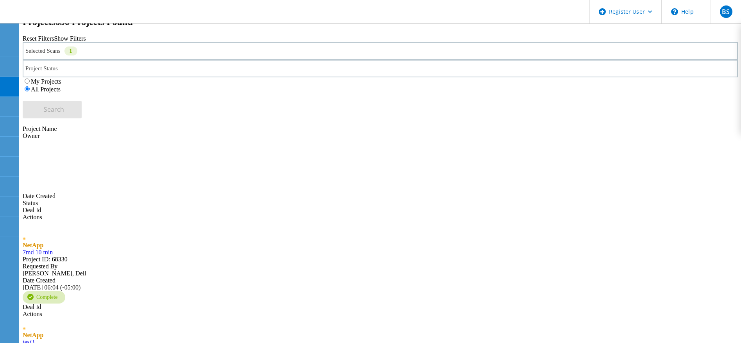
scroll to position [246, 0]
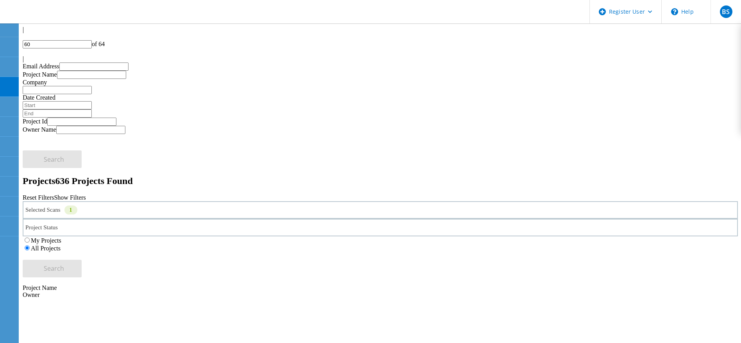
scroll to position [11, 0]
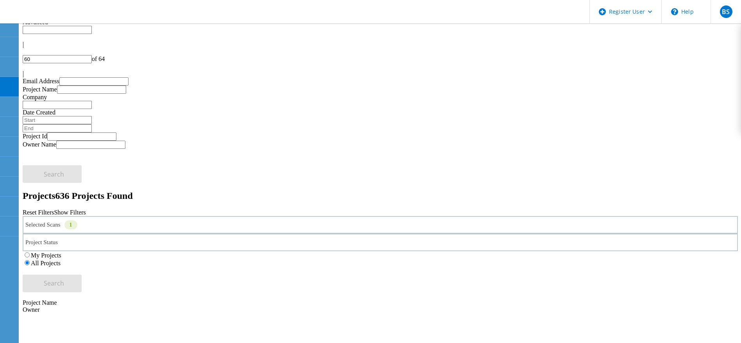
click at [92, 55] on input "60" at bounding box center [57, 59] width 69 height 8
type input "6"
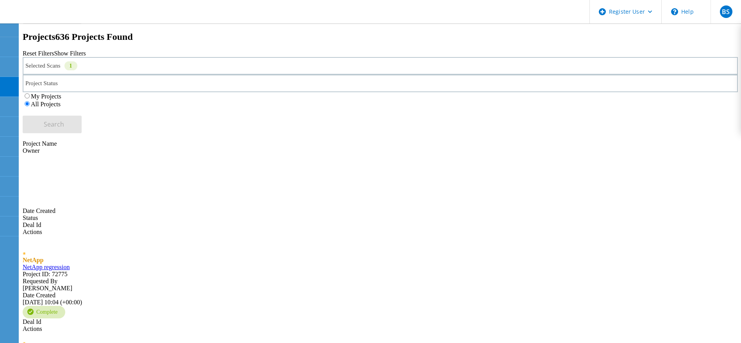
scroll to position [187, 0]
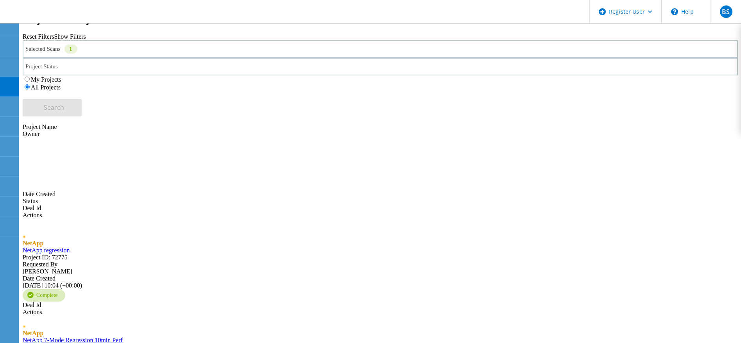
drag, startPoint x: 119, startPoint y: 220, endPoint x: 188, endPoint y: 95, distance: 143.2
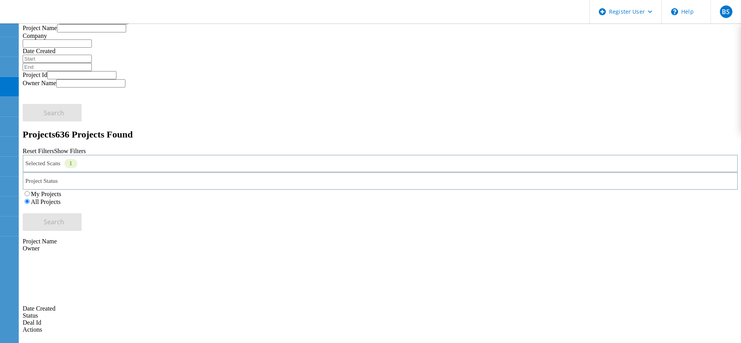
scroll to position [70, 0]
drag, startPoint x: 151, startPoint y: 127, endPoint x: 672, endPoint y: 39, distance: 528.1
click at [92, 5] on input "58" at bounding box center [57, 0] width 69 height 8
click at [92, 5] on input "57" at bounding box center [57, 0] width 69 height 8
drag, startPoint x: 87, startPoint y: 128, endPoint x: 70, endPoint y: 129, distance: 16.8
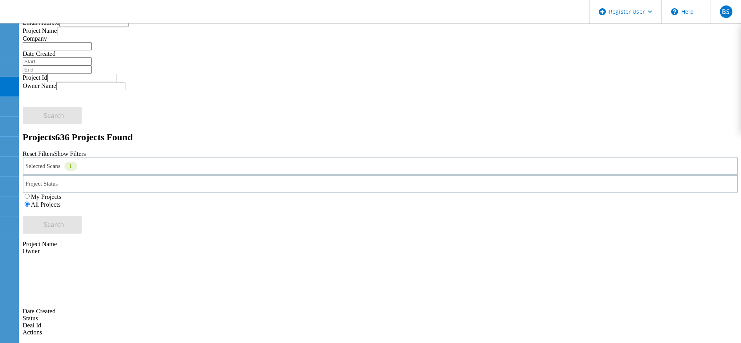
drag, startPoint x: 70, startPoint y: 129, endPoint x: 37, endPoint y: 138, distance: 34.0
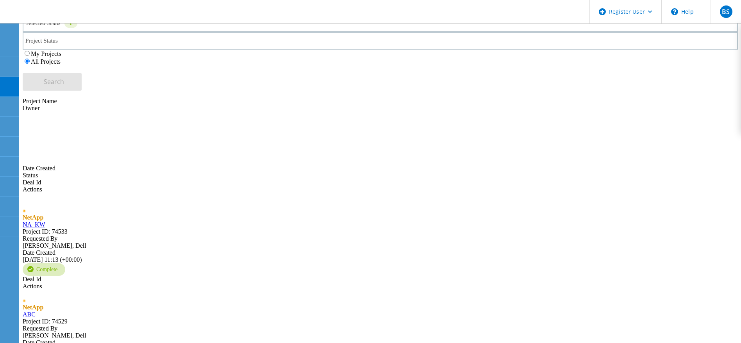
scroll to position [246, 0]
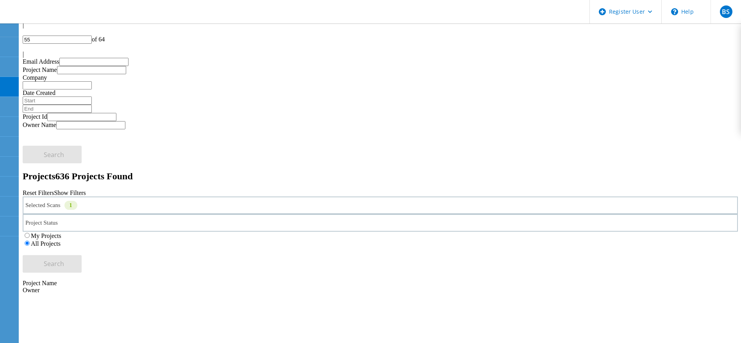
scroll to position [0, 0]
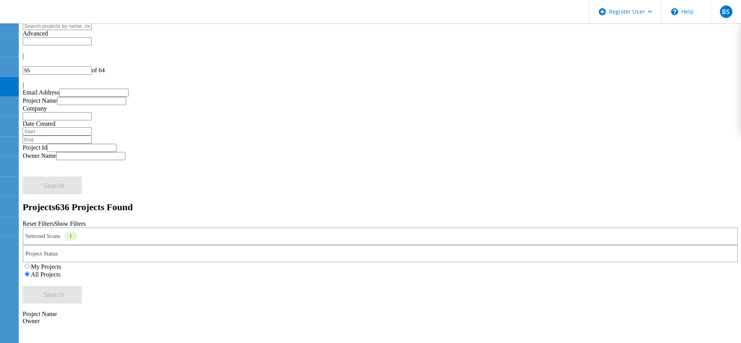
click at [92, 66] on input "55" at bounding box center [57, 70] width 69 height 8
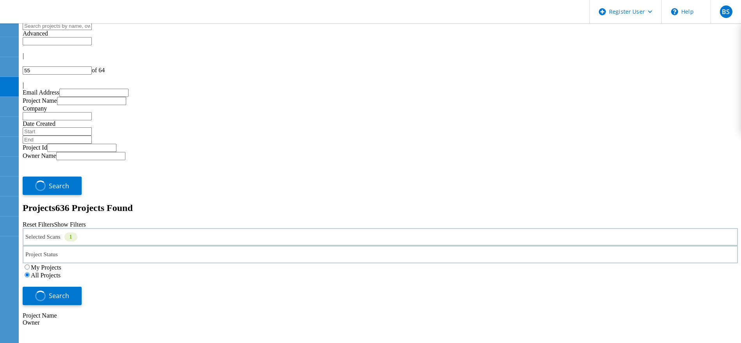
type input "54"
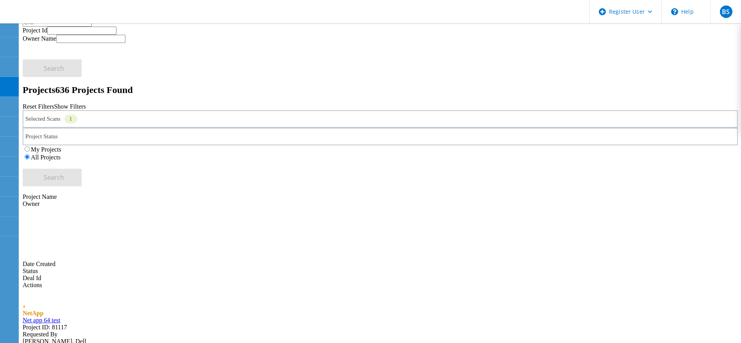
scroll to position [176, 0]
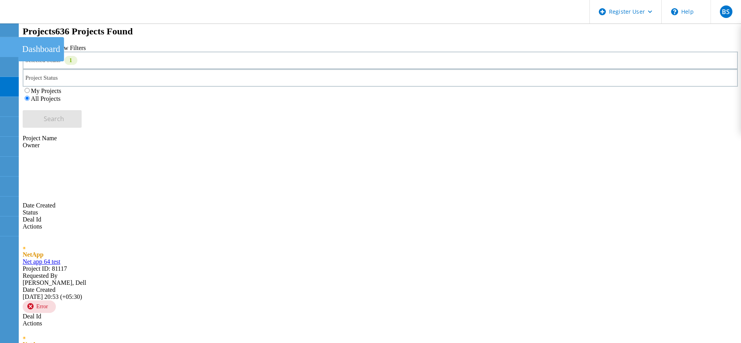
click at [5, 46] on icon at bounding box center [8, 46] width 9 height 7
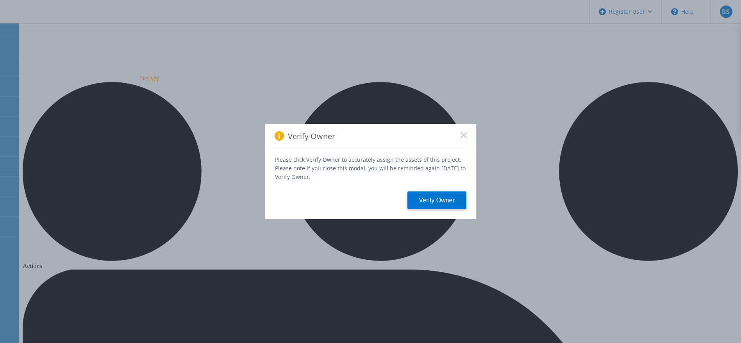
click at [461, 134] on icon at bounding box center [464, 135] width 6 height 6
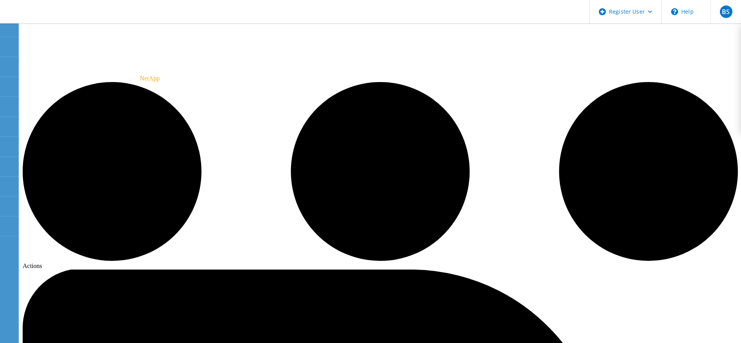
drag, startPoint x: 678, startPoint y: 44, endPoint x: 681, endPoint y: 34, distance: 10.5
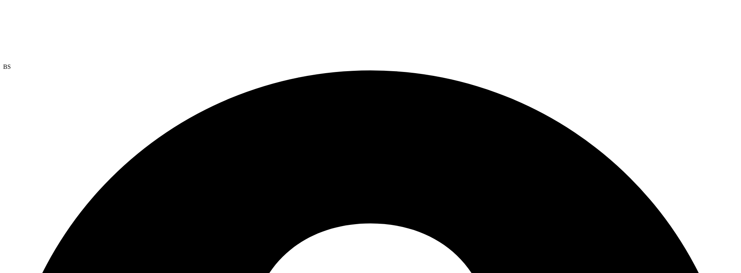
scroll to position [27, 0]
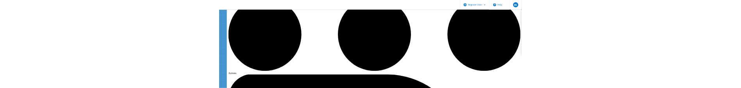
scroll to position [96, 0]
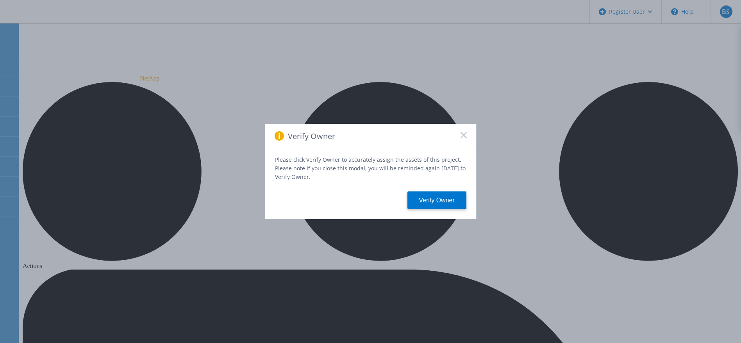
click at [466, 134] on rect at bounding box center [463, 135] width 7 height 7
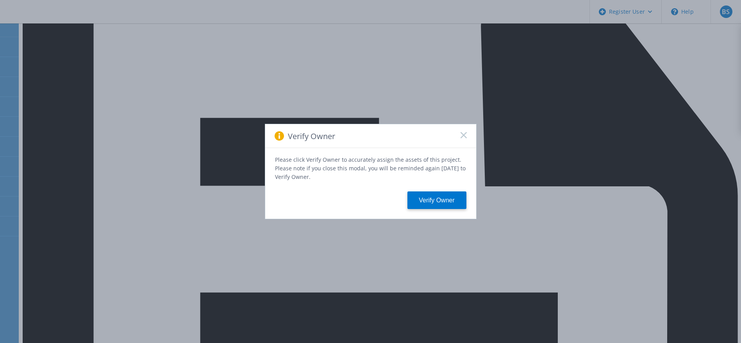
scroll to position [410, 0]
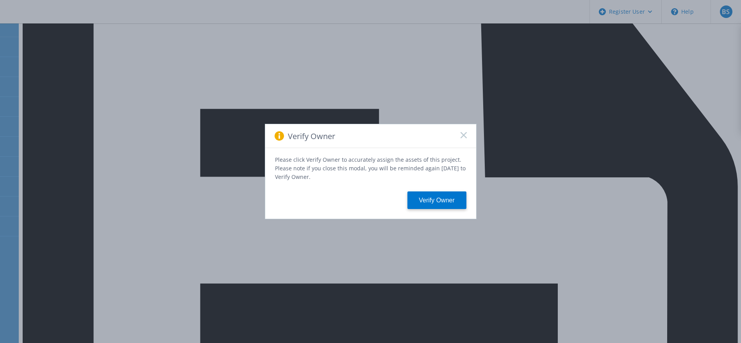
click at [462, 136] on icon at bounding box center [464, 135] width 6 height 6
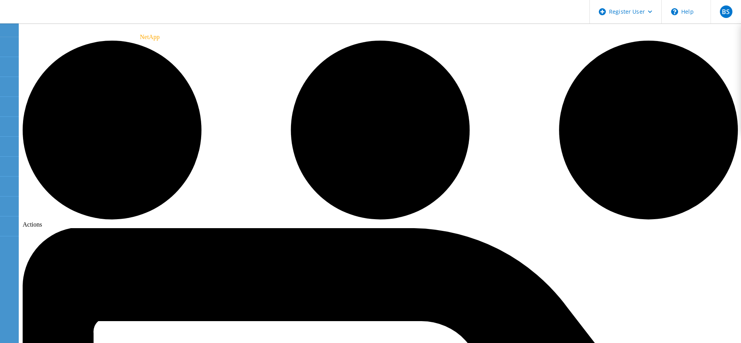
scroll to position [0, 0]
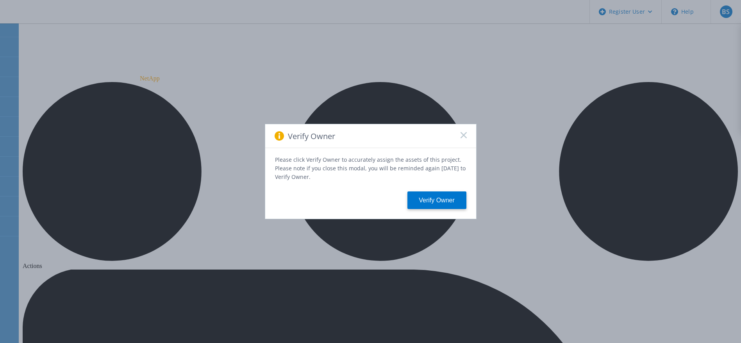
click at [463, 136] on rect at bounding box center [463, 135] width 7 height 7
click at [461, 136] on icon at bounding box center [464, 135] width 6 height 6
click at [463, 138] on icon at bounding box center [464, 135] width 6 height 6
click at [458, 136] on div "Verify Owner" at bounding box center [370, 136] width 211 height 24
click at [467, 136] on icon at bounding box center [464, 135] width 6 height 6
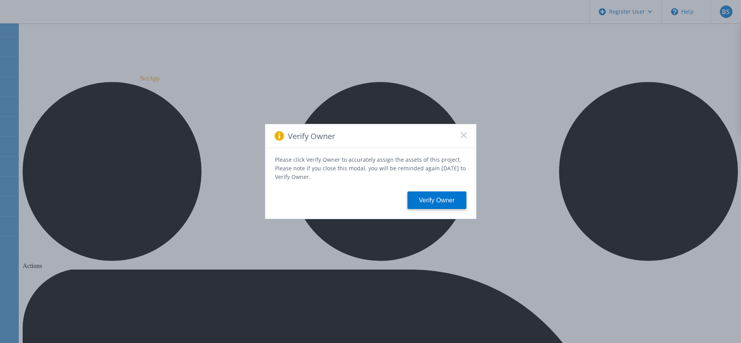
click at [461, 135] on icon at bounding box center [464, 135] width 6 height 6
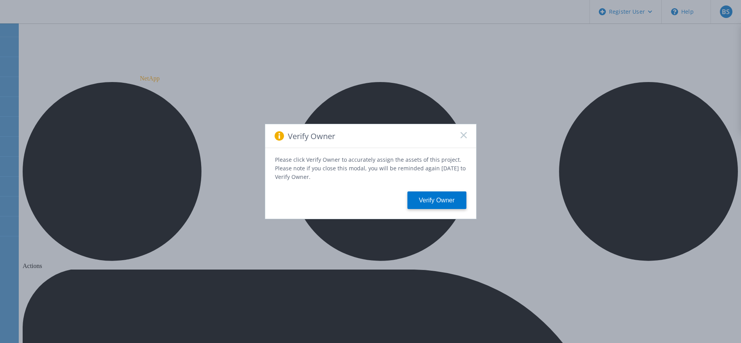
click at [460, 136] on div "Verify Owner" at bounding box center [370, 136] width 211 height 24
click at [465, 132] on div "Verify Owner" at bounding box center [370, 136] width 211 height 24
click at [58, 115] on div "Verify Owner Please click Verify Owner to accurately assign the assets of this …" at bounding box center [370, 171] width 741 height 343
click at [465, 138] on rect at bounding box center [463, 135] width 7 height 7
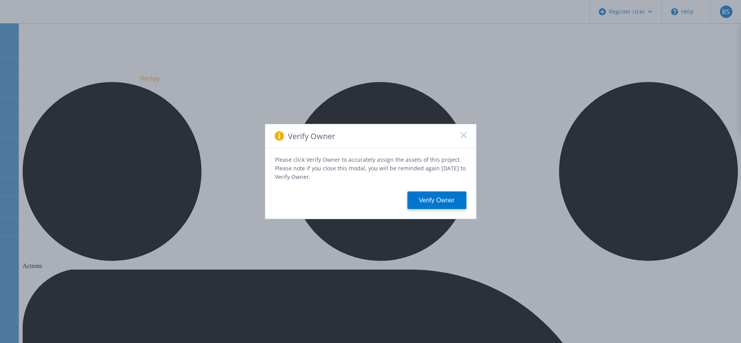
click at [467, 136] on div "Verify Owner" at bounding box center [370, 136] width 211 height 24
click at [465, 135] on rect at bounding box center [463, 135] width 7 height 7
click at [462, 135] on rect at bounding box center [463, 135] width 7 height 7
click at [462, 138] on icon at bounding box center [464, 135] width 6 height 6
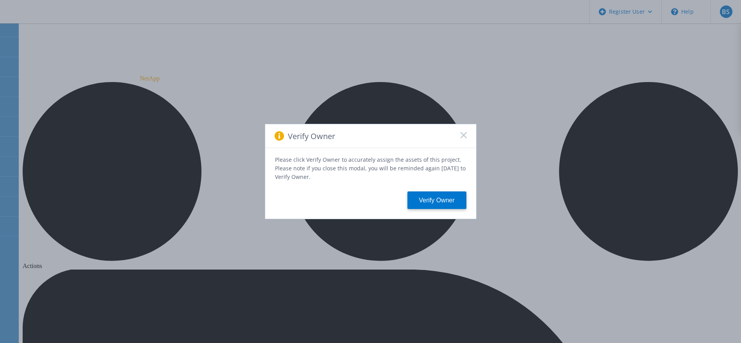
click at [461, 142] on div "Verify Owner" at bounding box center [370, 136] width 211 height 24
click at [461, 136] on icon at bounding box center [464, 135] width 6 height 6
click at [463, 136] on rect at bounding box center [463, 135] width 7 height 7
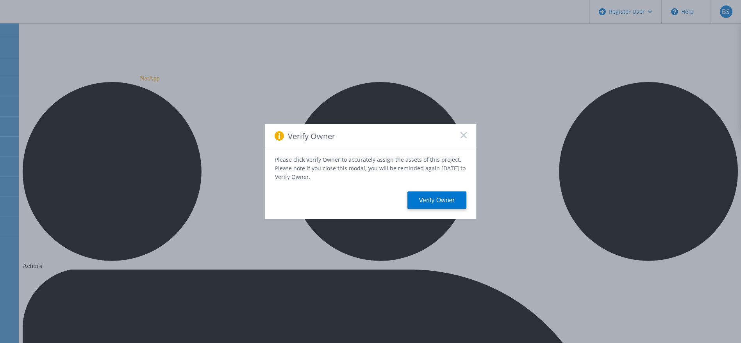
click at [467, 138] on icon at bounding box center [464, 135] width 6 height 6
click at [460, 134] on div "Verify Owner" at bounding box center [370, 136] width 211 height 24
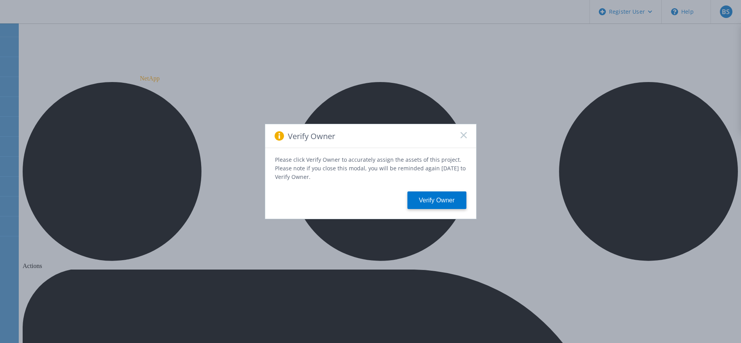
click at [463, 137] on rect at bounding box center [463, 135] width 7 height 7
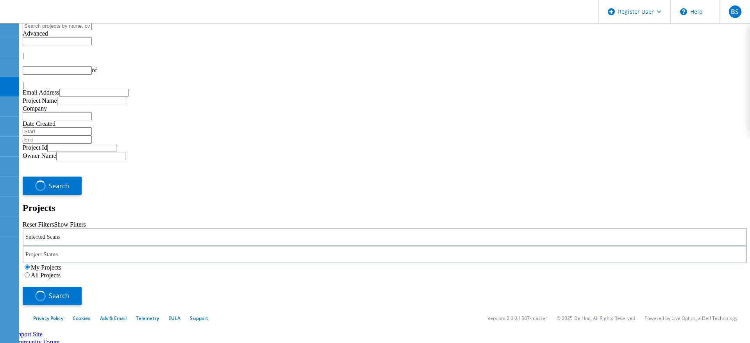
type input "1"
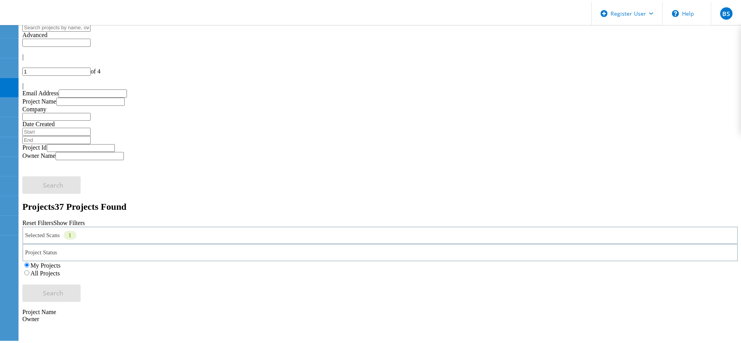
scroll to position [176, 0]
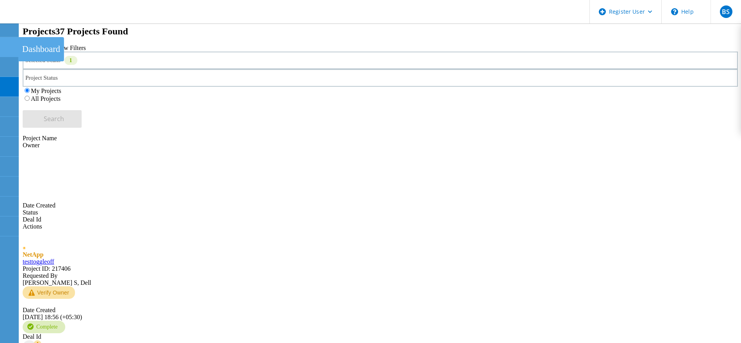
click at [10, 48] on icon at bounding box center [8, 46] width 9 height 7
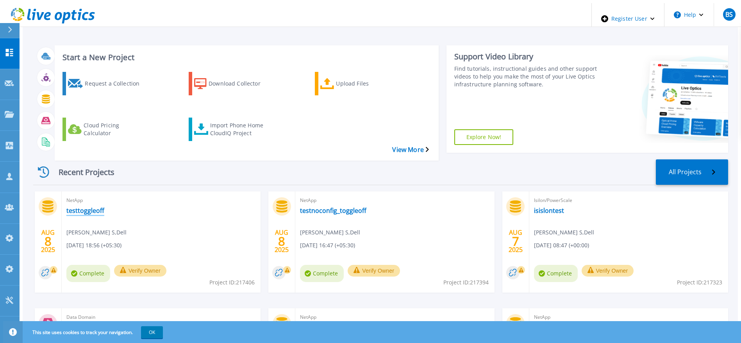
click at [82, 207] on link "testtoggleoff" at bounding box center [85, 211] width 38 height 8
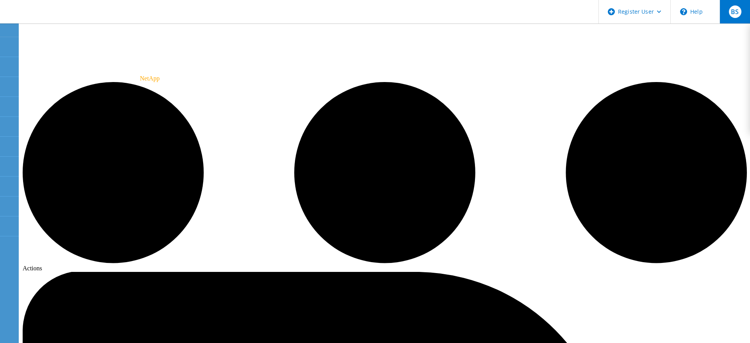
click at [737, 9] on span "BS" at bounding box center [735, 12] width 8 height 6
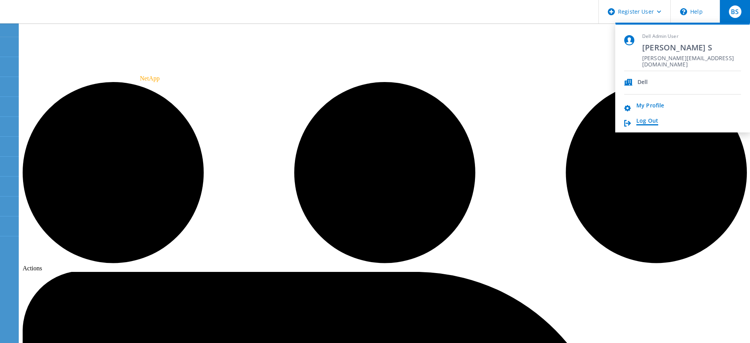
click at [657, 118] on link "Log Out" at bounding box center [648, 121] width 22 height 7
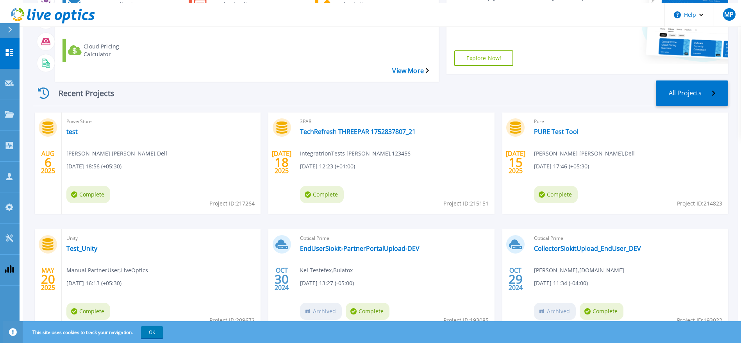
scroll to position [90, 0]
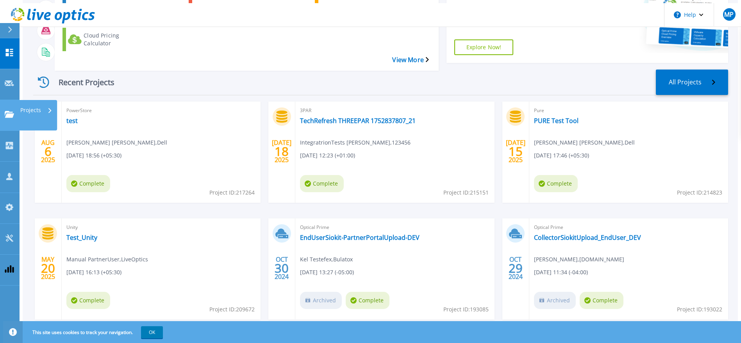
click at [0, 100] on link "Projects Projects" at bounding box center [10, 115] width 20 height 31
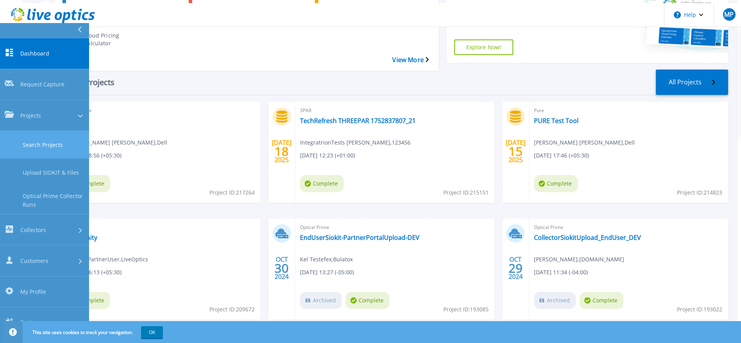
click at [12, 131] on link "Search Projects" at bounding box center [44, 145] width 89 height 28
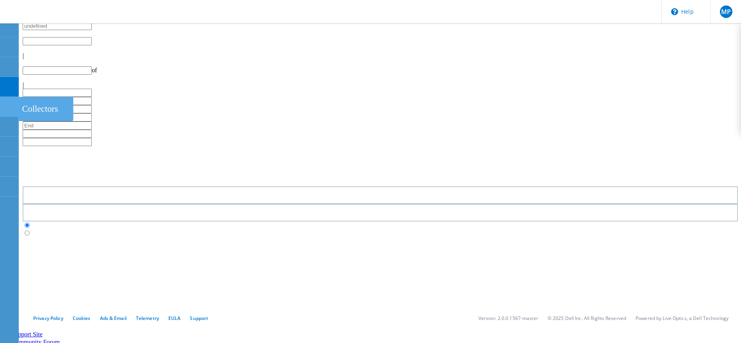
type input "1"
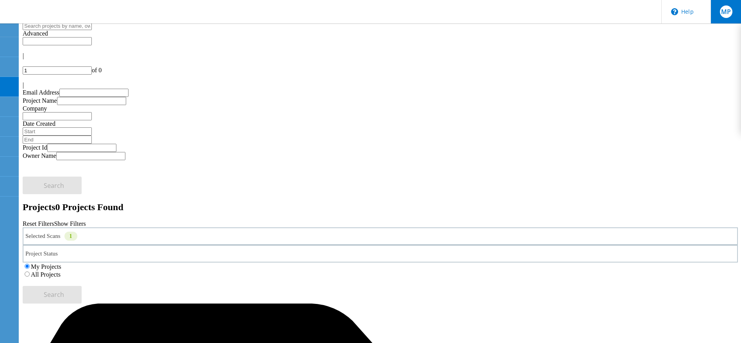
click at [723, 13] on span "MP" at bounding box center [726, 12] width 10 height 6
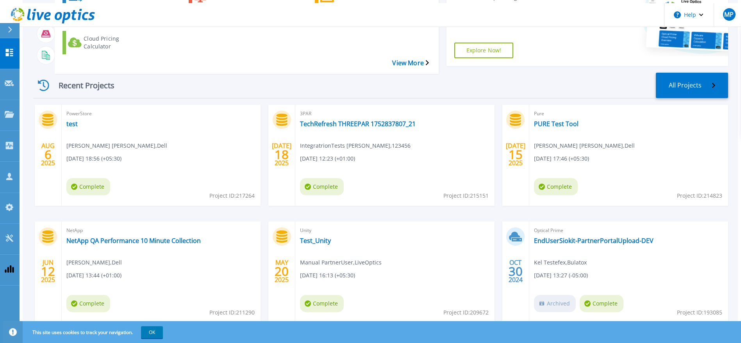
scroll to position [90, 0]
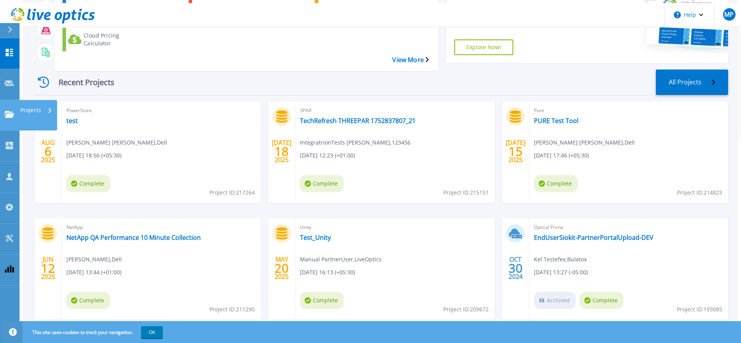
click at [15, 100] on link "Projects Projects" at bounding box center [10, 115] width 20 height 31
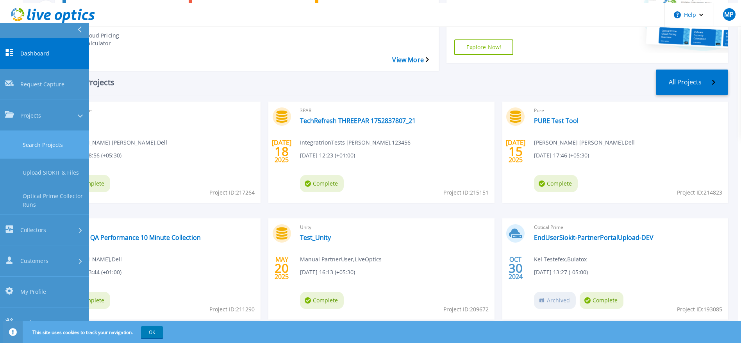
click at [21, 131] on link "Search Projects" at bounding box center [44, 145] width 89 height 28
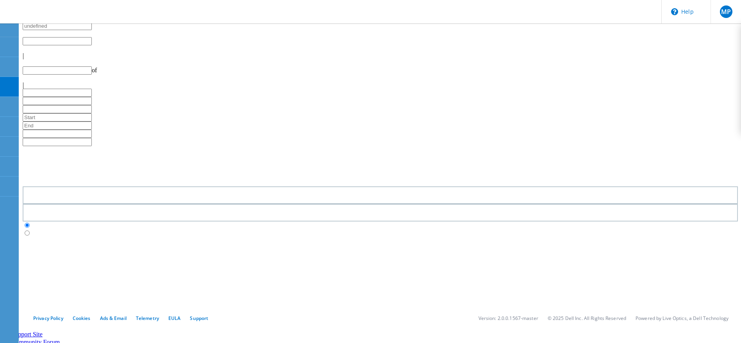
type input "1"
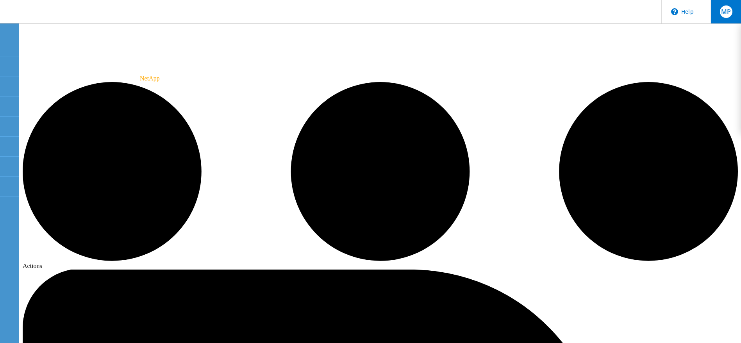
click at [731, 9] on div "MP" at bounding box center [726, 11] width 13 height 13
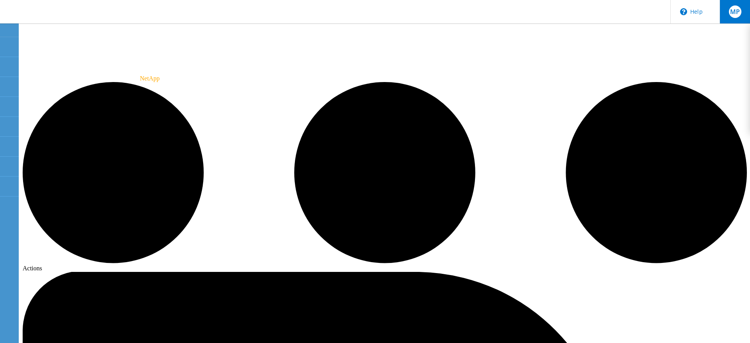
click at [738, 17] on div "MP" at bounding box center [735, 11] width 13 height 13
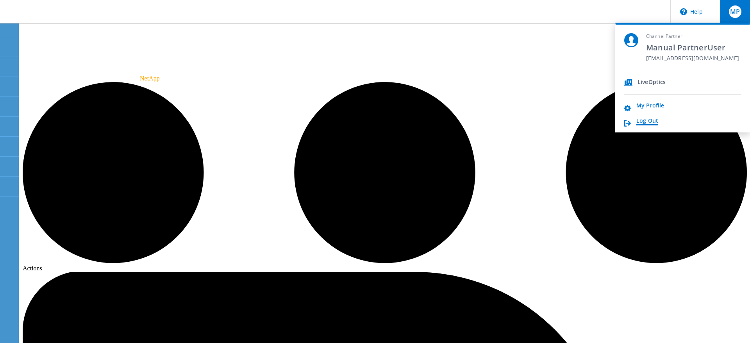
click at [655, 120] on link "Log Out" at bounding box center [648, 121] width 22 height 7
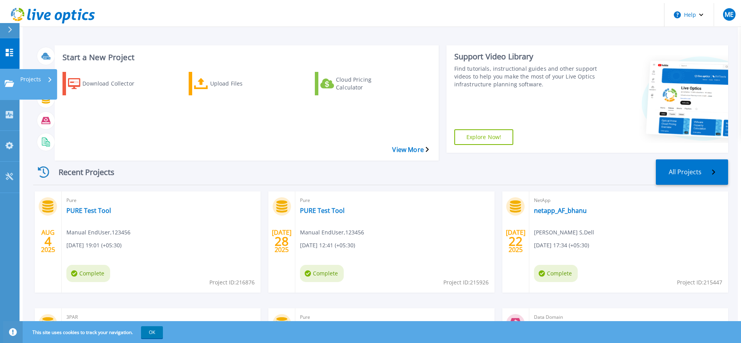
click at [9, 80] on icon at bounding box center [9, 83] width 9 height 7
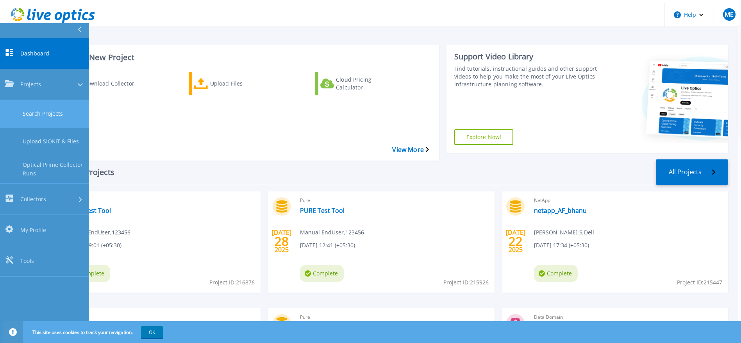
click at [19, 100] on link "Search Projects" at bounding box center [44, 114] width 89 height 28
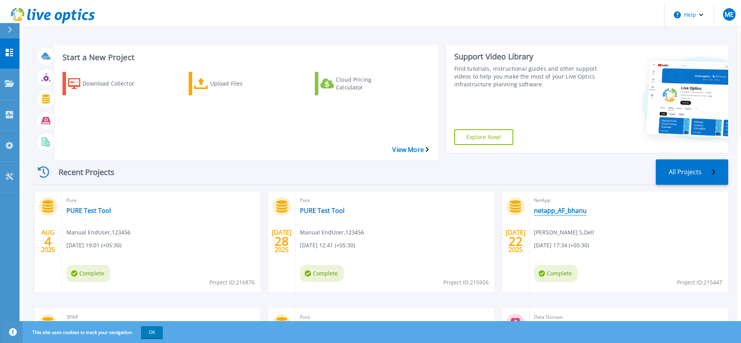
click at [549, 207] on link "netapp_AF_bhanu" at bounding box center [560, 211] width 53 height 8
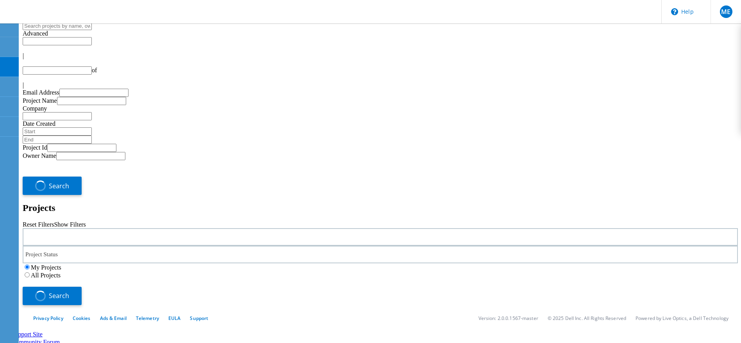
type input "1"
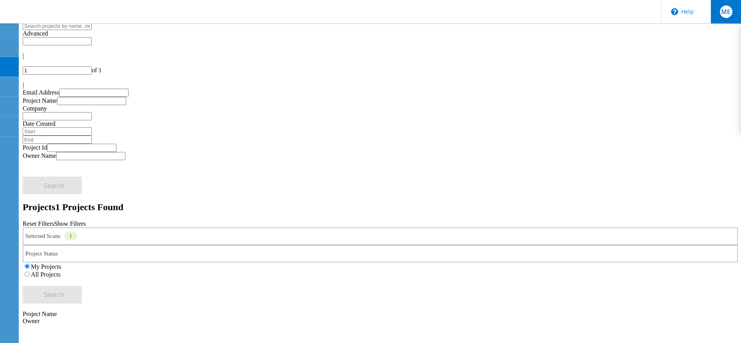
click at [733, 13] on div "ME" at bounding box center [726, 11] width 30 height 23
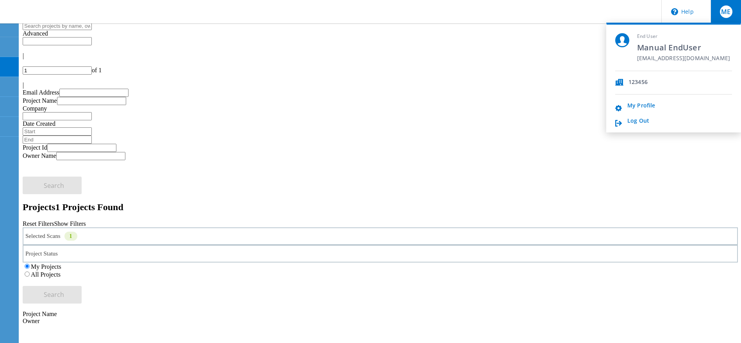
click at [663, 118] on li "Log Out" at bounding box center [673, 121] width 117 height 7
click at [624, 128] on div "End User Manual EndUser manual_enduser_shared@liveoptics.com 123456 My Profile …" at bounding box center [673, 78] width 135 height 110
click at [630, 118] on link "Log Out" at bounding box center [639, 121] width 22 height 7
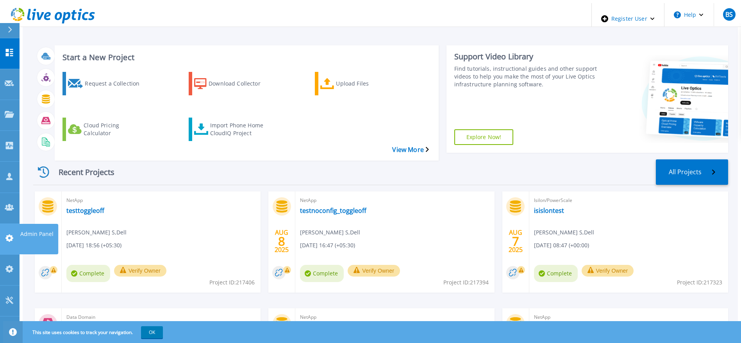
click at [11, 234] on icon at bounding box center [9, 237] width 8 height 7
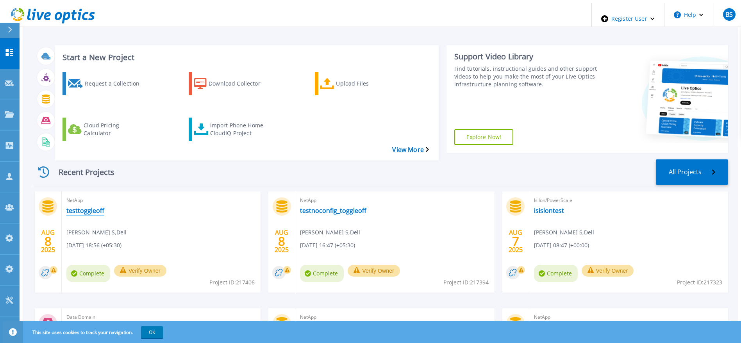
click at [82, 207] on link "testtoggleoff" at bounding box center [85, 211] width 38 height 8
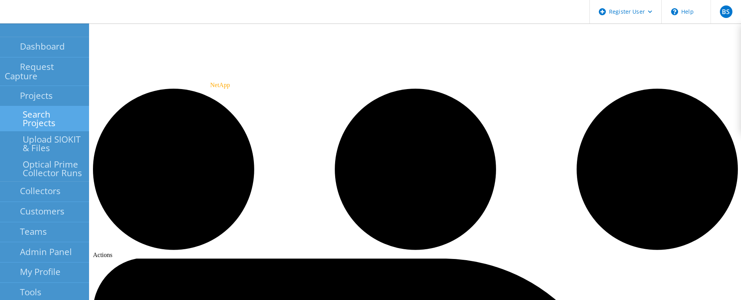
click at [11, 106] on link "Search Projects" at bounding box center [44, 118] width 89 height 25
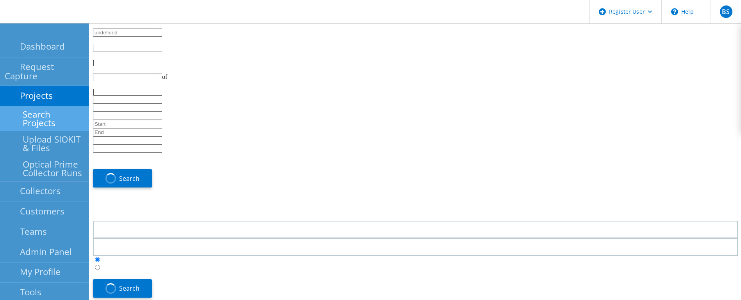
type input "1"
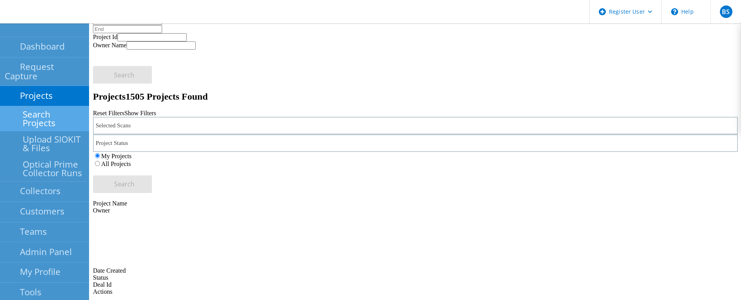
scroll to position [176, 0]
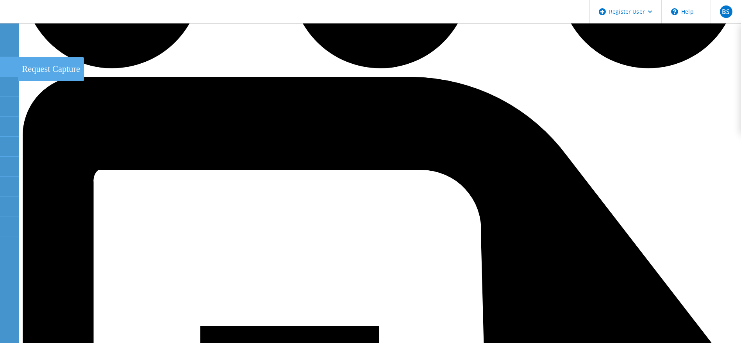
scroll to position [154, 0]
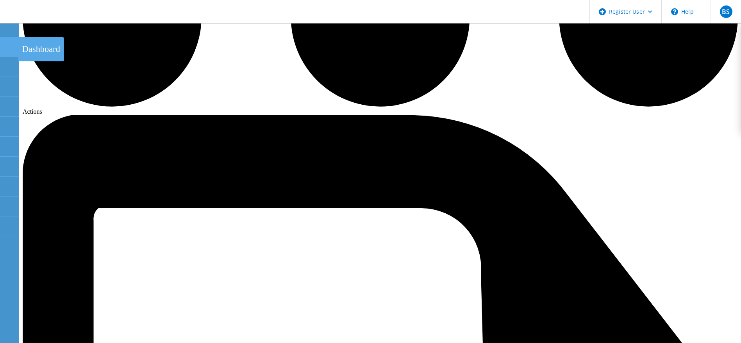
click at [4, 43] on use at bounding box center [4, 43] width 0 height 0
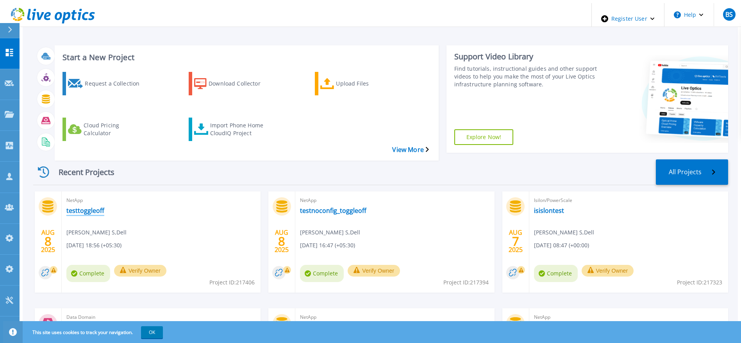
click at [84, 207] on link "testtoggleoff" at bounding box center [85, 211] width 38 height 8
